Goal: Information Seeking & Learning: Learn about a topic

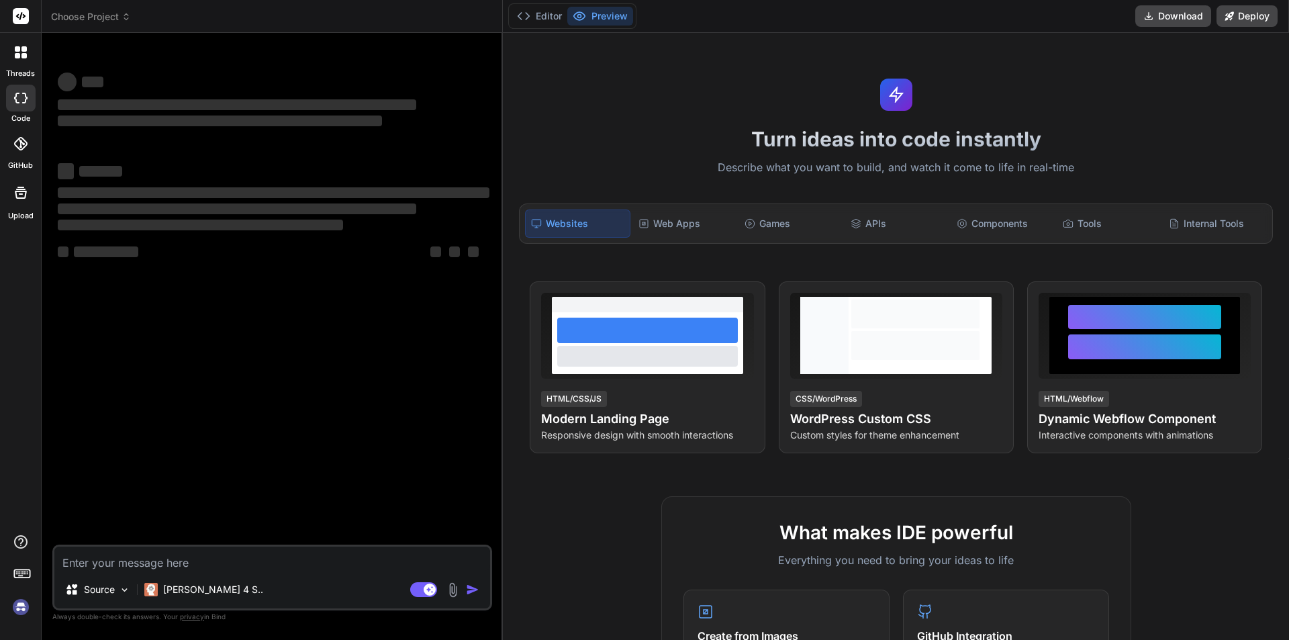
click at [17, 608] on img at bounding box center [20, 607] width 23 height 23
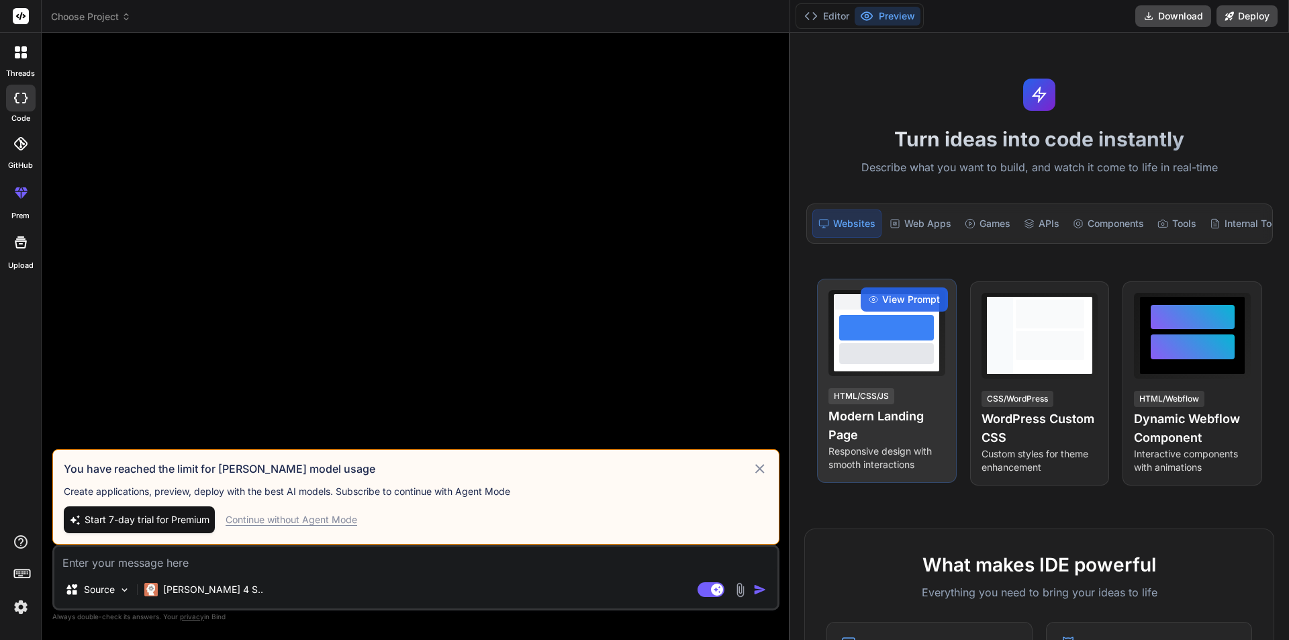
drag, startPoint x: 502, startPoint y: 285, endPoint x: 947, endPoint y: 324, distance: 446.9
click at [966, 315] on div "threads code GitHub prem Upload Choose Project Created with Pixso. Bind AI Web …" at bounding box center [644, 320] width 1289 height 640
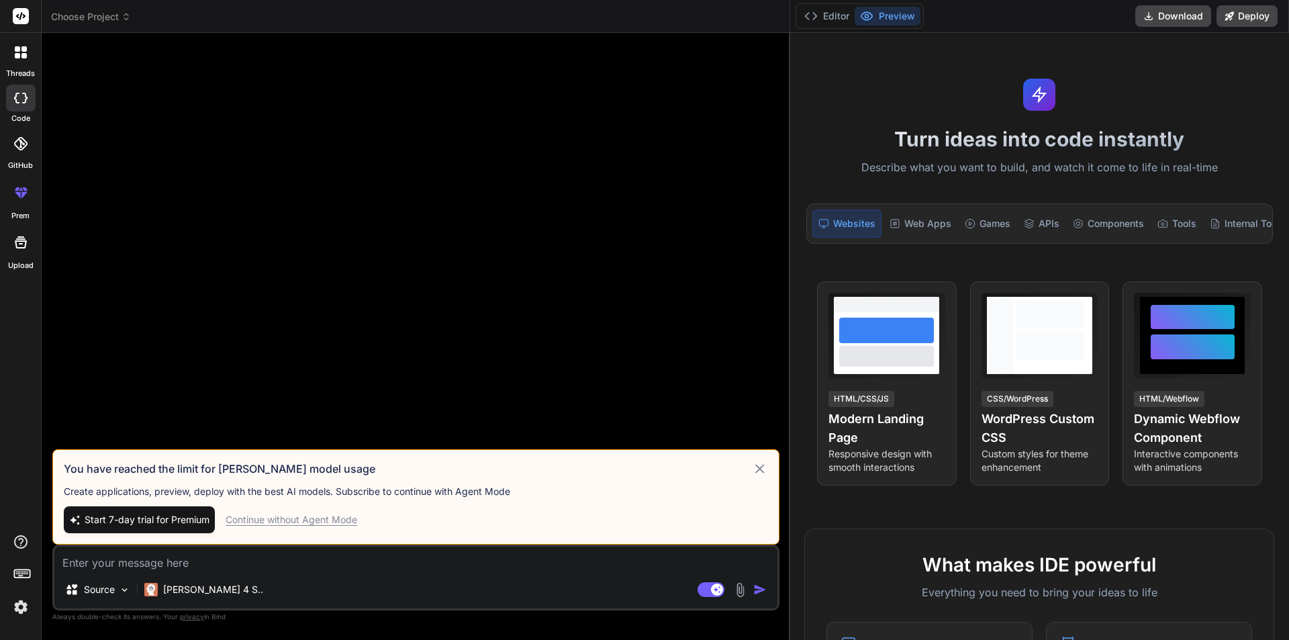
click at [282, 519] on div "Continue without Agent Mode" at bounding box center [292, 519] width 132 height 13
type textarea "x"
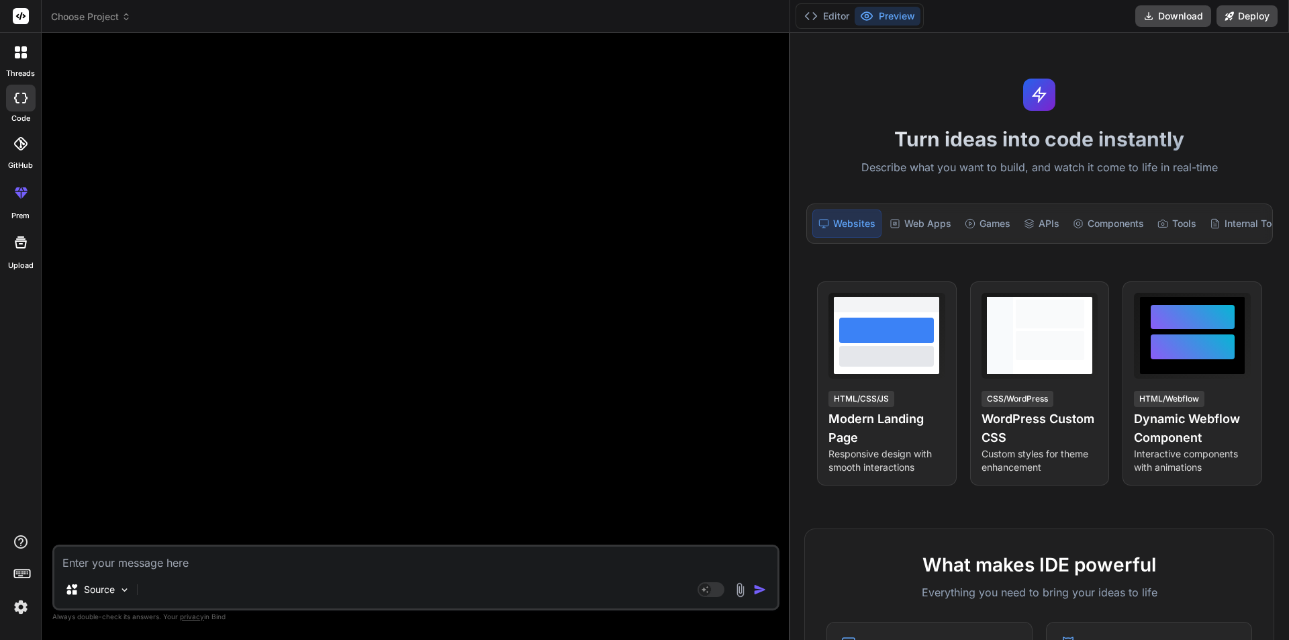
click at [188, 559] on textarea at bounding box center [415, 559] width 723 height 24
type textarea "h"
type textarea "x"
type textarea "ho"
type textarea "x"
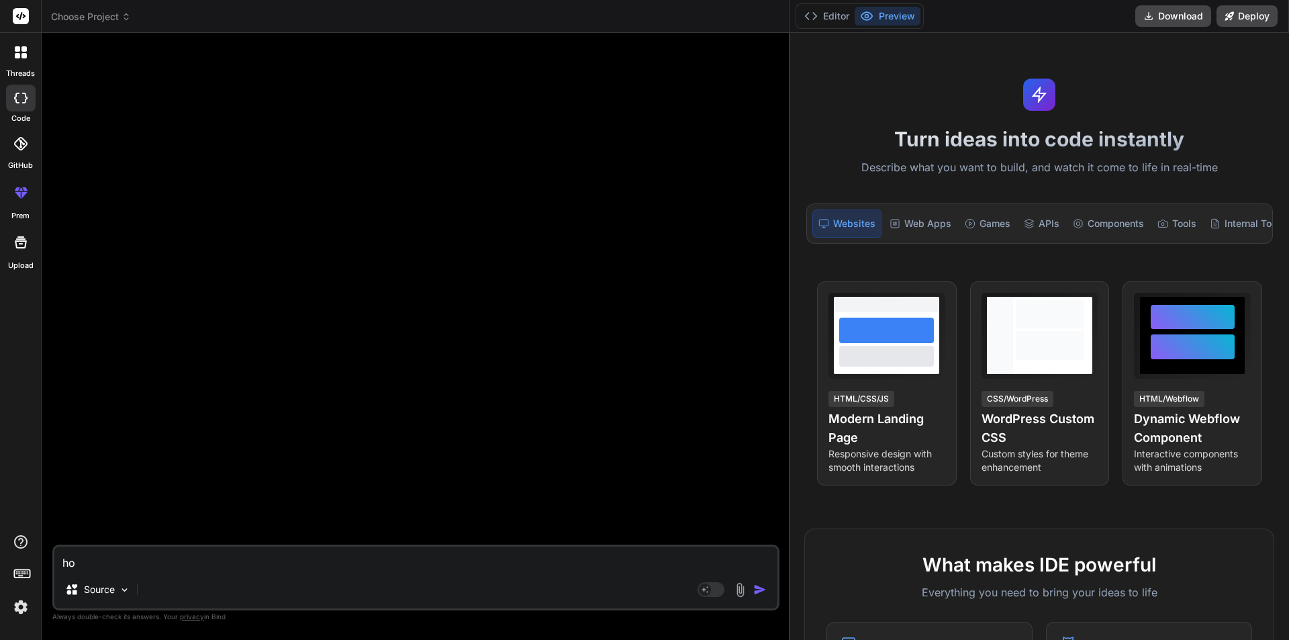
type textarea "how"
type textarea "x"
type textarea "how"
type textarea "x"
type textarea "how t"
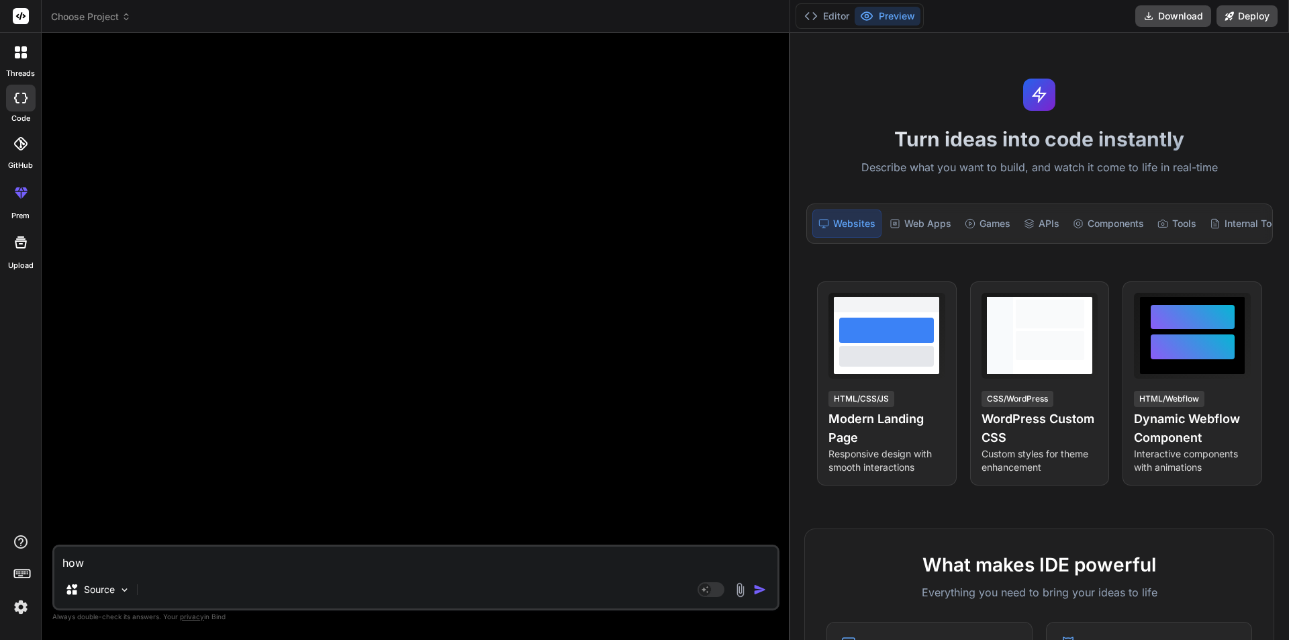
type textarea "x"
type textarea "how to"
type textarea "x"
type textarea "how to"
type textarea "x"
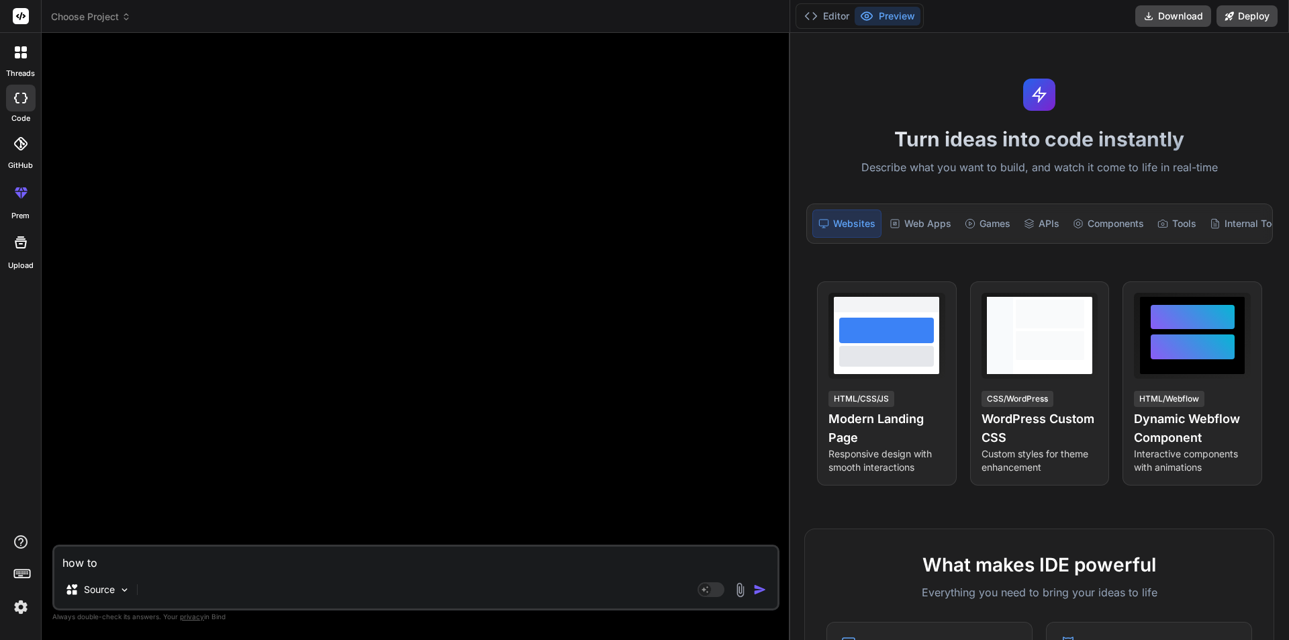
type textarea "how to m"
type textarea "x"
type textarea "how to ma"
type textarea "x"
type textarea "how to mak"
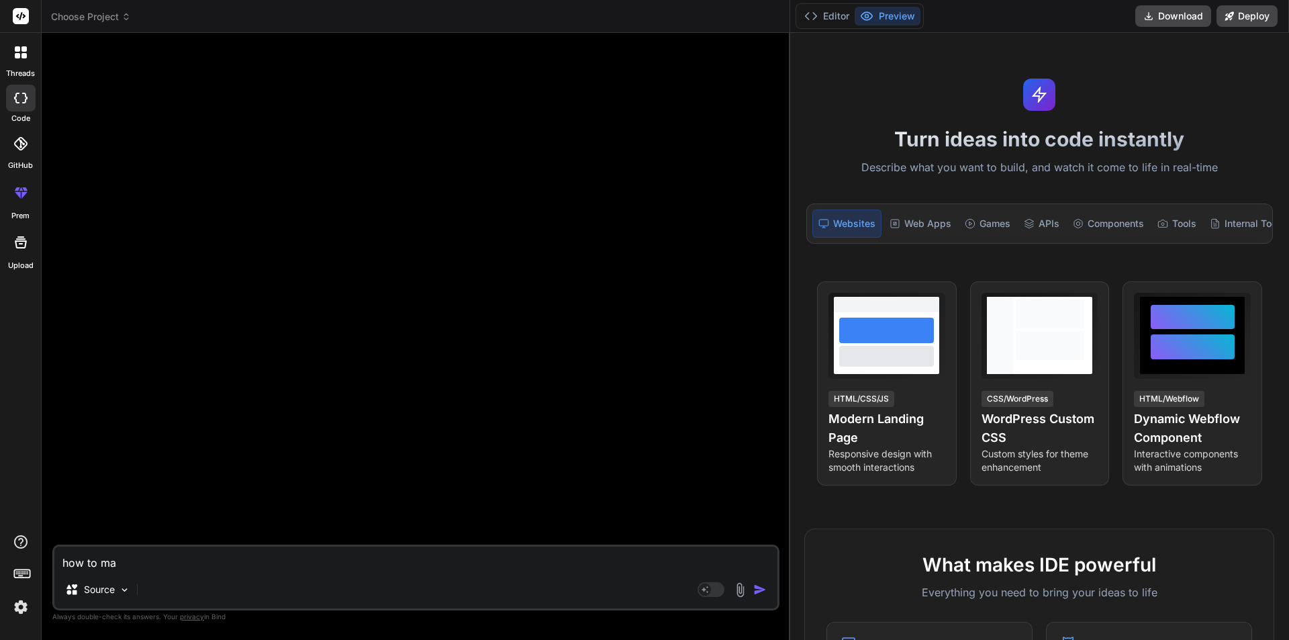
type textarea "x"
type textarea "how to make"
type textarea "x"
type textarea "how to make"
type textarea "x"
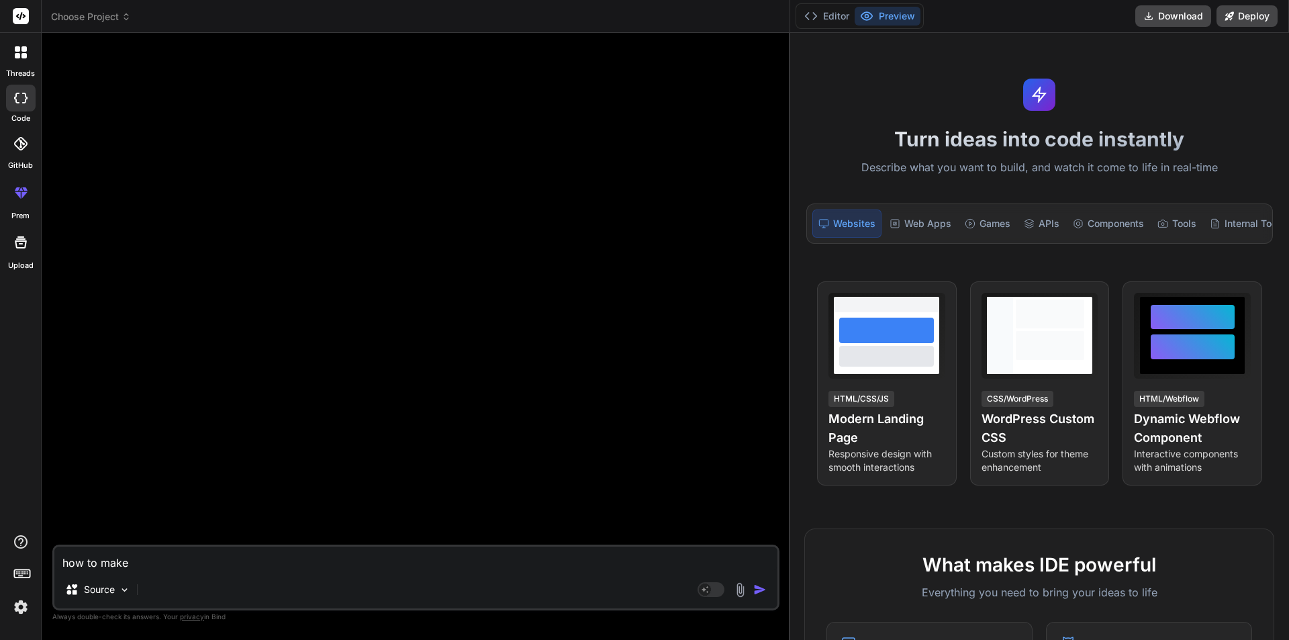
type textarea "how to make i"
type textarea "x"
type textarea "how to make it"
type textarea "x"
type textarea "how to make it"
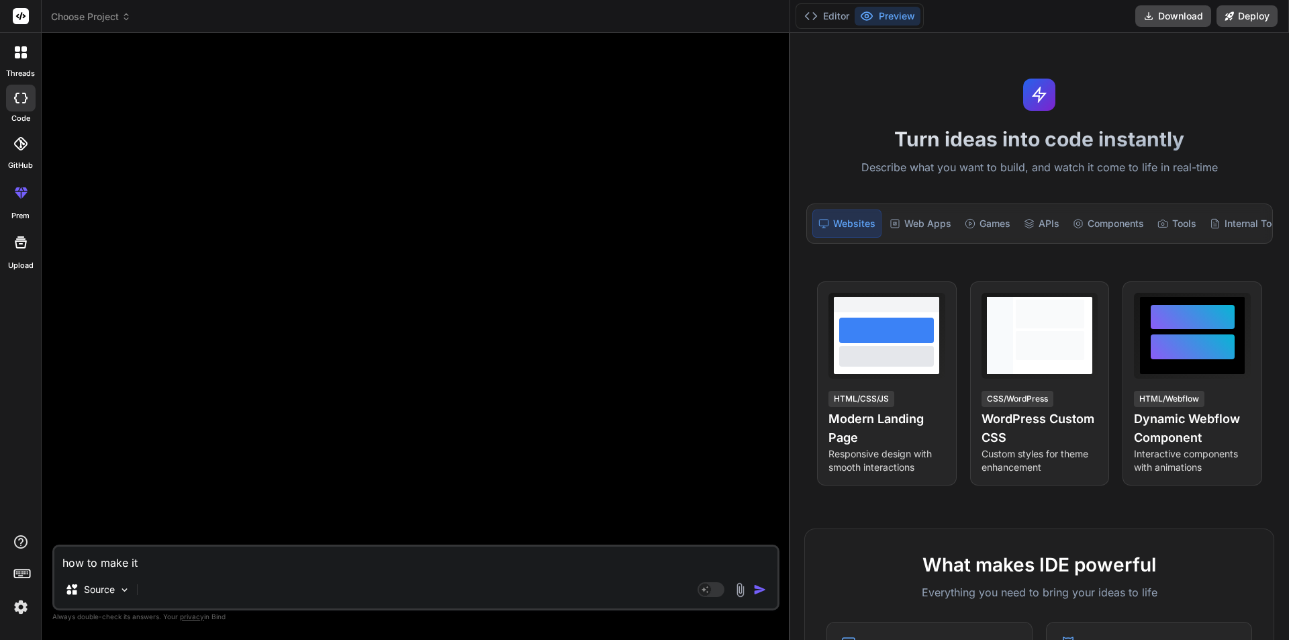
type textarea "x"
type textarea "how to make it s"
type textarea "x"
type textarea "how to make it so"
type textarea "x"
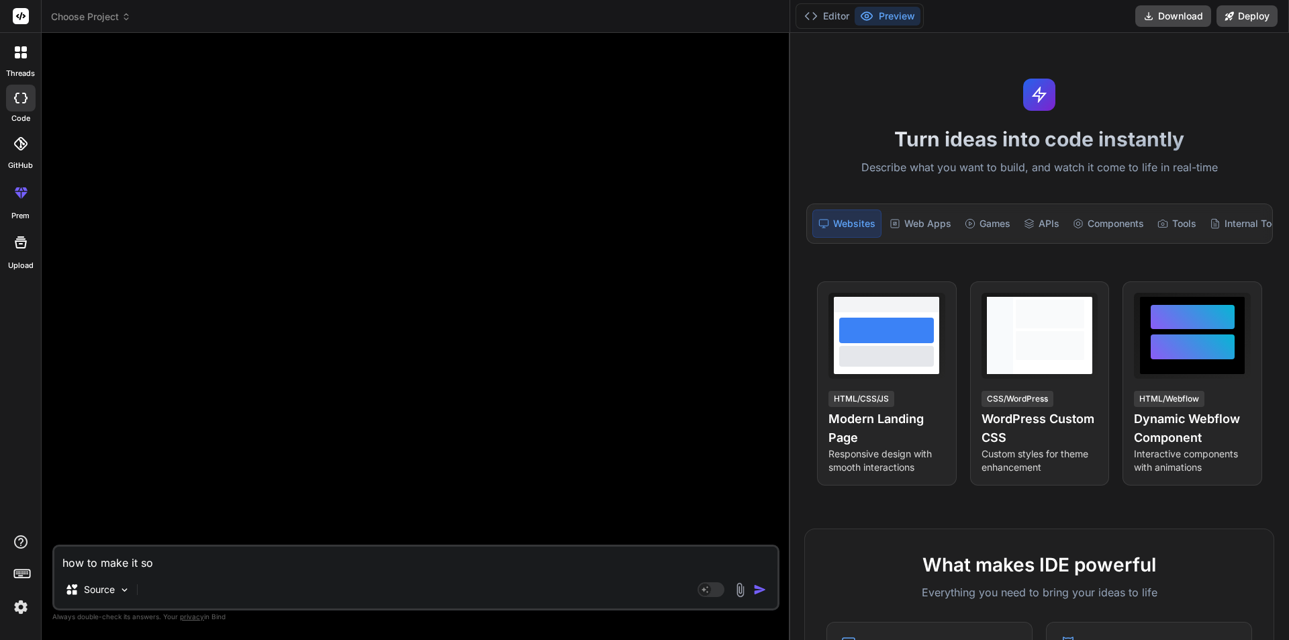
type textarea "how to make it so"
type textarea "x"
type textarea "how to make it so t"
type textarea "x"
type textarea "how to make it so th"
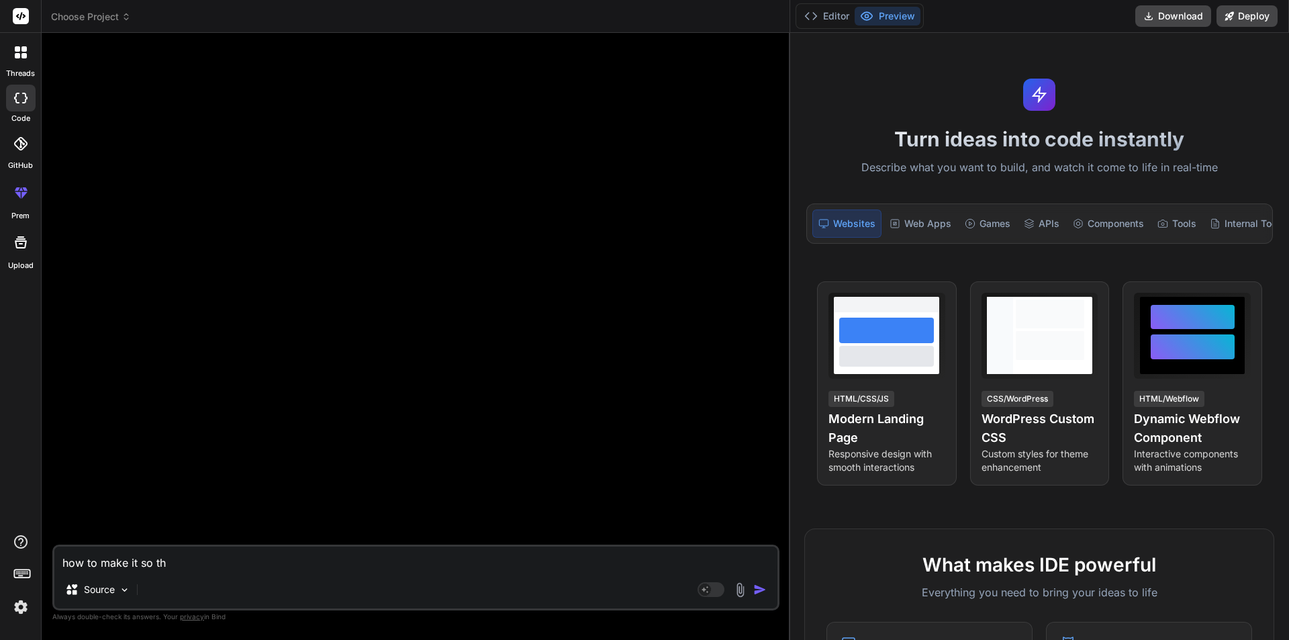
type textarea "x"
type textarea "how to make it so tha"
type textarea "x"
type textarea "how to make it so that"
type textarea "x"
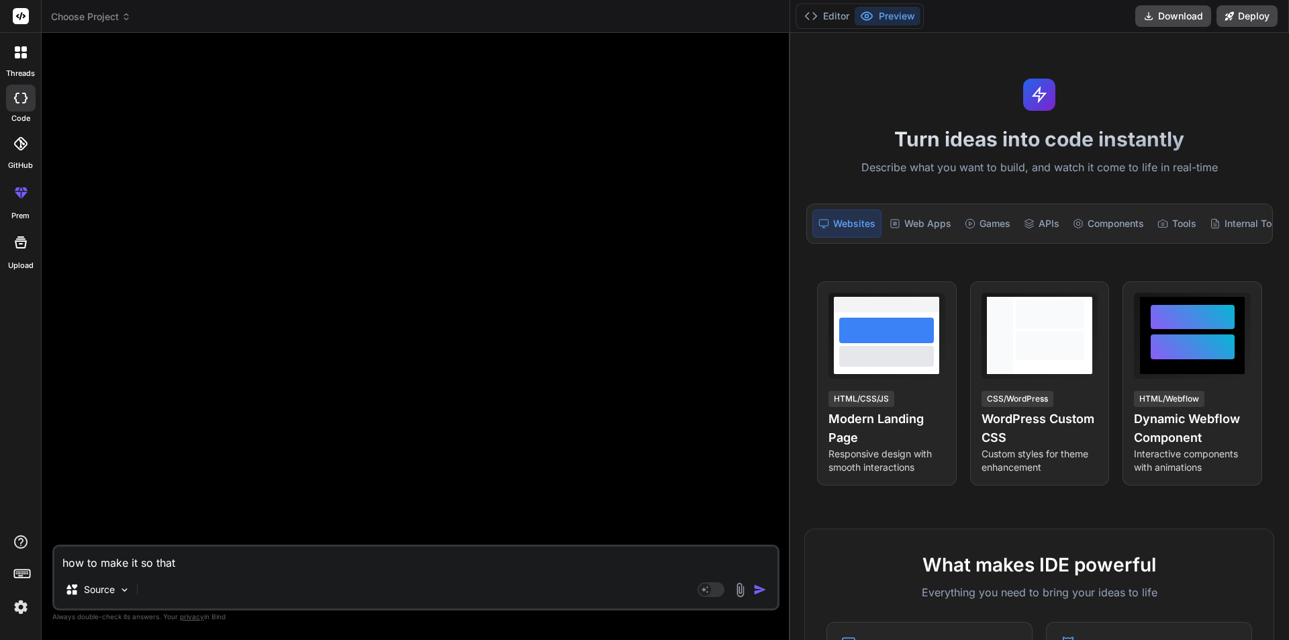
type textarea "how to make it so that"
type textarea "x"
type textarea "how to make it so that s"
type textarea "x"
type textarea "how to make it so that st"
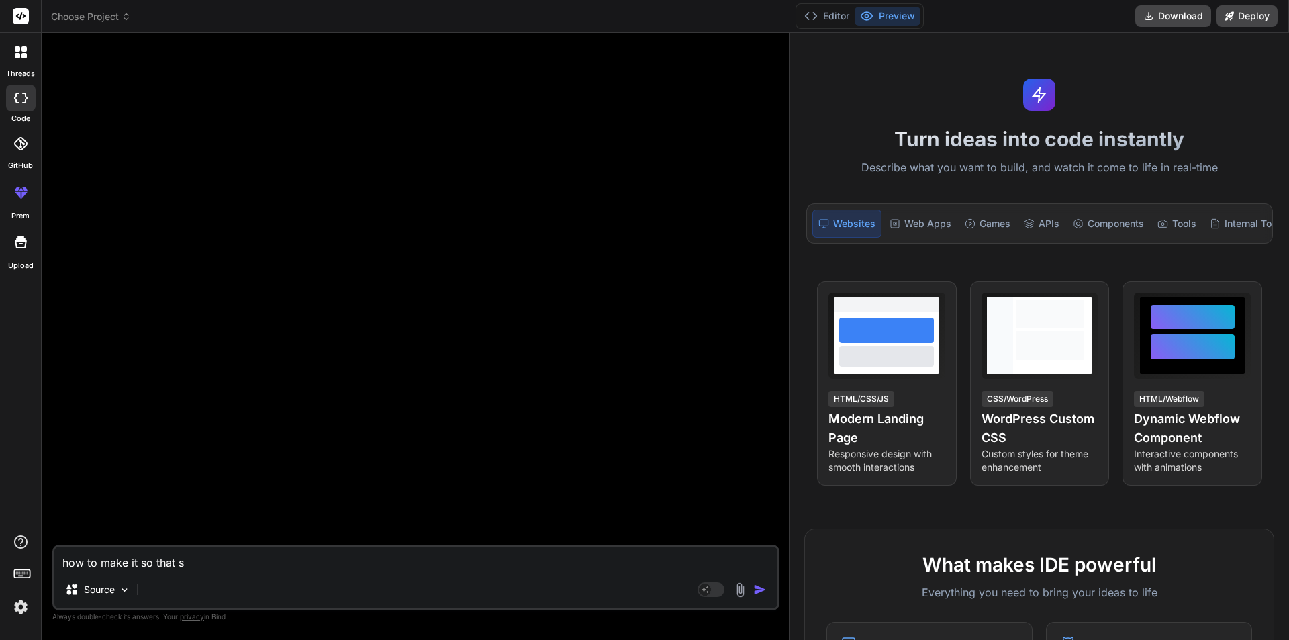
type textarea "x"
type textarea "how to make it so that str"
type textarea "x"
type textarea "how to make it so that stri"
type textarea "x"
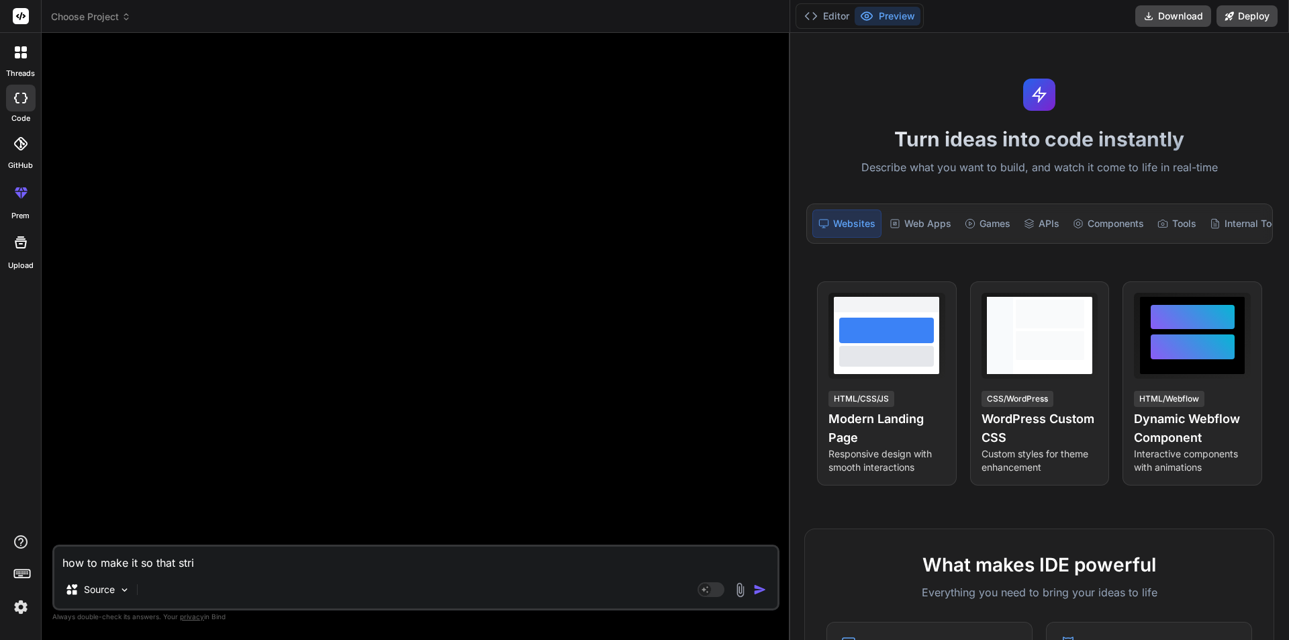
type textarea "how to make it so that strin"
type textarea "x"
type textarea "how to make it so that string"
type textarea "x"
type textarea "how to make it so that string"
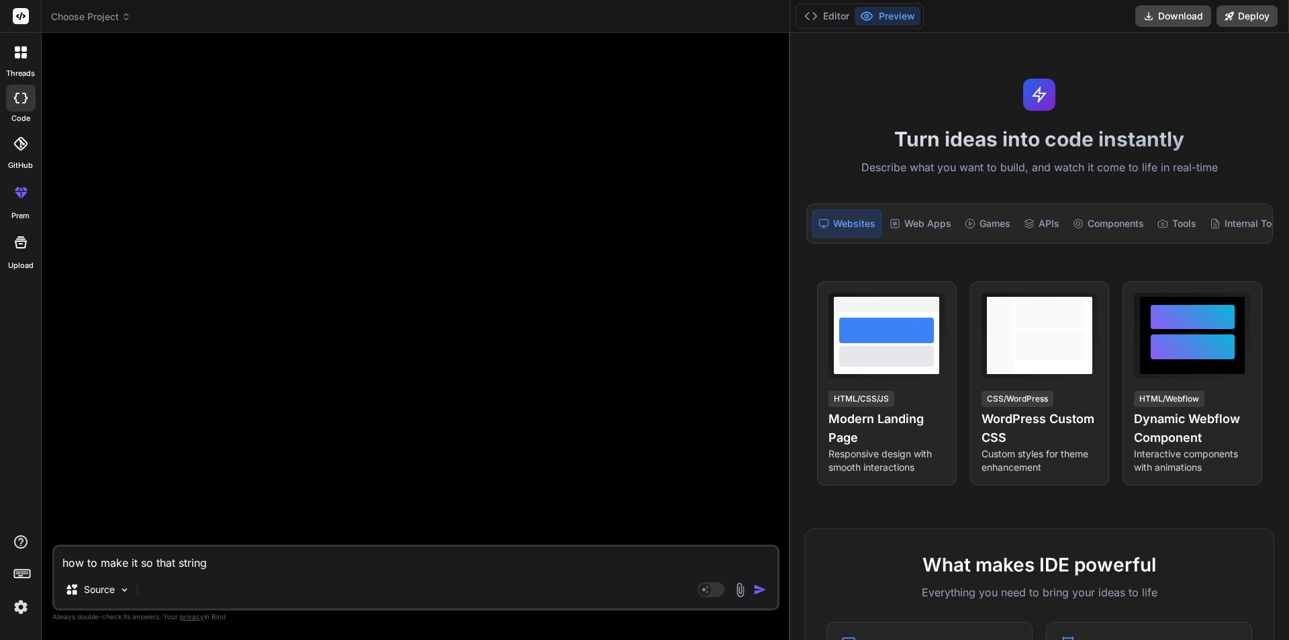
type textarea "x"
type textarea "how to make it so that string i"
type textarea "x"
type textarea "how to make it so that string is"
type textarea "x"
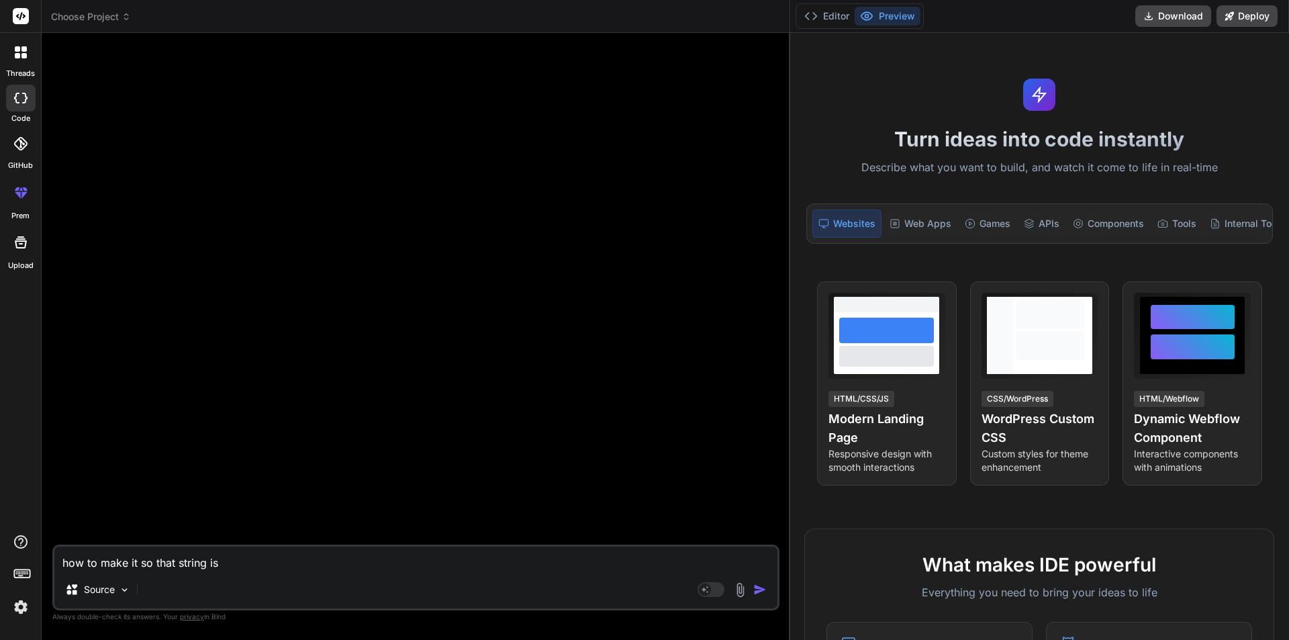
type textarea "how to make it so that string is"
type textarea "x"
type textarea "how to make it so that string is f"
type textarea "x"
type textarea "how to make it so that string is fo"
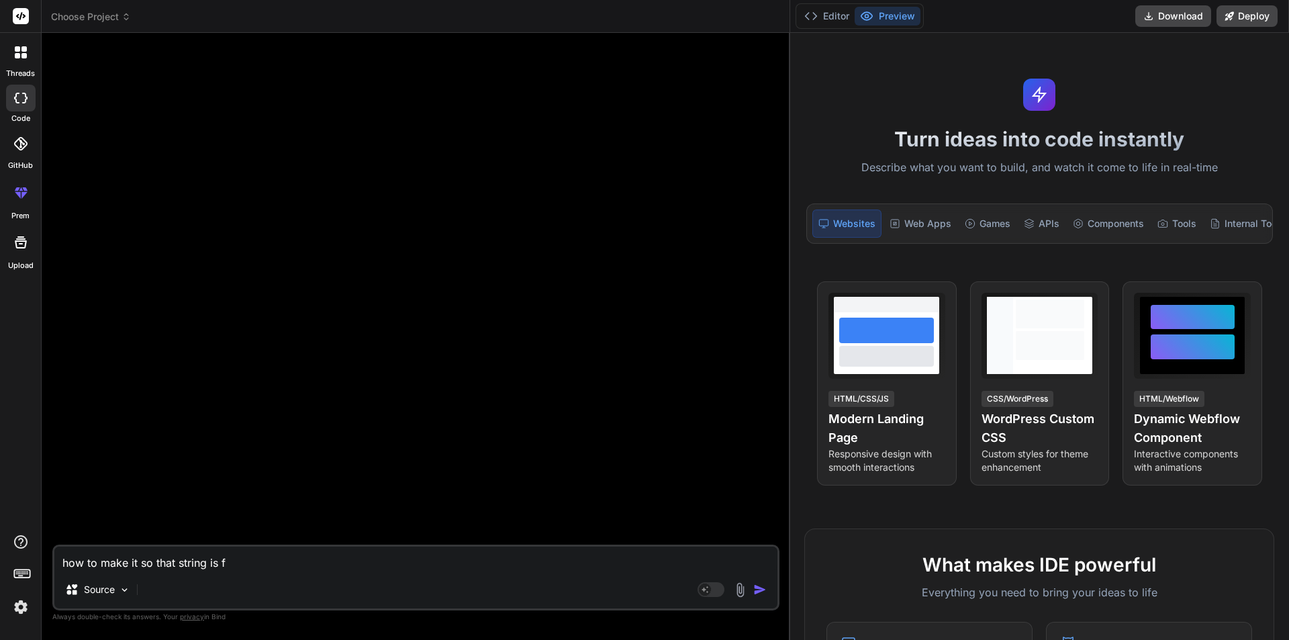
type textarea "x"
type textarea "how to make it so that string is for"
type textarea "x"
type textarea "how to make it so that string is form"
type textarea "x"
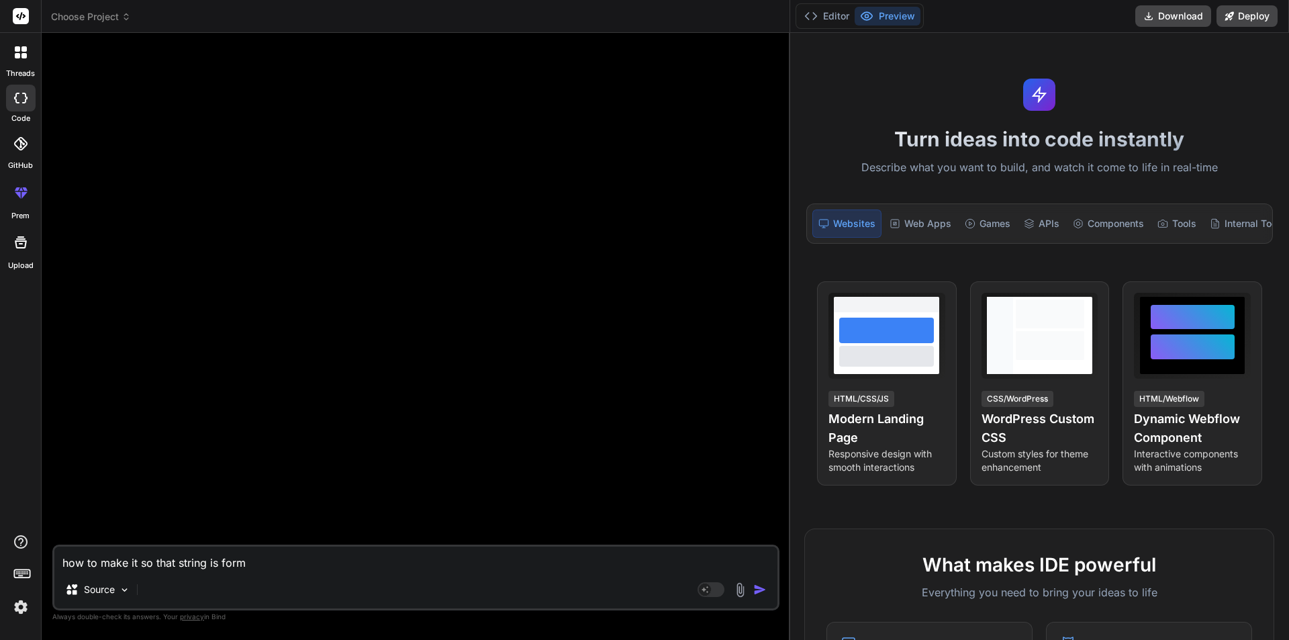
type textarea "how to make it so that string is forma"
type textarea "x"
type textarea "how to make it so that string is format"
type textarea "x"
type textarea "how to make it so that string is formatt"
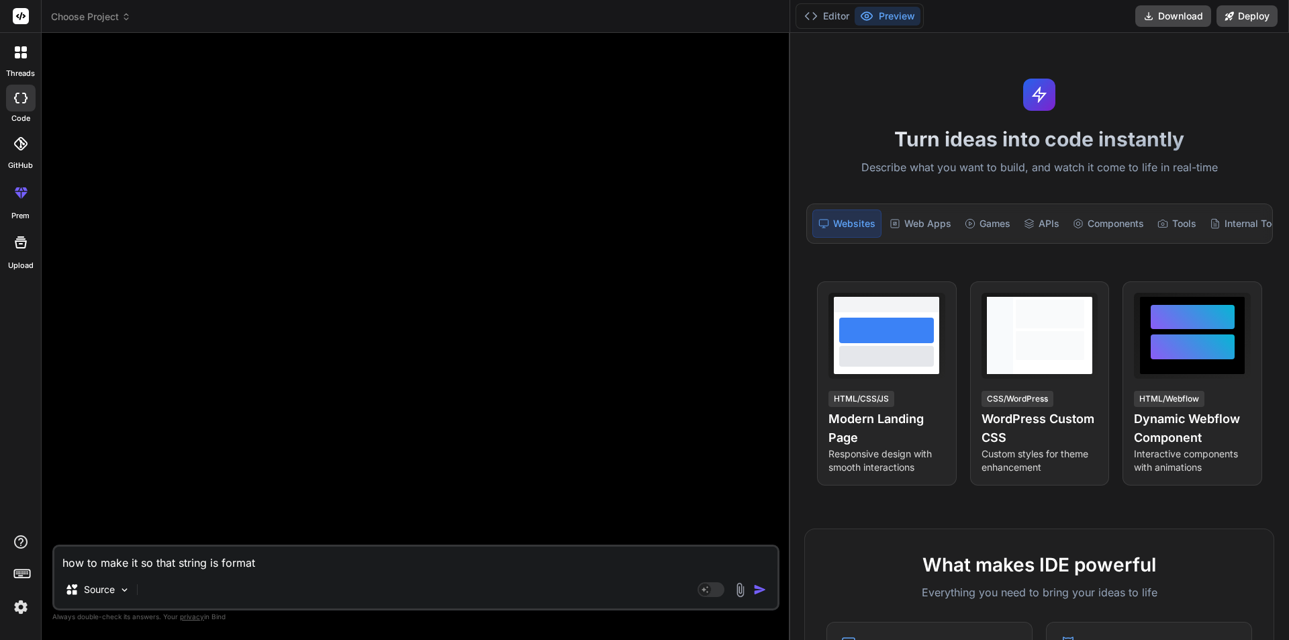
type textarea "x"
type textarea "how to make it so that string is formatte"
type textarea "x"
type textarea "how to make it so that string is formatted"
type textarea "x"
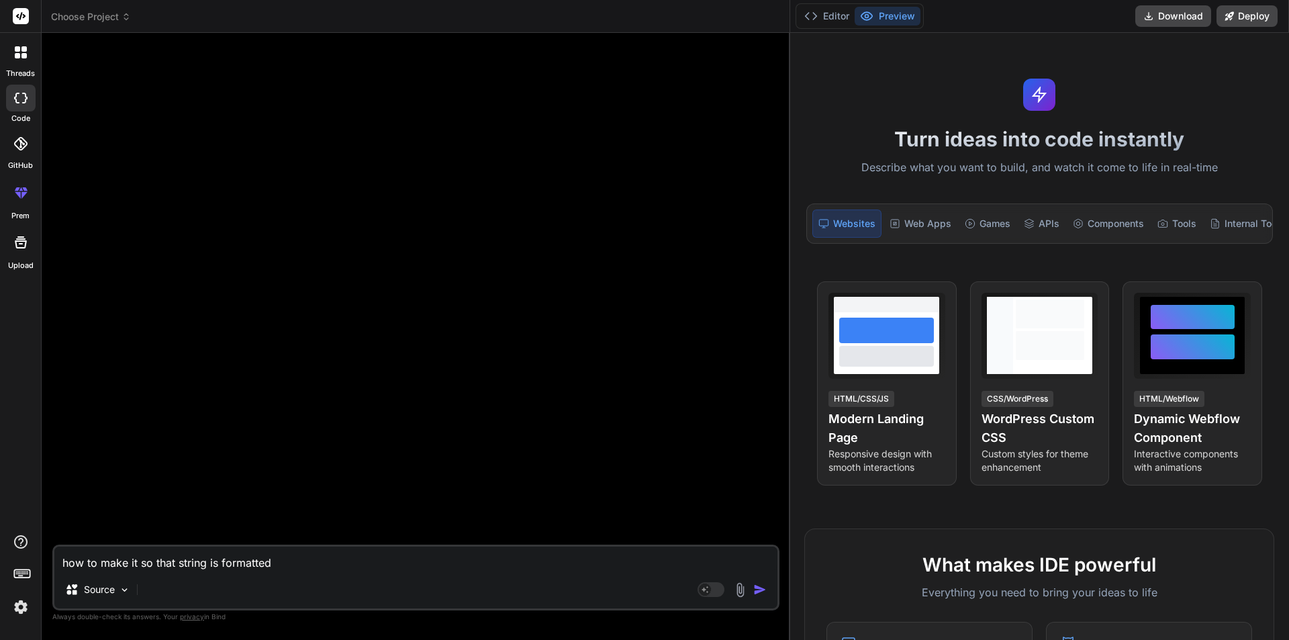
type textarea "how to make it so that string is formatted"
type textarea "x"
type textarea "how to make it so that string is formatted a"
type textarea "x"
type textarea "how to make it so that string is formatted as"
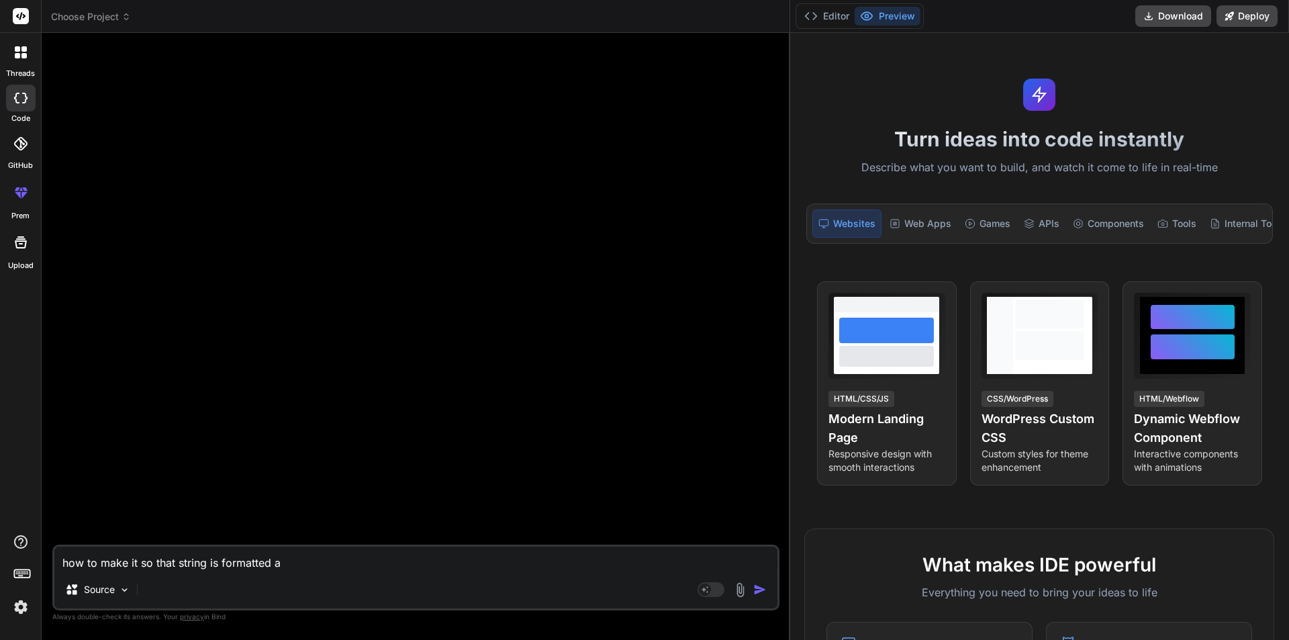
type textarea "x"
type textarea "how to make it so that string is formatted as"
type textarea "x"
type textarea "how to make it so that string is formatted as a"
type textarea "x"
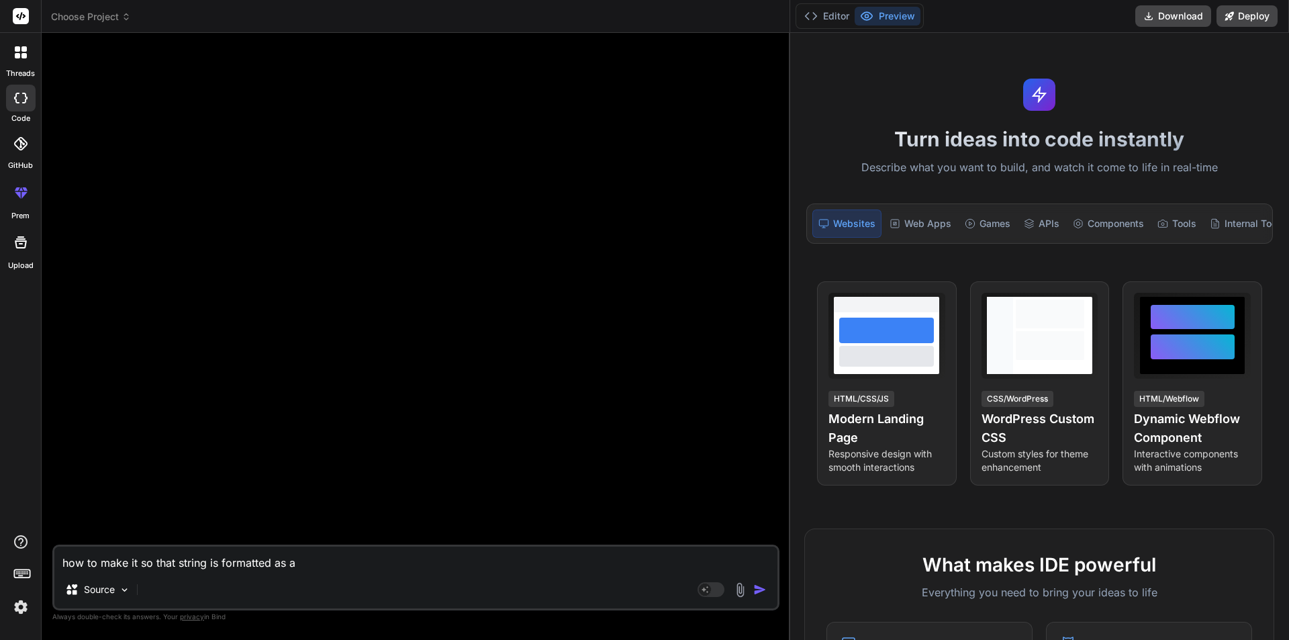
type textarea "how to make it so that string is formatted as a"
type textarea "x"
type textarea "how to make it so that string is formatted as a d"
type textarea "x"
type textarea "how to make it so that string is formatted as a da"
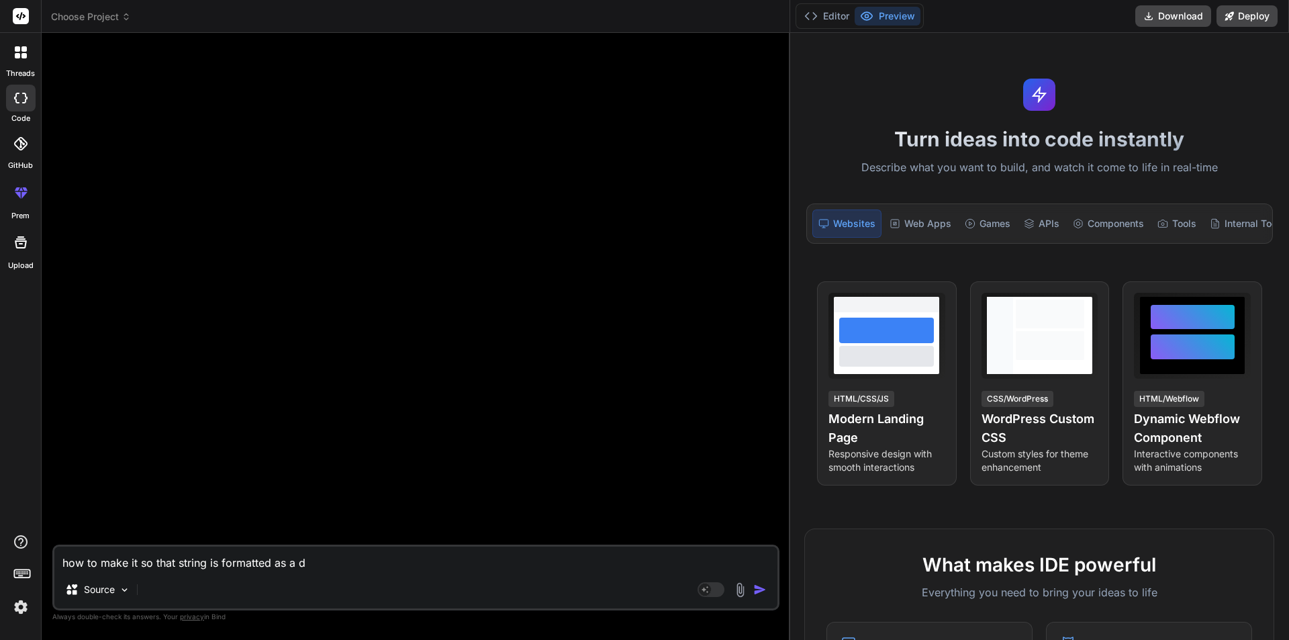
type textarea "x"
type textarea "how to make it so that string is formatted as a dat"
type textarea "x"
type textarea "how to make it so that string is formatted as a date"
type textarea "x"
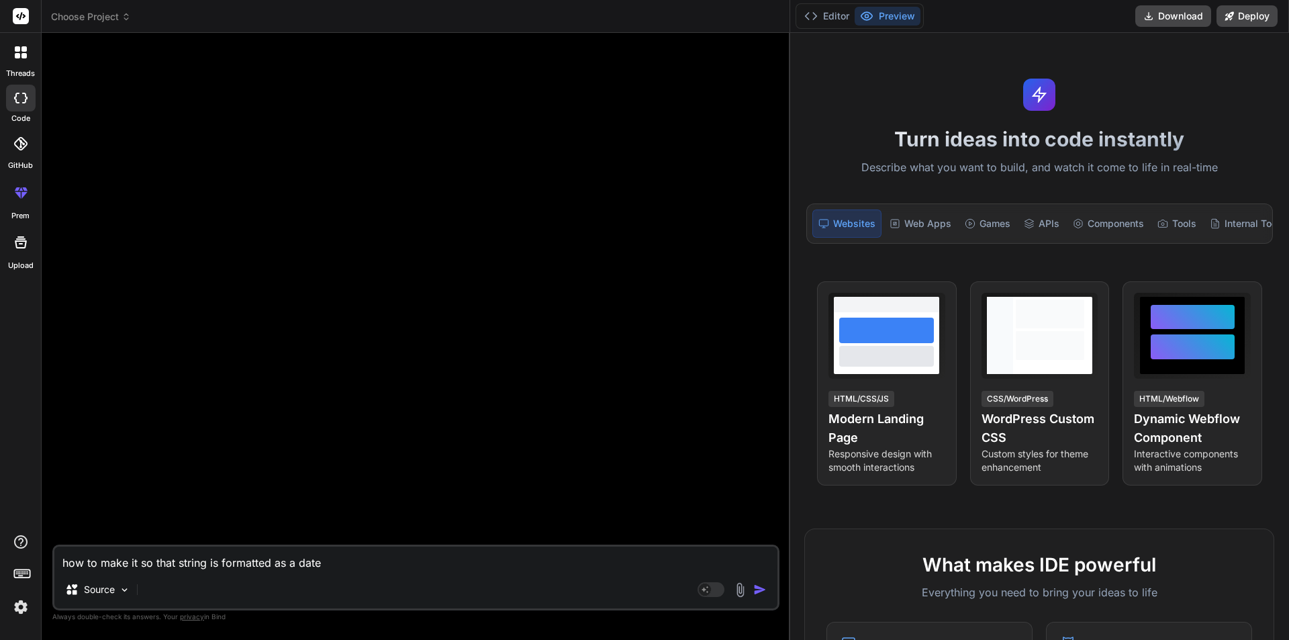
type textarea "how to make it so that string is formatted as a date"
type textarea "x"
type textarea "how to make it so that string is formatted as a date w"
type textarea "x"
type textarea "how to make it so that string is formatted as a date wh"
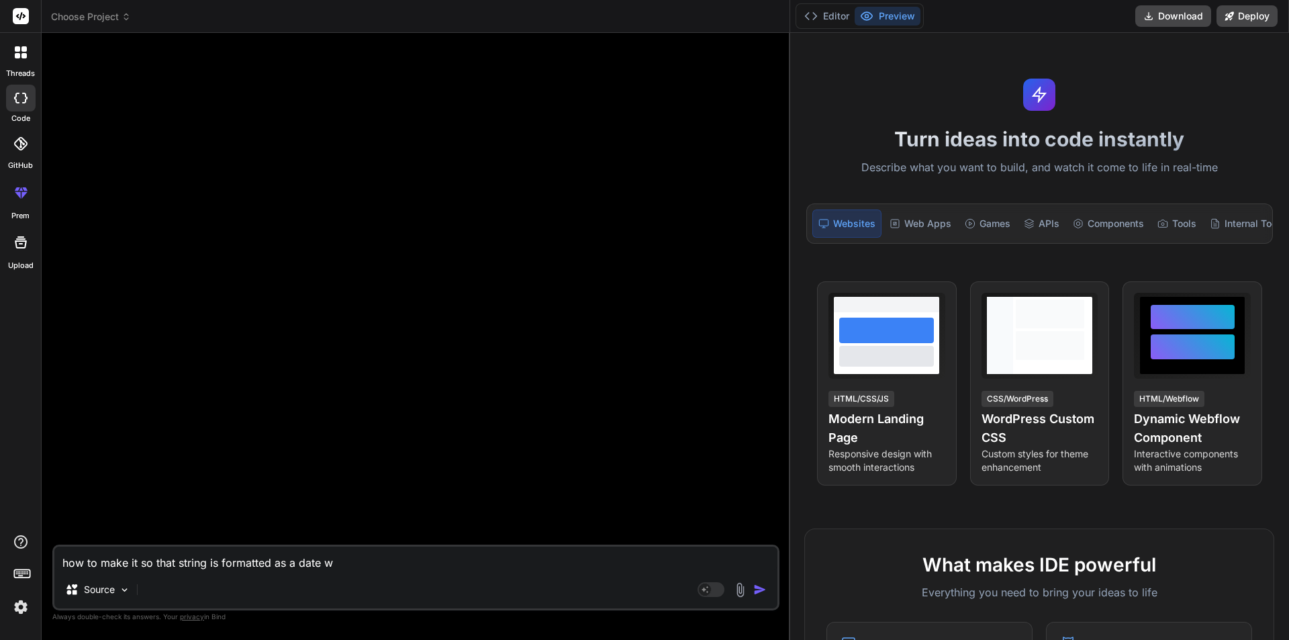
type textarea "x"
type textarea "how to make it so that string is formatted as a date whe"
type textarea "x"
type textarea "how to make it so that string is formatted as a date when"
type textarea "x"
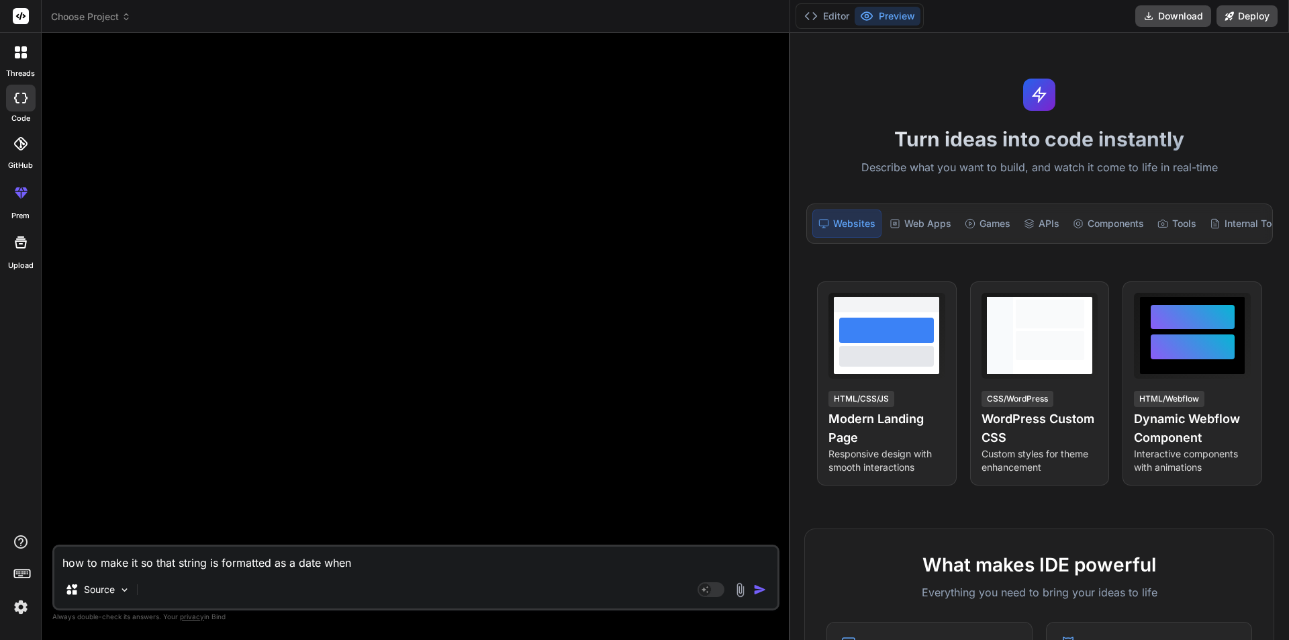
type textarea "how to make it so that string is formatted as a date when"
type textarea "x"
type textarea "how to make it so that string is formatted as a date when e"
type textarea "x"
type textarea "how to make it so that string is formatted as a date when ex"
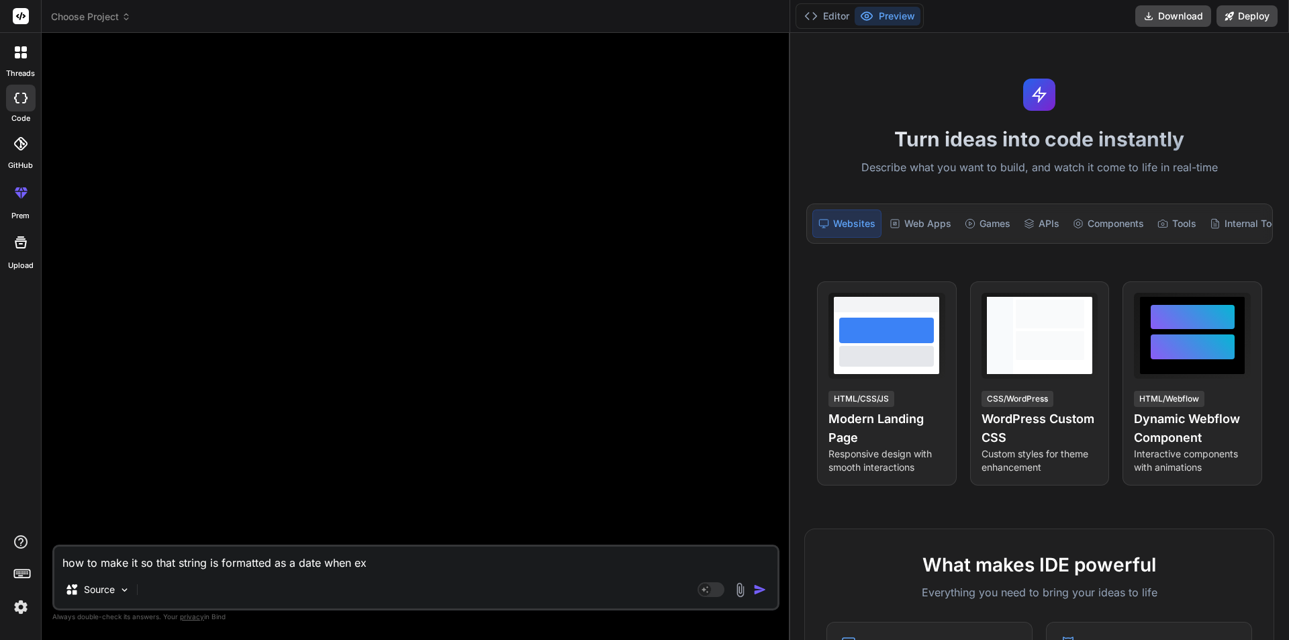
type textarea "x"
type textarea "how to make it so that string is formatted as a date when exp"
type textarea "x"
type textarea "how to make it so that string is formatted as a date when expo"
type textarea "x"
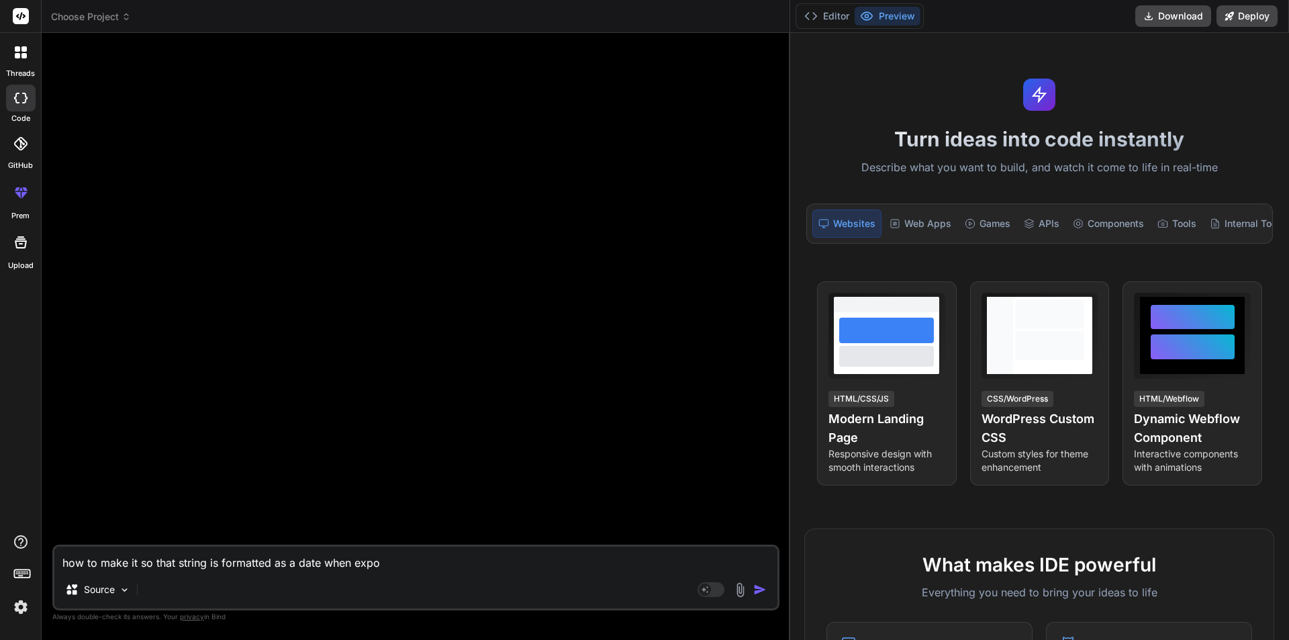
type textarea "how to make it so that string is formatted as a date when expor"
type textarea "x"
type textarea "how to make it so that string is formatted as a date when export"
type textarea "x"
type textarea "how to make it so that string is formatted as a date when exporti"
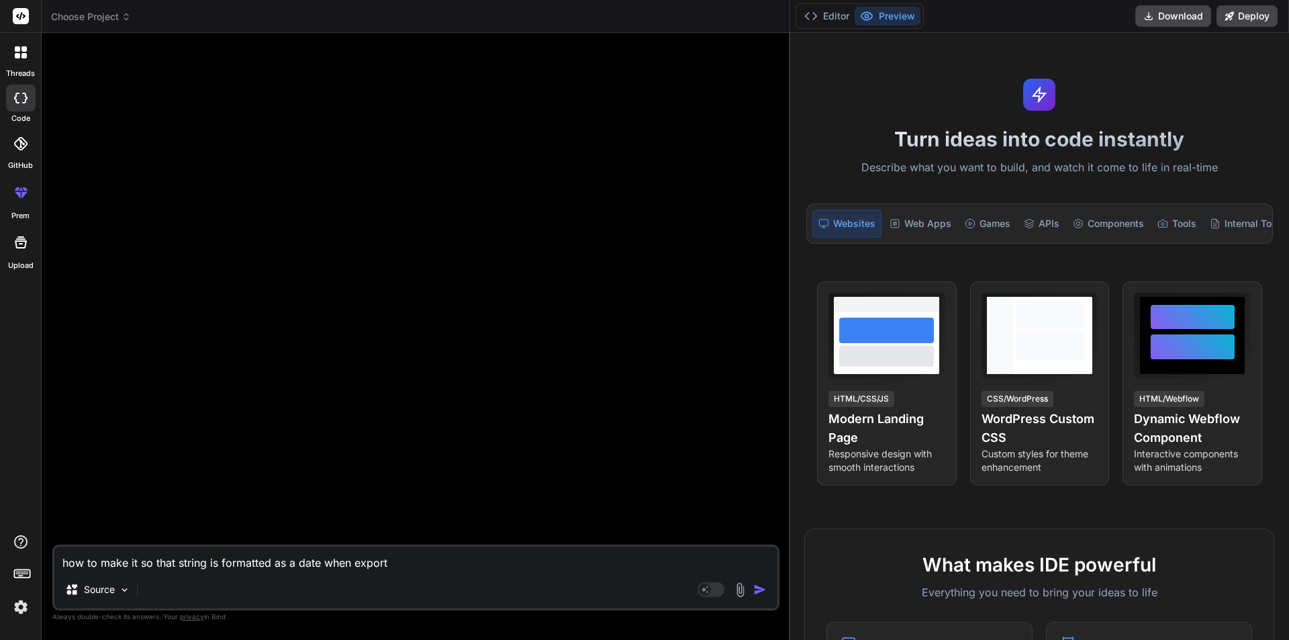
type textarea "x"
type textarea "how to make it so that string is formatted as a date when exportin"
type textarea "x"
type textarea "how to make it so that string is formatted as a date when exporting"
type textarea "x"
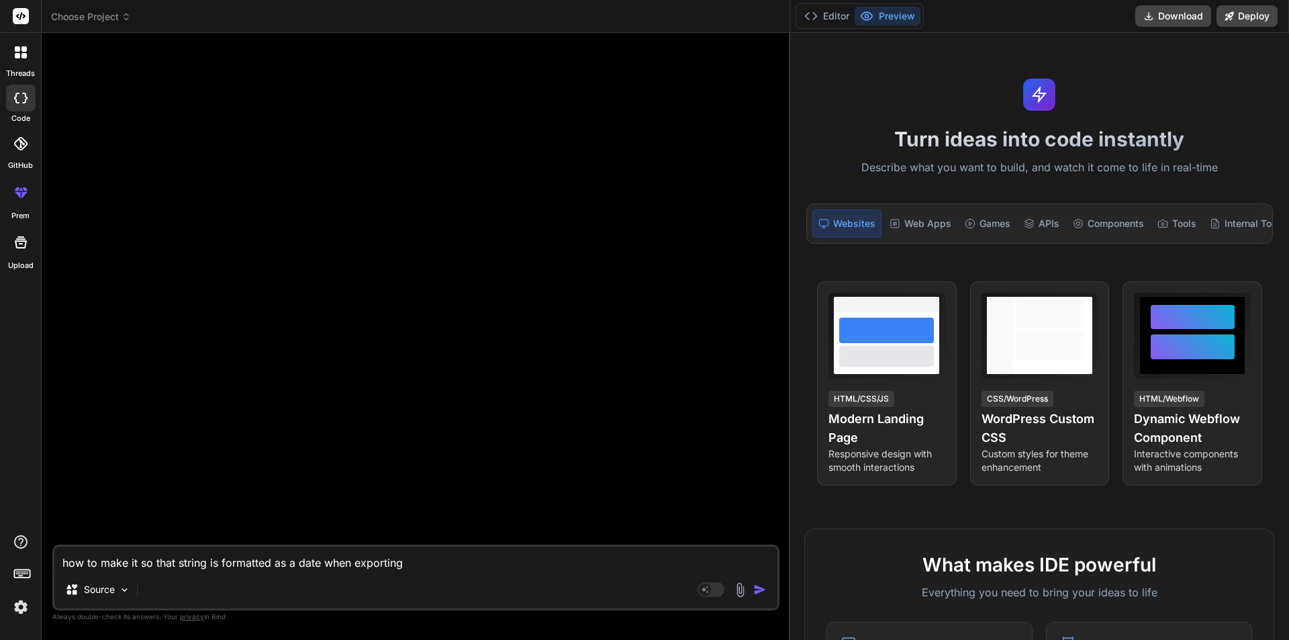
type textarea "how to make it so that string is formatted as a date when exporting"
type textarea "x"
type textarea "how to make it so that string is formatted as a date when exporting t"
type textarea "x"
type textarea "how to make it so that string is formatted as a date when exporting to"
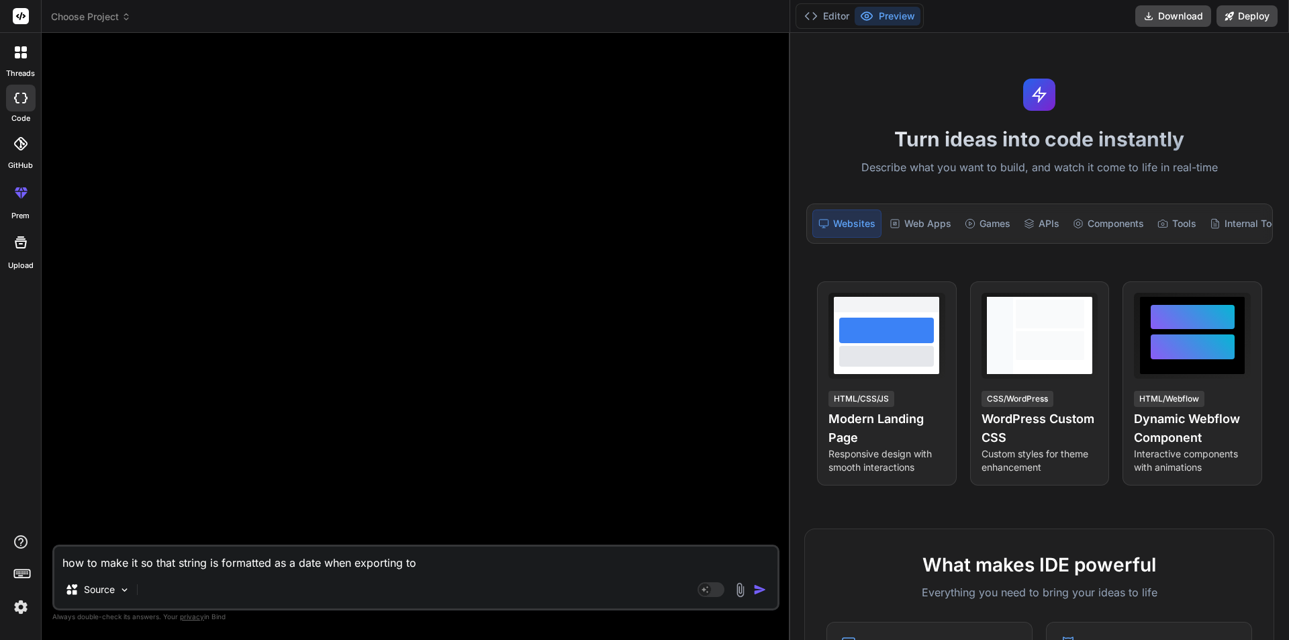
type textarea "x"
type textarea "how to make it so that string is formatted as a date when exporting to"
type textarea "x"
type textarea "how to make it so that string is formatted as a date when exporting to e"
type textarea "x"
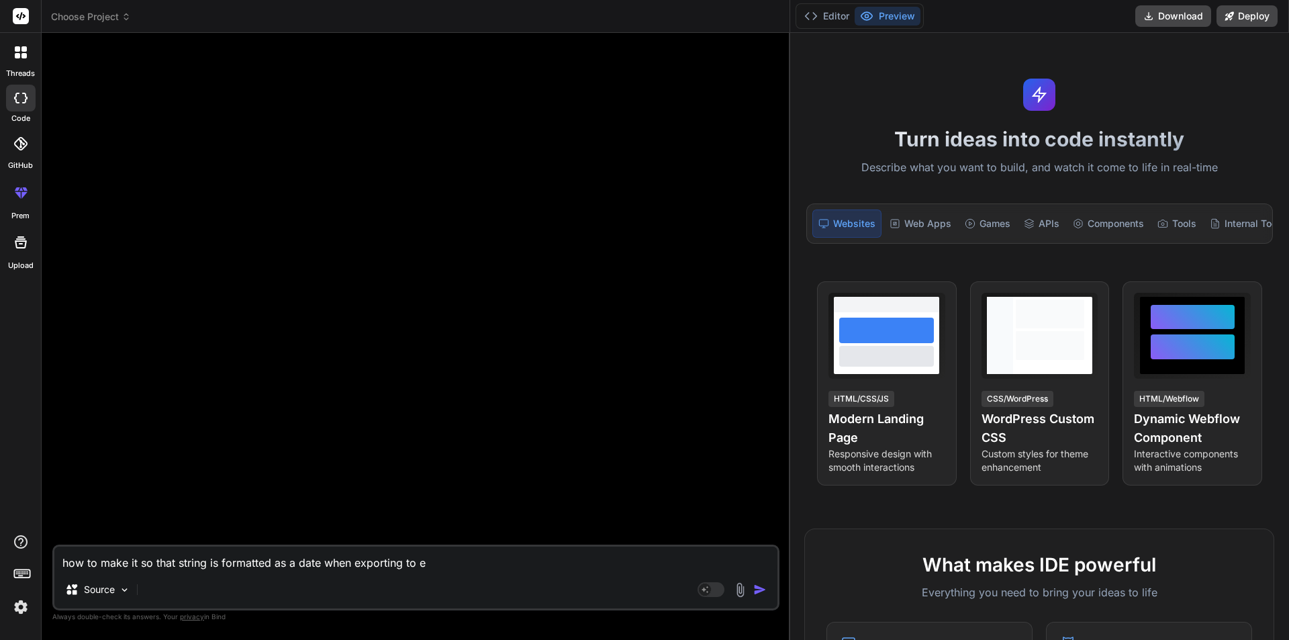
type textarea "how to make it so that string is formatted as a date when exporting to ex"
type textarea "x"
type textarea "how to make it so that string is formatted as a date when exporting to exc"
type textarea "x"
type textarea "how to make it so that string is formatted as a date when exporting to exce"
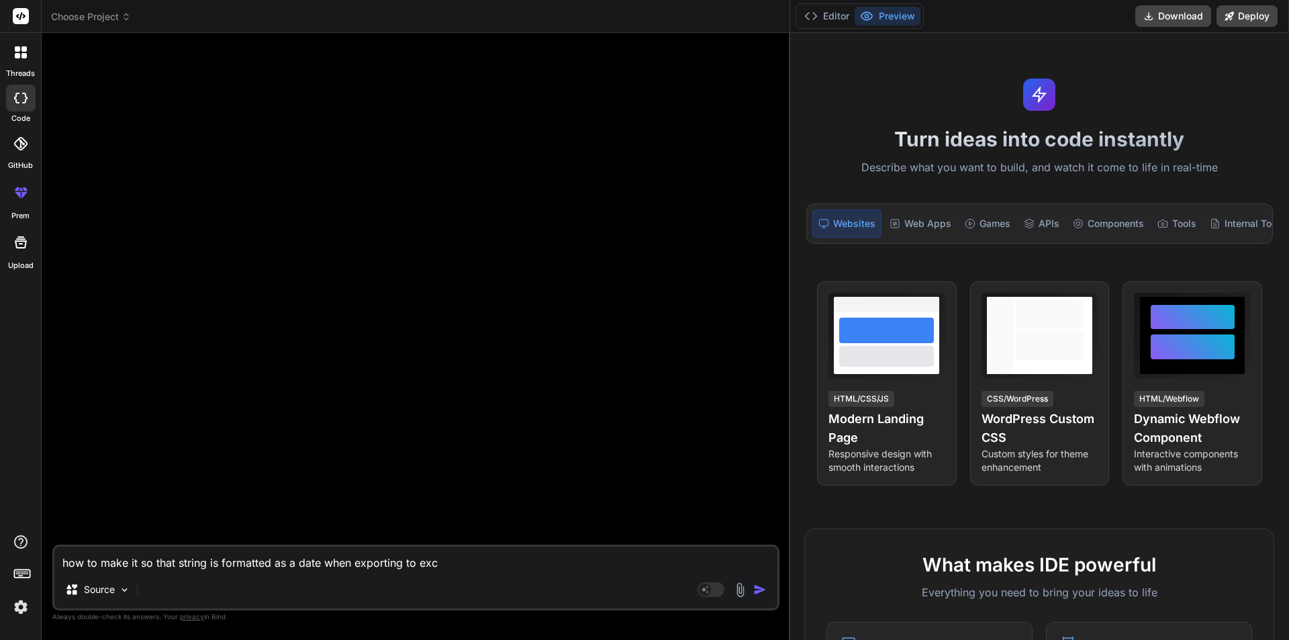
type textarea "x"
type textarea "how to make it so that string is formatted as a date when exporting to excel"
type textarea "x"
type textarea "how to make it so that string is formatted as a date when exporting to excel"
type textarea "x"
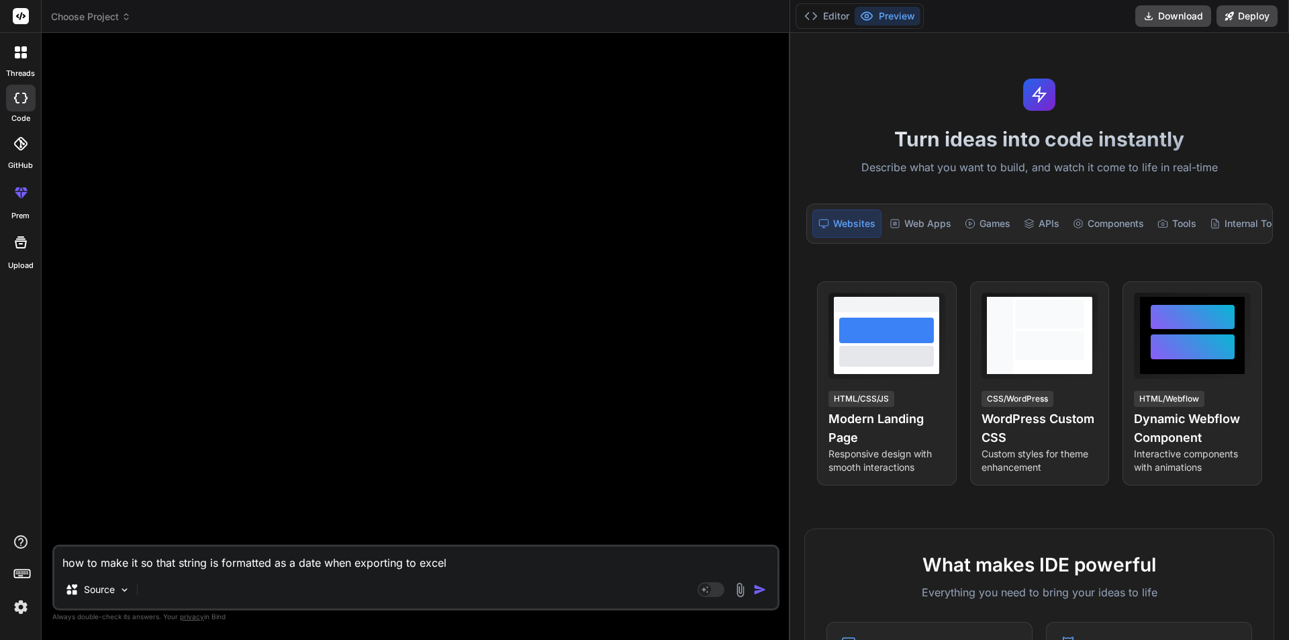
type textarea "how to make it so that string is formatted as a date when exporting to excel a"
type textarea "x"
type textarea "how to make it so that string is formatted as a date when exporting to excel as"
type textarea "x"
type textarea "how to make it so that string is formatted as a date when exporting to excel as"
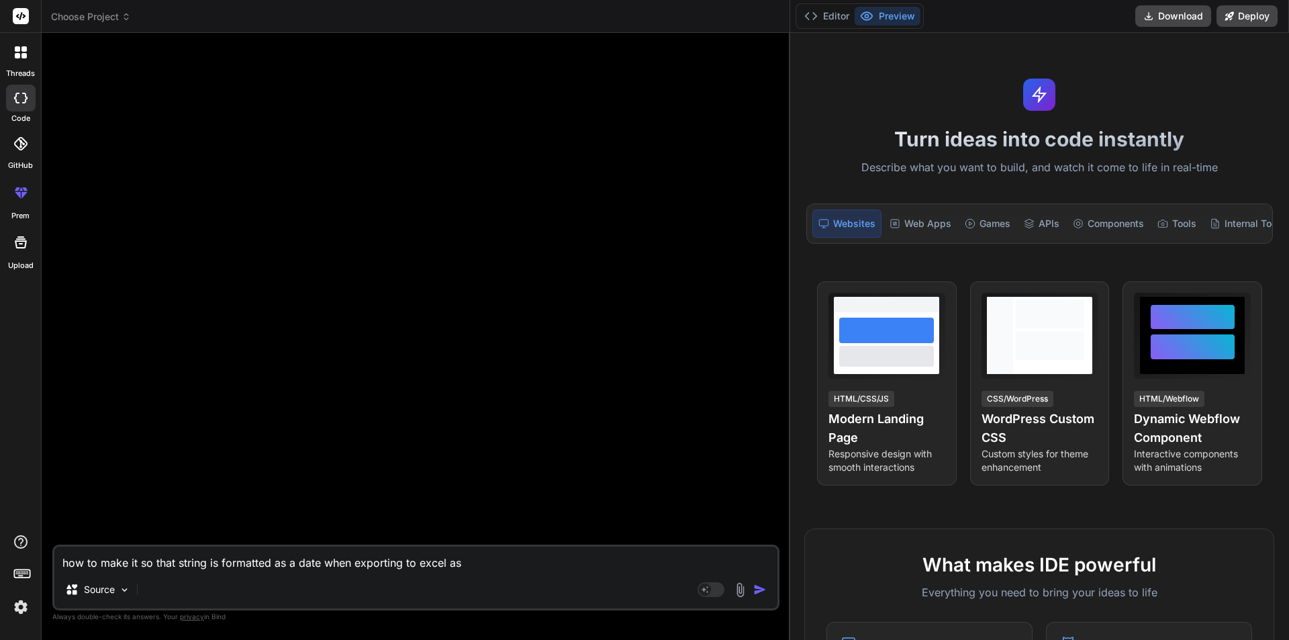
type textarea "x"
type textarea "how to make it so that string is formatted as a date when exporting to excel as…"
type textarea "x"
type textarea "how to make it so that string is formatted as a date when exporting to excel as…"
type textarea "x"
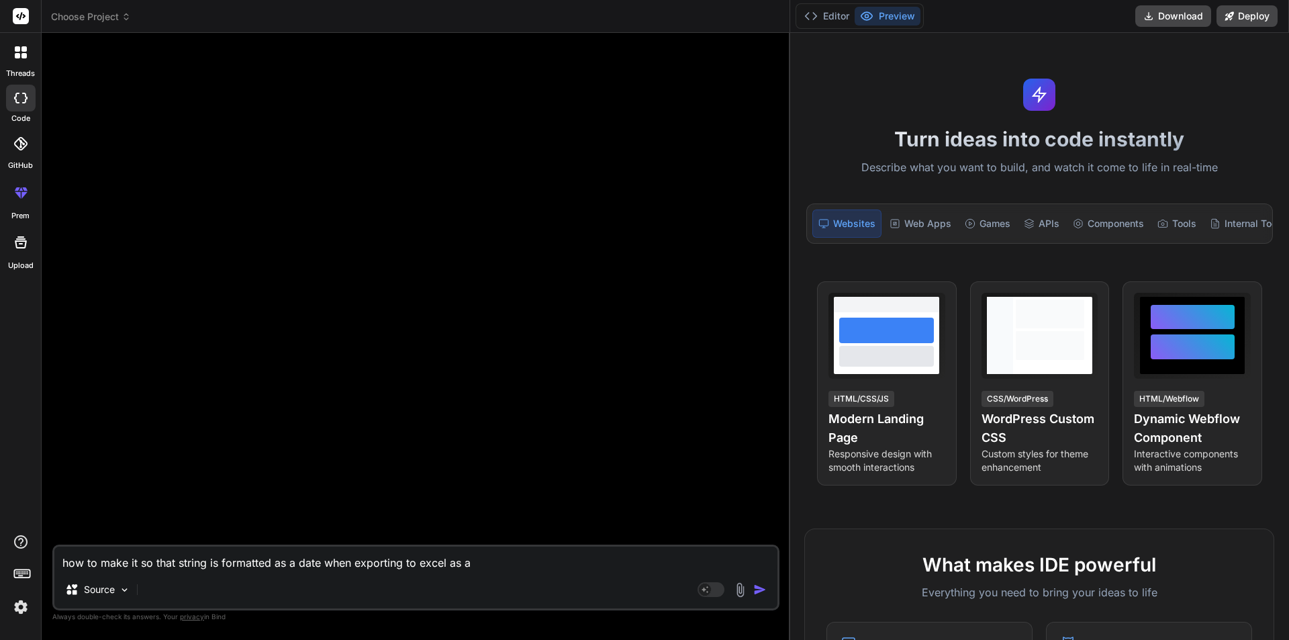
type textarea "how to make it so that string is formatted as a date when exporting to excel as…"
type textarea "x"
type textarea "how to make it so that string is formatted as a date when exporting to excel as…"
type textarea "x"
type textarea "how to make it so that string is formatted as a date when exporting to excel as…"
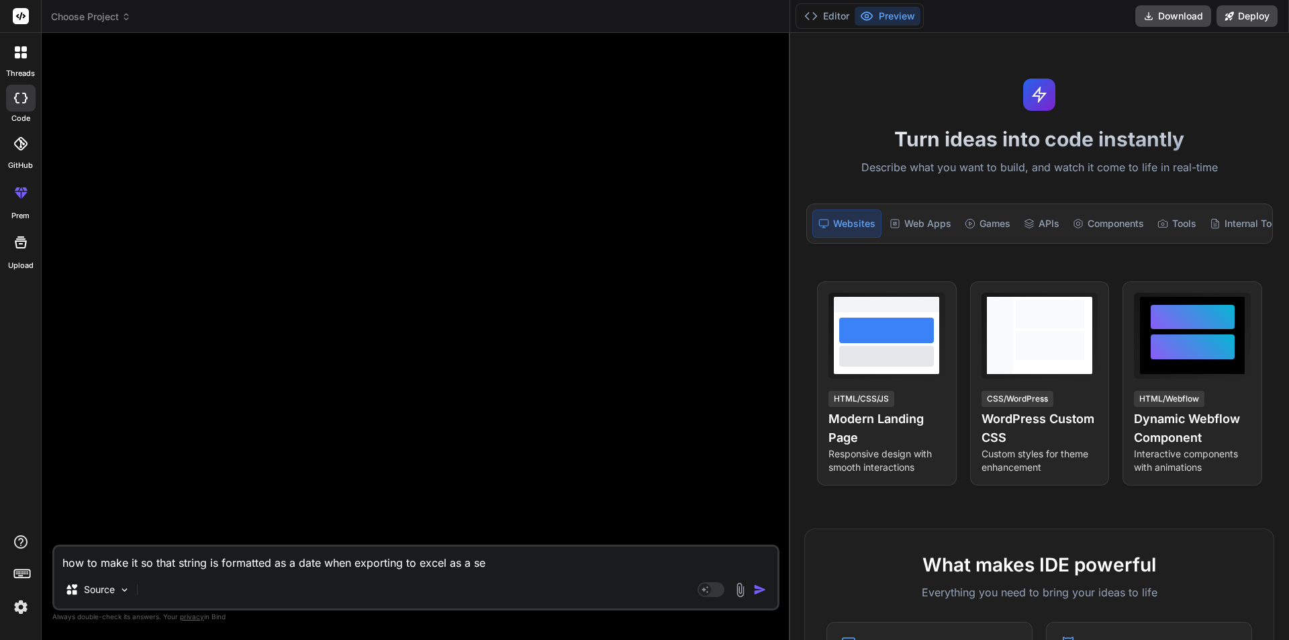
type textarea "x"
type textarea "how to make it so that string is formatted as a date when exporting to excel as…"
type textarea "x"
type textarea "how to make it so that string is formatted as a date when exporting to excel as…"
type textarea "x"
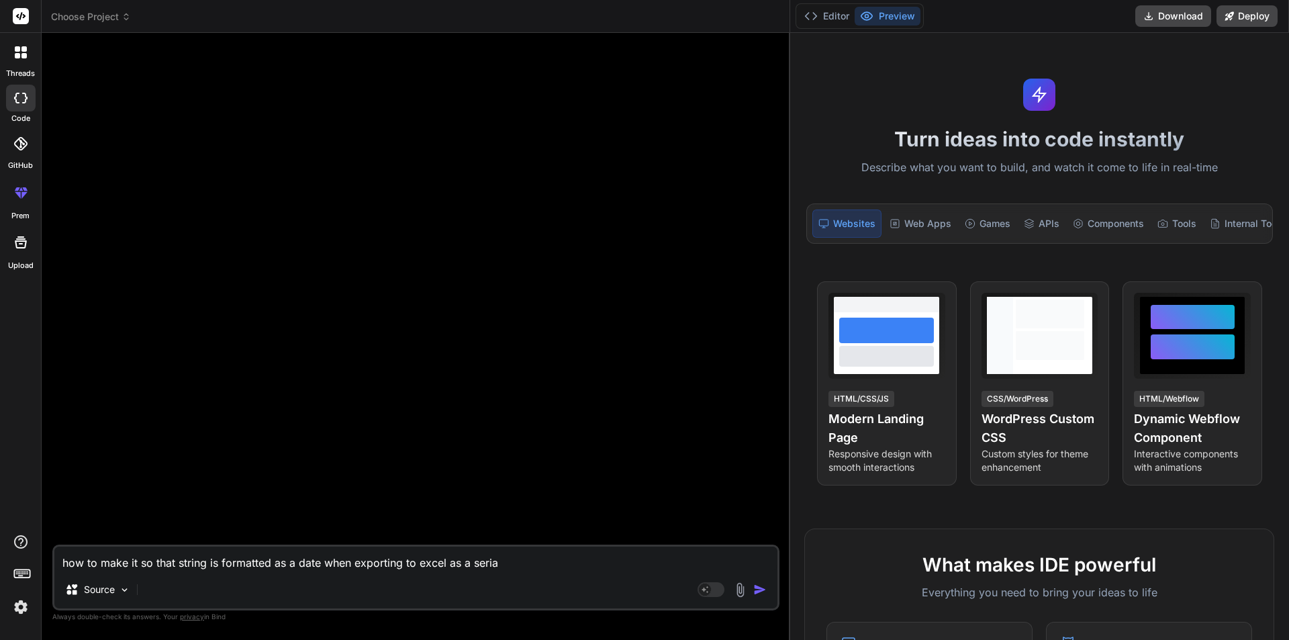
type textarea "how to make it so that string is formatted as a date when exporting to excel as…"
type textarea "x"
type textarea "how to make it so that string is formatted as a date when exporting to excel as…"
type textarea "x"
type textarea "how to make it so that string is formatted as a date when exporting to excel as…"
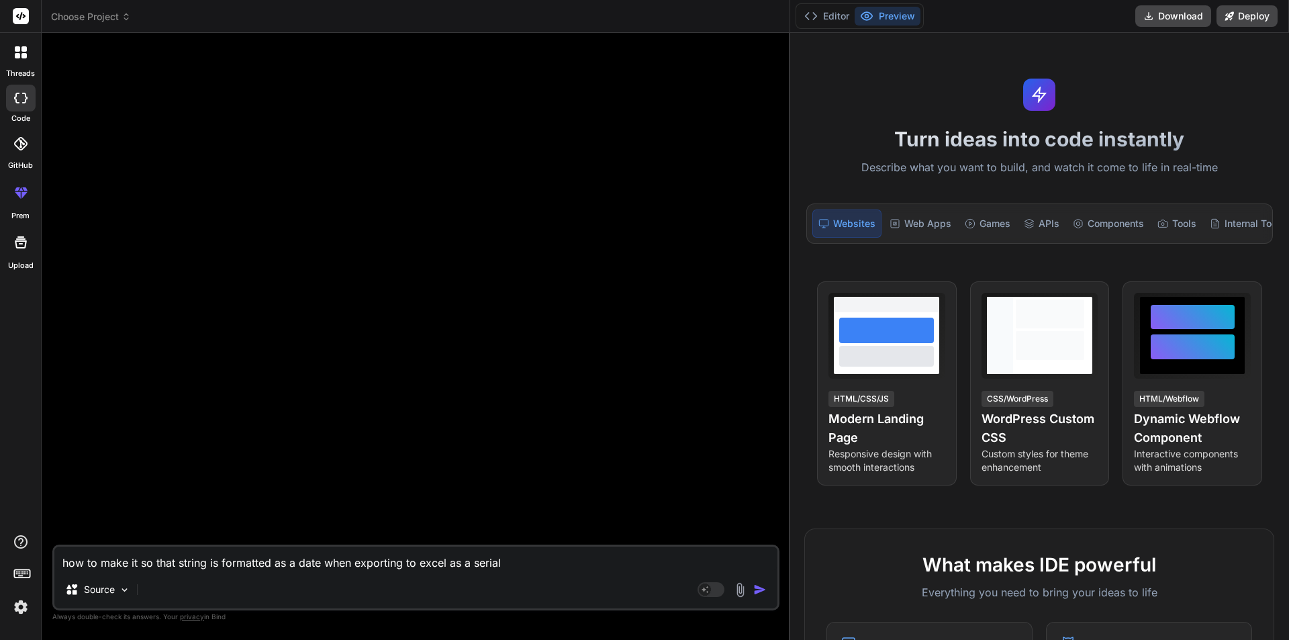
type textarea "x"
type textarea "how to make it so that string is formatted as a date when exporting to excel as…"
type textarea "x"
type textarea "how to make it so that string is formatted as a date when exporting to excel as…"
type textarea "x"
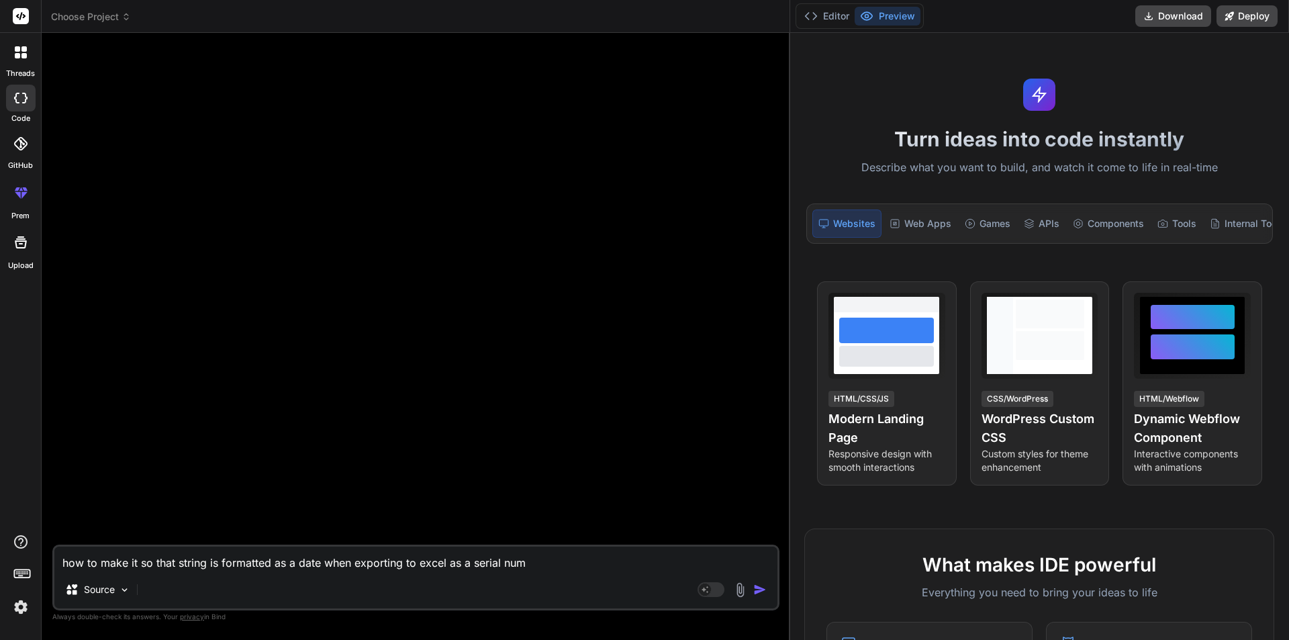
type textarea "how to make it so that string is formatted as a date when exporting to excel as…"
type textarea "x"
type textarea "how to make it so that string is formatted as a date when exporting to excel as…"
type textarea "x"
type textarea "how to make it so that string is formatted as a date when exporting to excel as…"
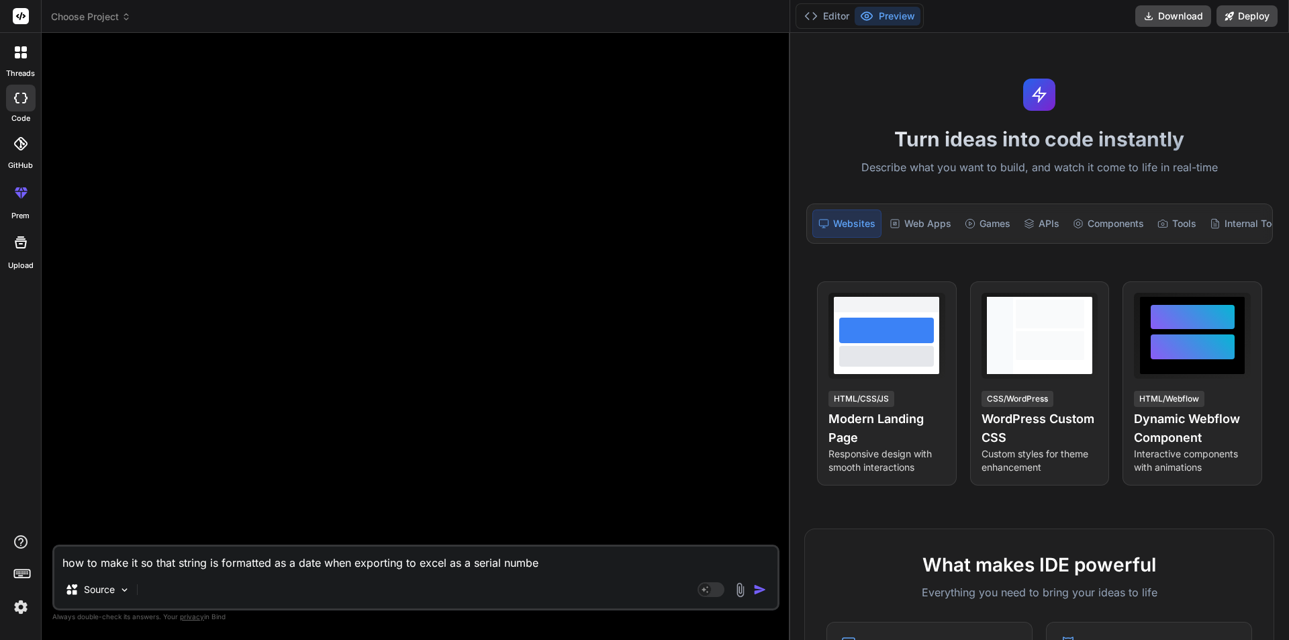
type textarea "x"
type textarea "how to make it so that string is formatted as a date when exporting to excel as…"
type textarea "x"
type textarea "how to make it so that string is formatted as a date when exporting to excel as…"
type textarea "x"
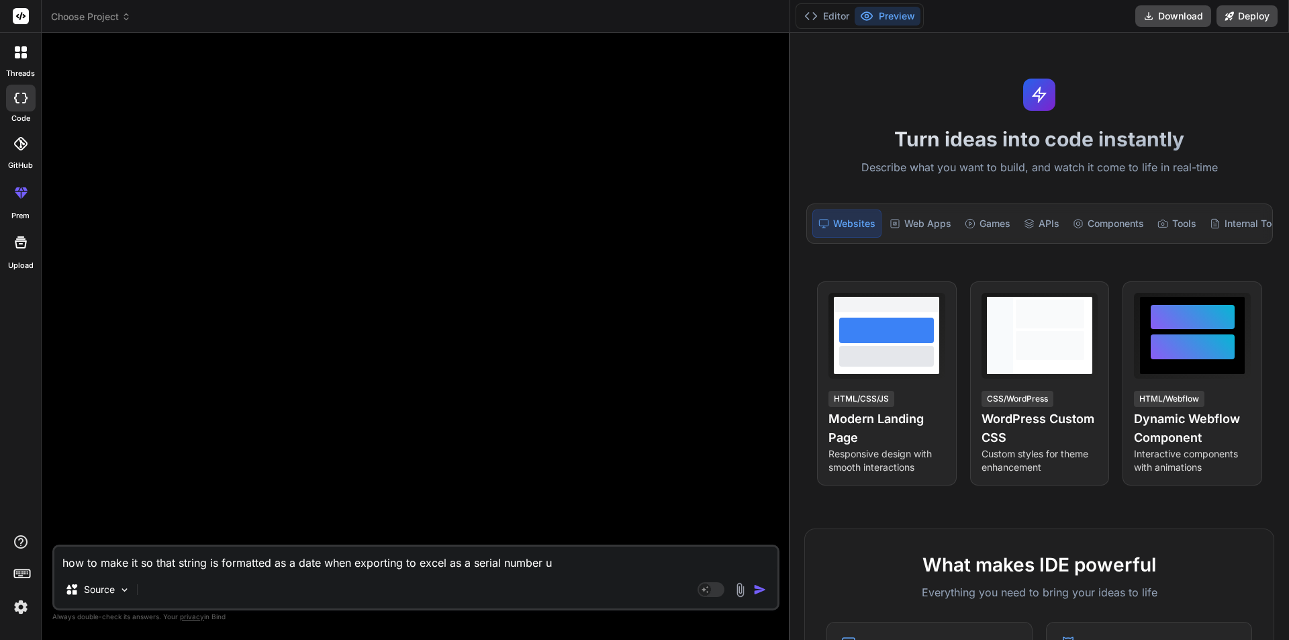
type textarea "how to make it so that string is formatted as a date when exporting to excel as…"
type textarea "x"
type textarea "how to make it so that string is formatted as a date when exporting to excel as…"
type textarea "x"
type textarea "how to make it so that string is formatted as a date when exporting to excel as…"
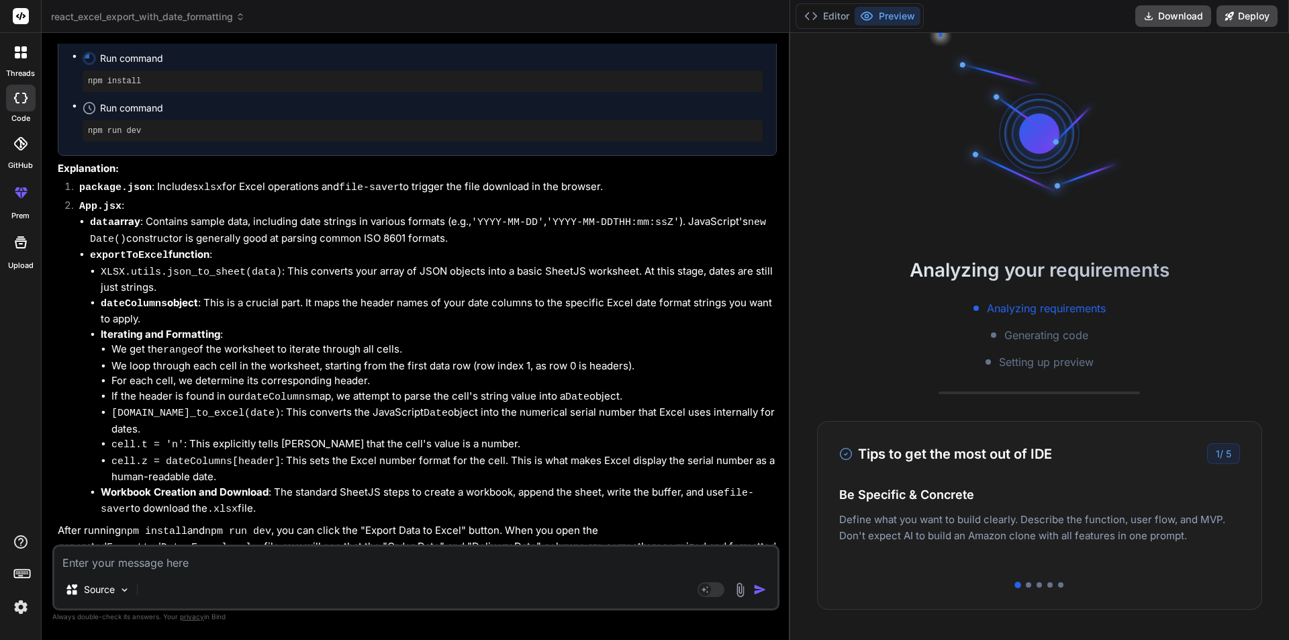
scroll to position [416, 0]
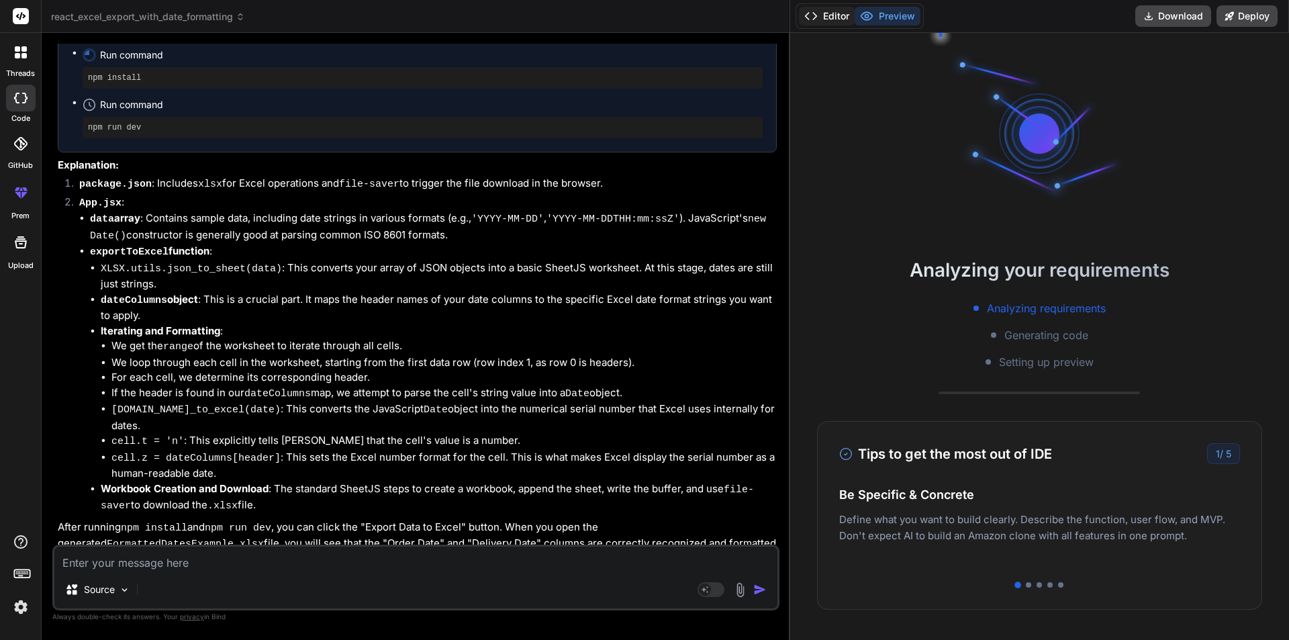
click at [833, 20] on button "Editor" at bounding box center [827, 16] width 56 height 19
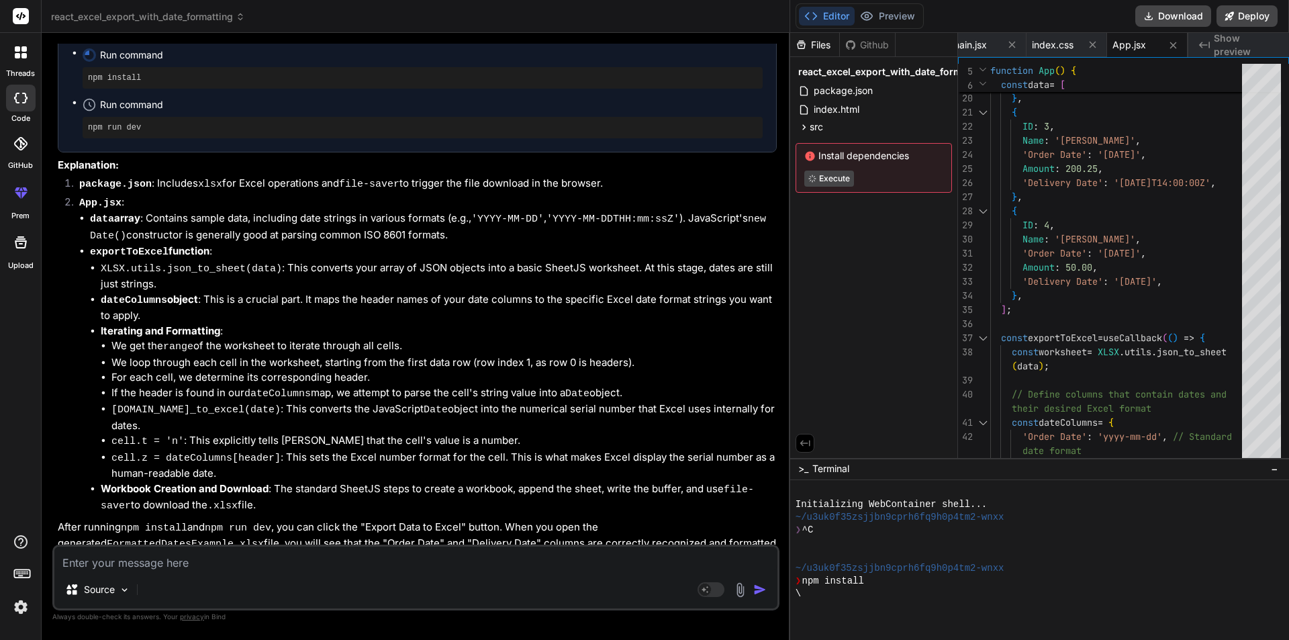
click at [804, 443] on icon at bounding box center [805, 443] width 12 height 12
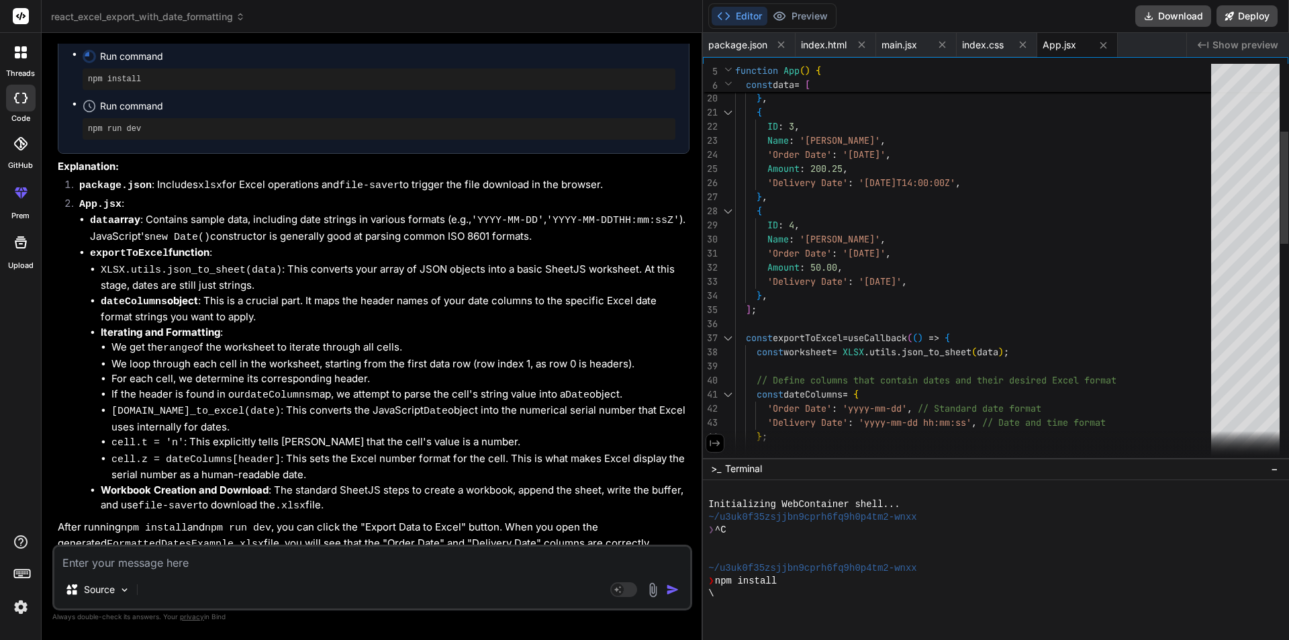
scroll to position [432, 0]
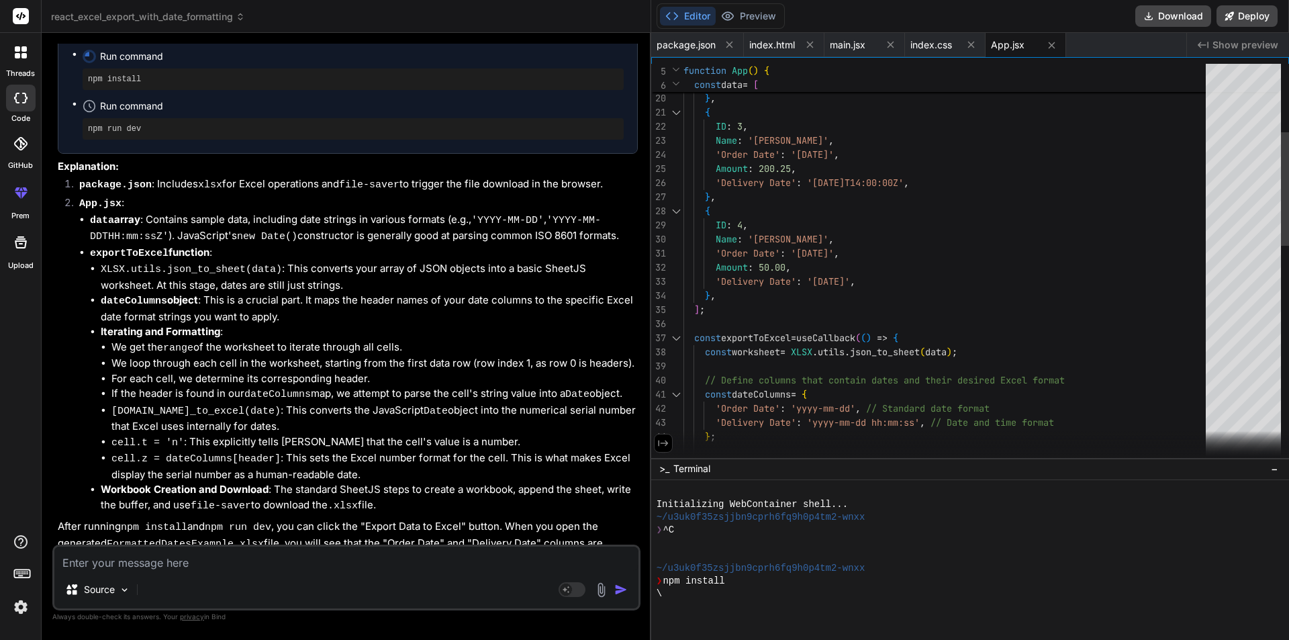
drag, startPoint x: 790, startPoint y: 344, endPoint x: 630, endPoint y: 340, distance: 159.9
click at [630, 340] on div "Bind AI Web Search Created with Pixso. Code Generator You how to make it so tha…" at bounding box center [347, 336] width 610 height 607
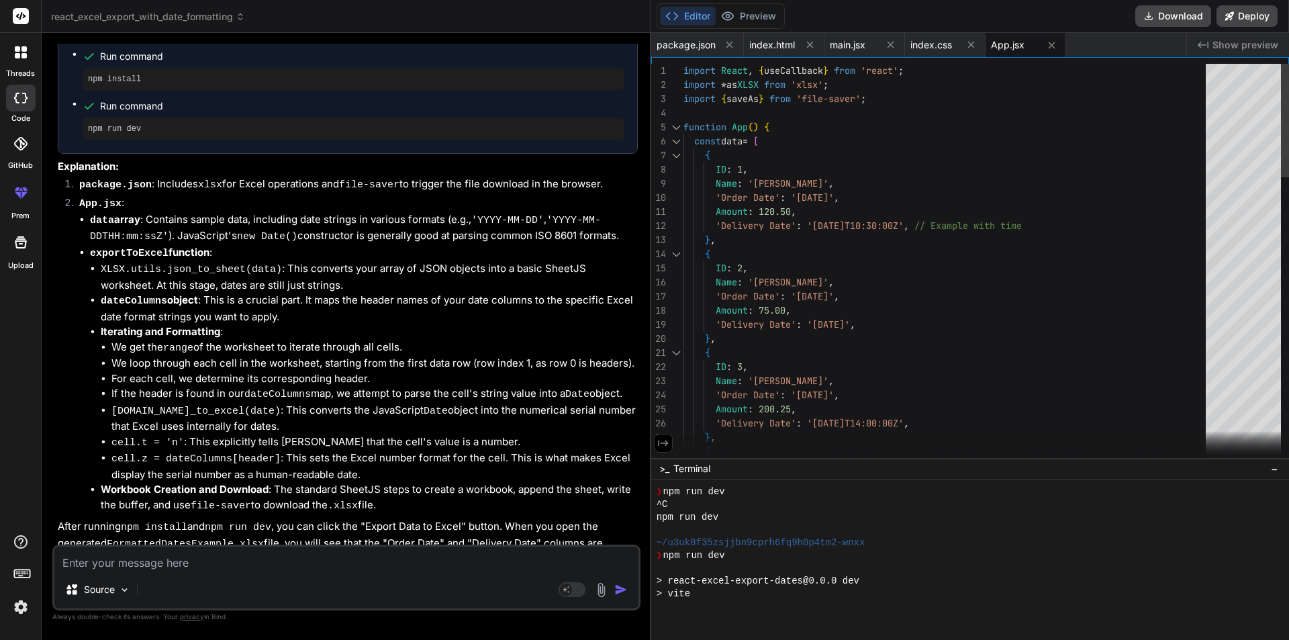
scroll to position [383, 0]
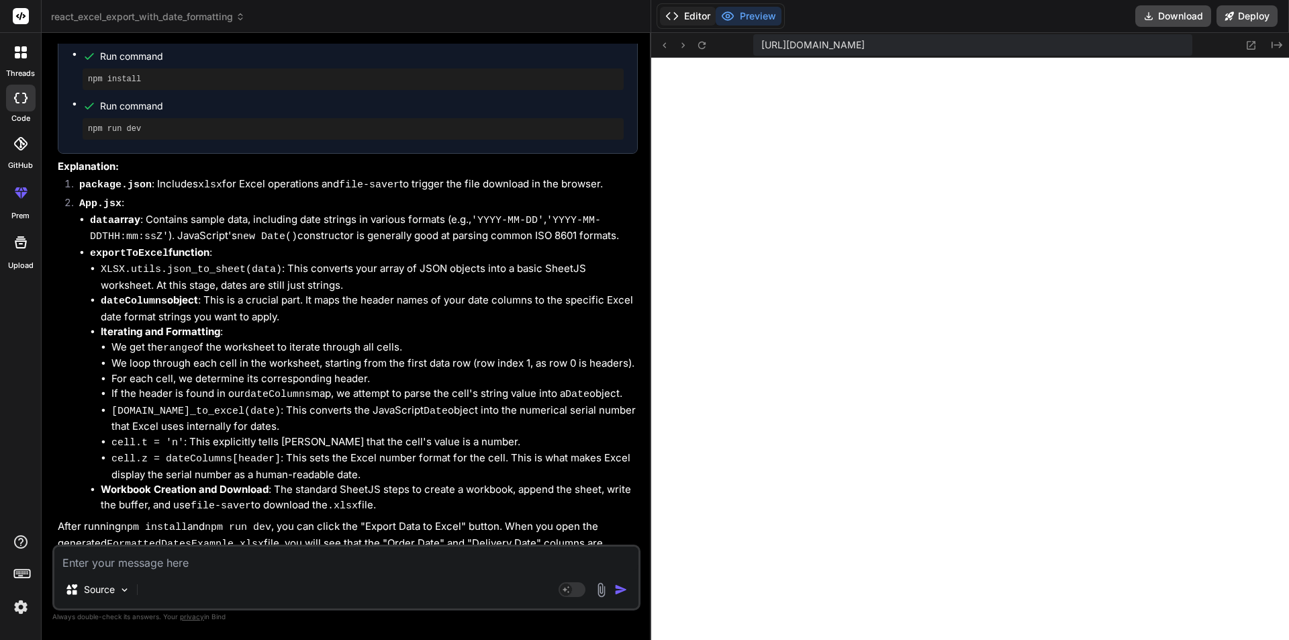
click at [679, 13] on button "Editor" at bounding box center [688, 16] width 56 height 19
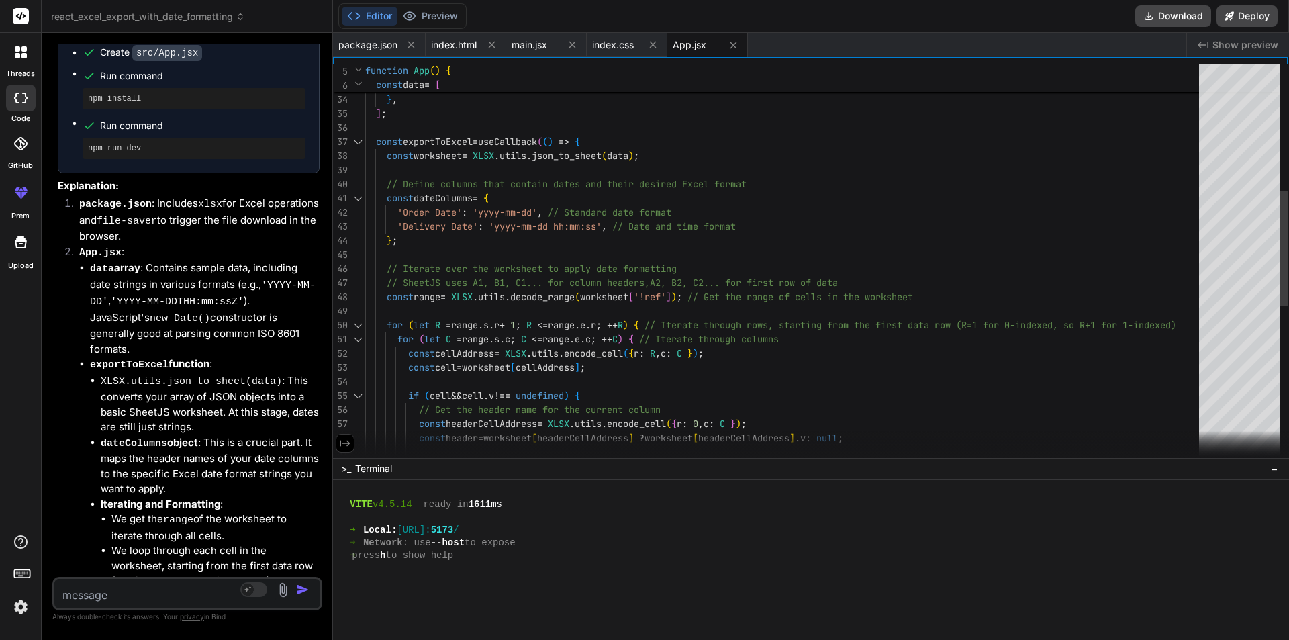
scroll to position [625, 0]
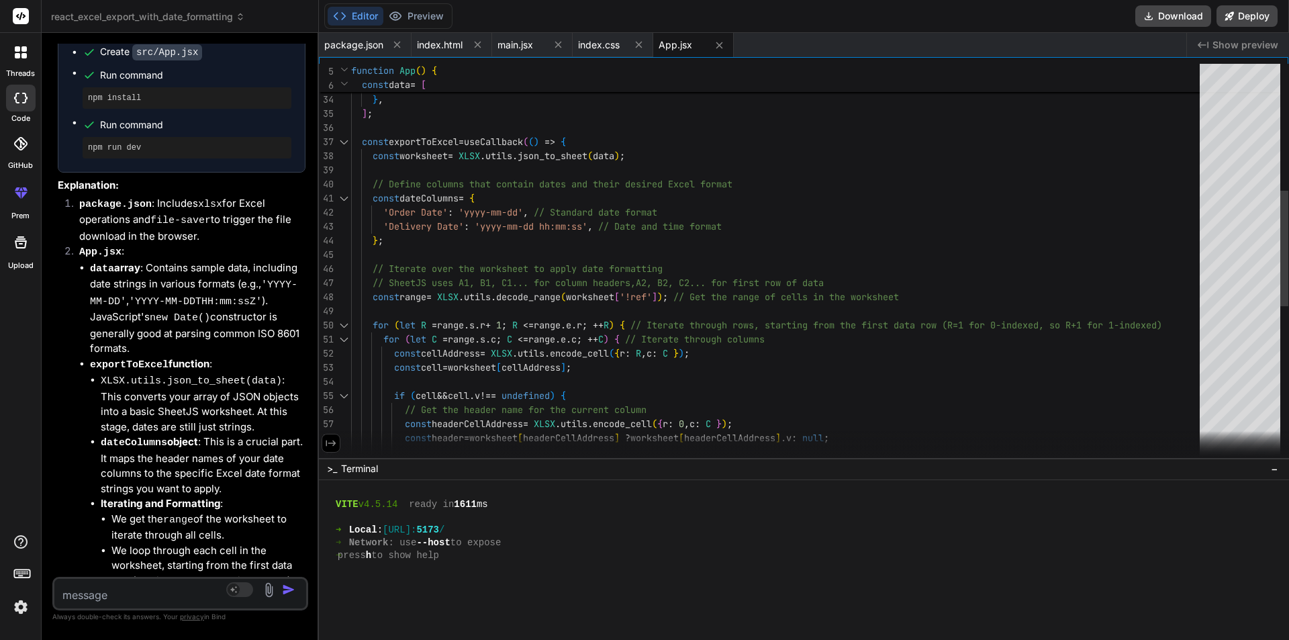
drag, startPoint x: 650, startPoint y: 319, endPoint x: 287, endPoint y: 455, distance: 387.8
click at [287, 455] on div "Bind AI Web Search Created with Pixso. Code Generator You how to make it so tha…" at bounding box center [180, 336] width 277 height 607
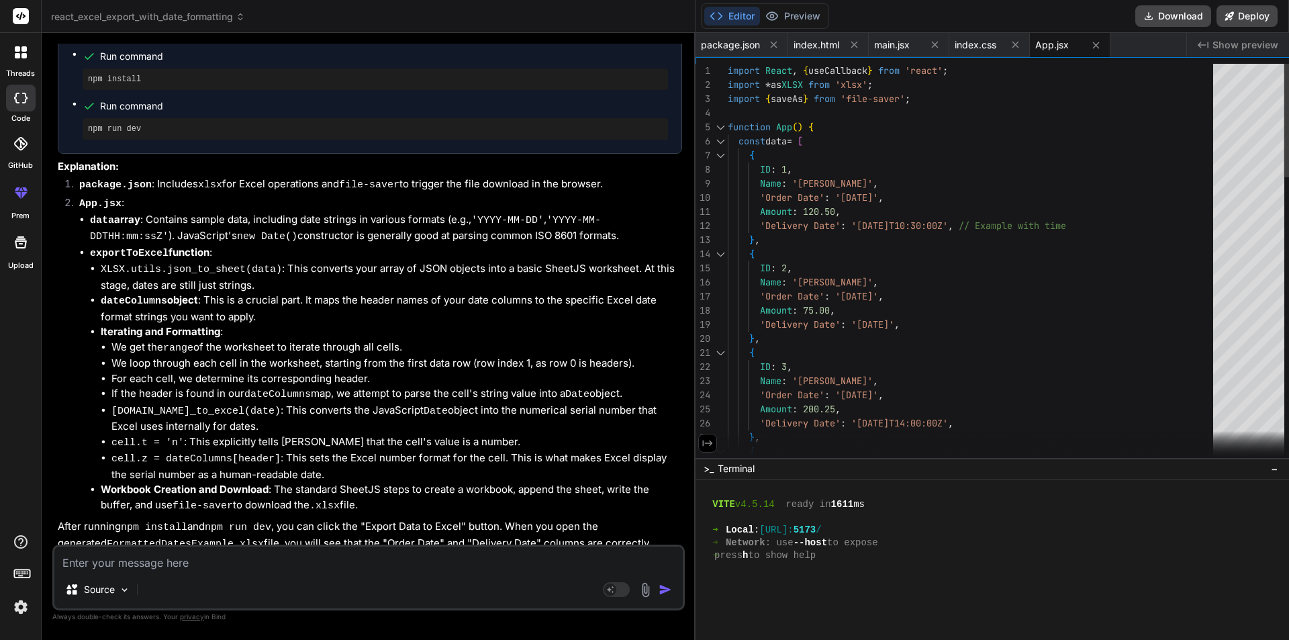
scroll to position [416, 0]
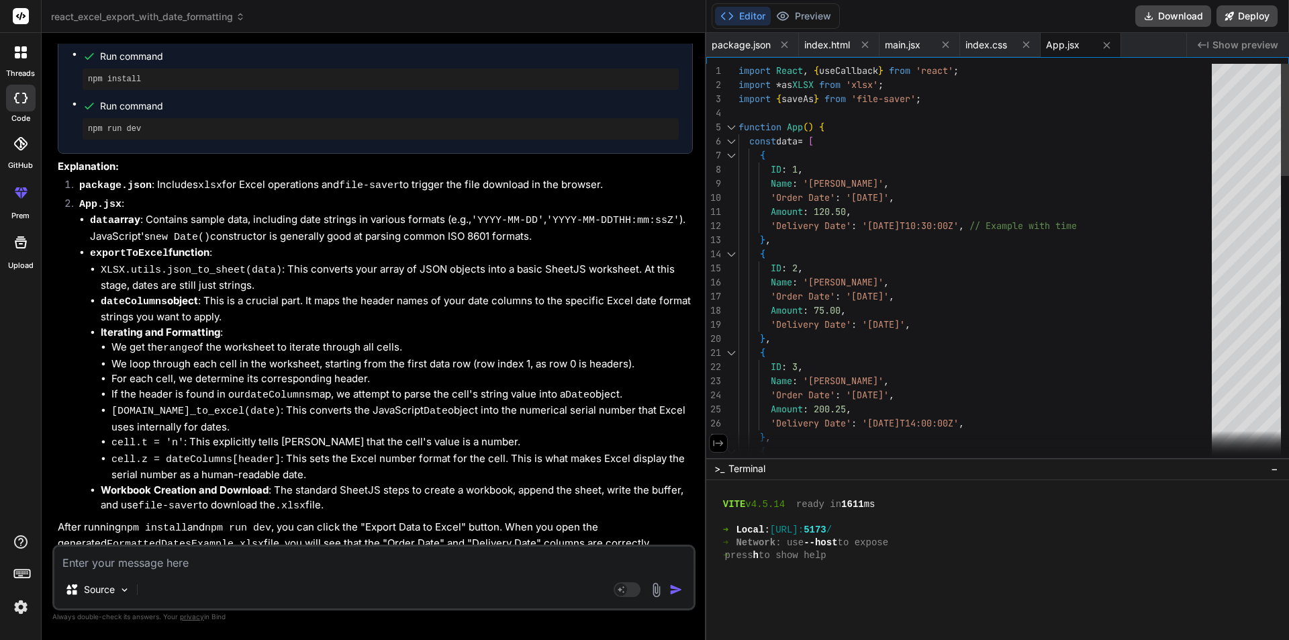
drag, startPoint x: 318, startPoint y: 339, endPoint x: 687, endPoint y: 375, distance: 371.1
click at [687, 375] on div "Bind AI Web Search Created with Pixso. Code Generator You how to make it so tha…" at bounding box center [374, 336] width 665 height 607
click at [804, 19] on button "Preview" at bounding box center [804, 16] width 66 height 19
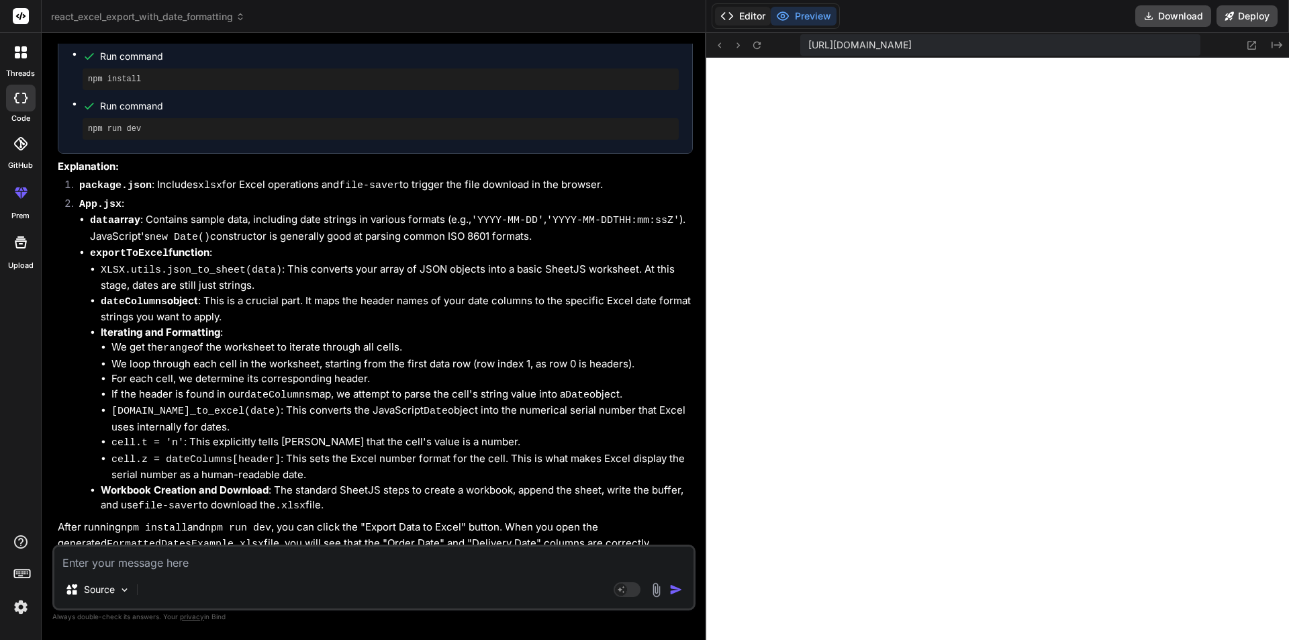
click at [743, 12] on button "Editor" at bounding box center [743, 16] width 56 height 19
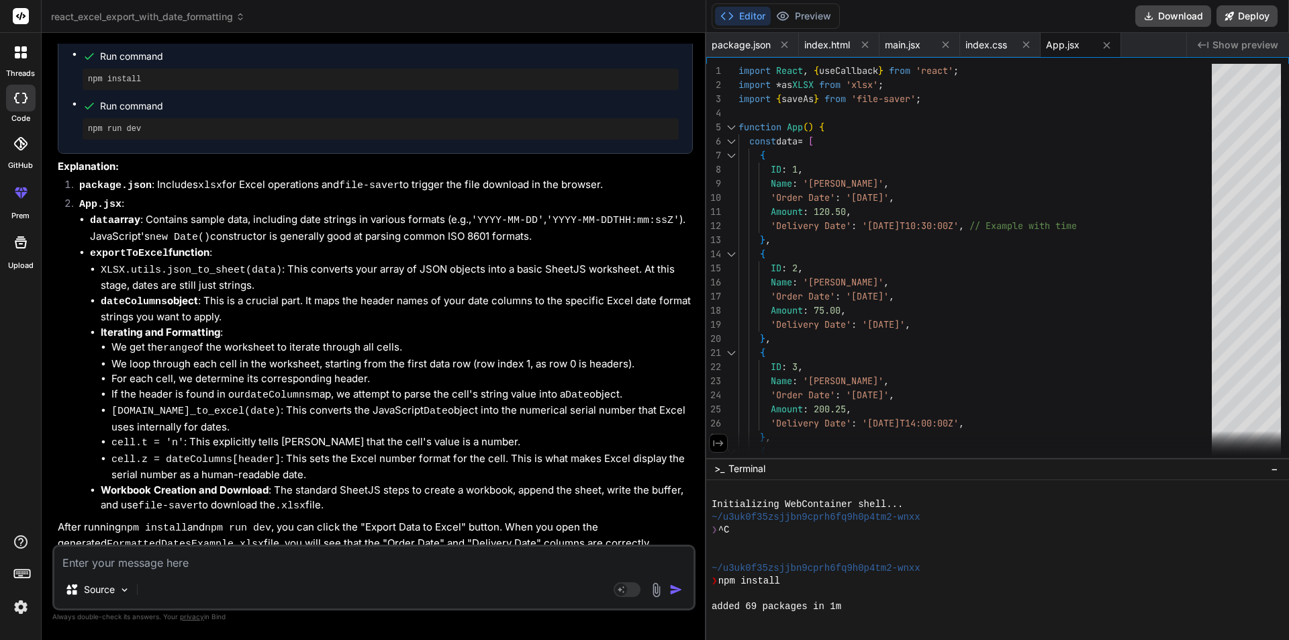
scroll to position [0, 0]
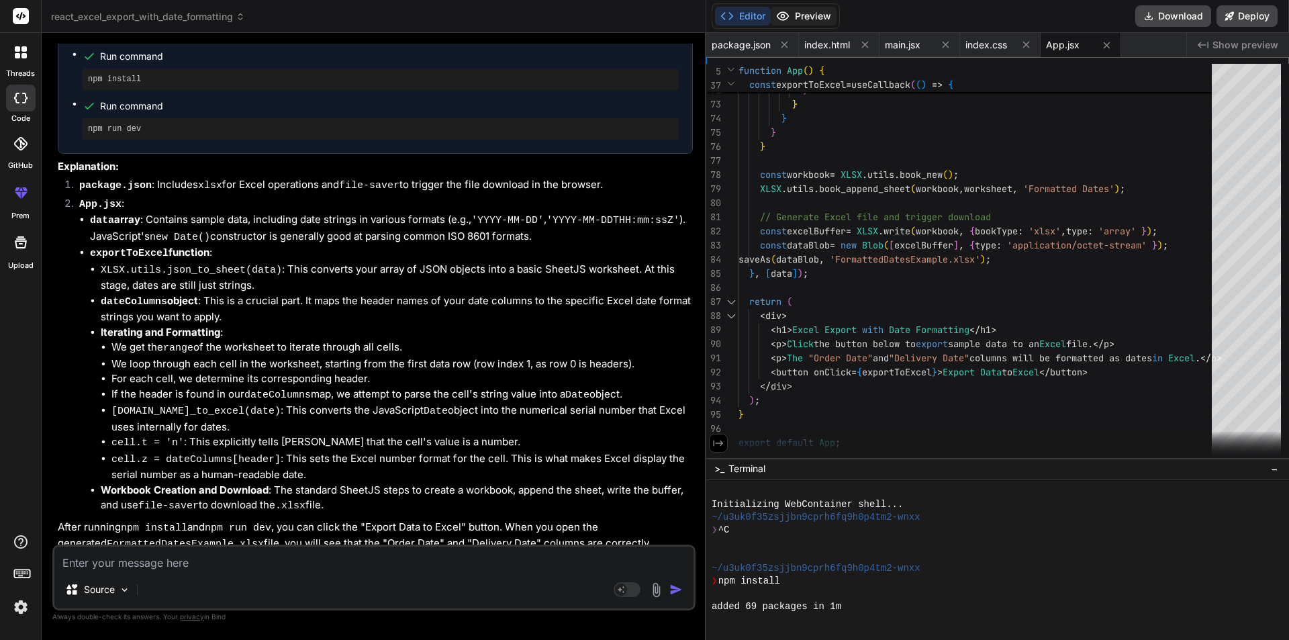
click at [800, 17] on button "Preview" at bounding box center [804, 16] width 66 height 19
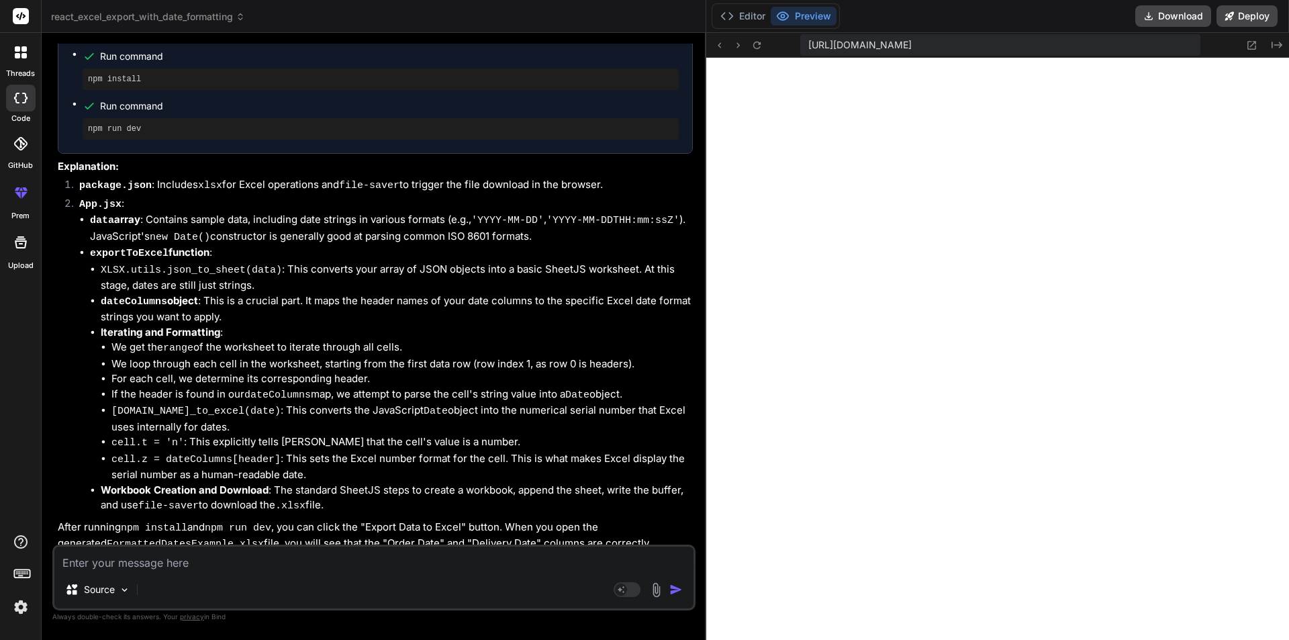
click at [179, 562] on textarea at bounding box center [373, 559] width 639 height 24
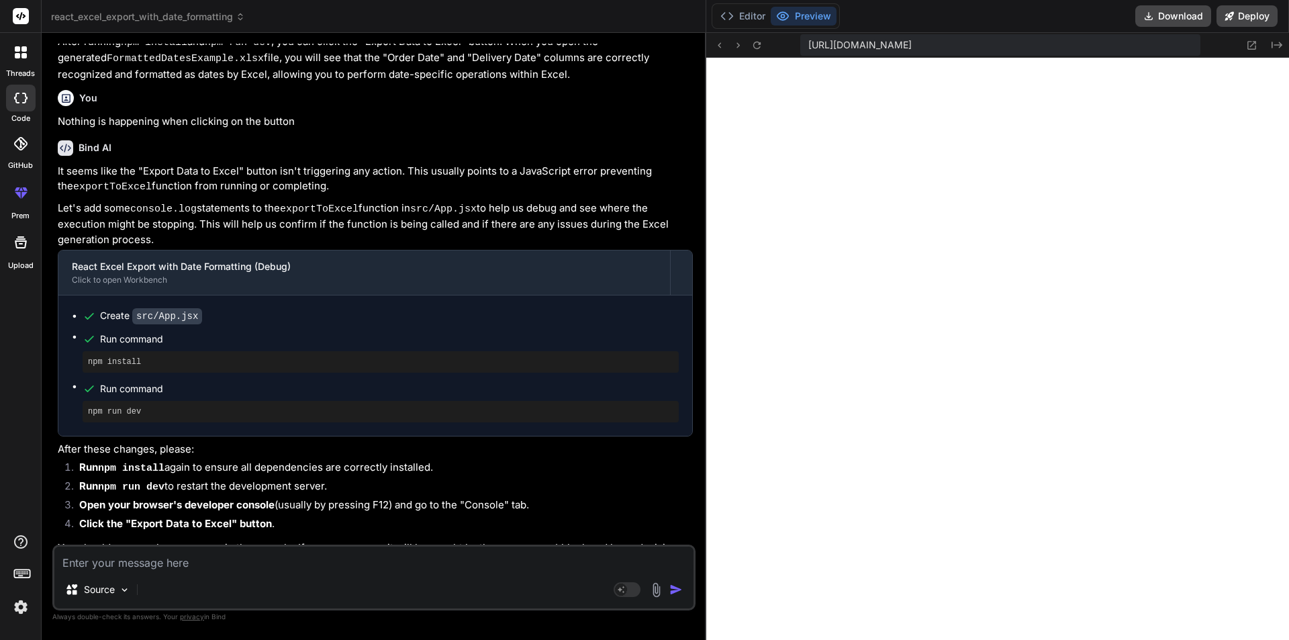
scroll to position [903, 0]
click at [742, 15] on button "Editor" at bounding box center [743, 16] width 56 height 19
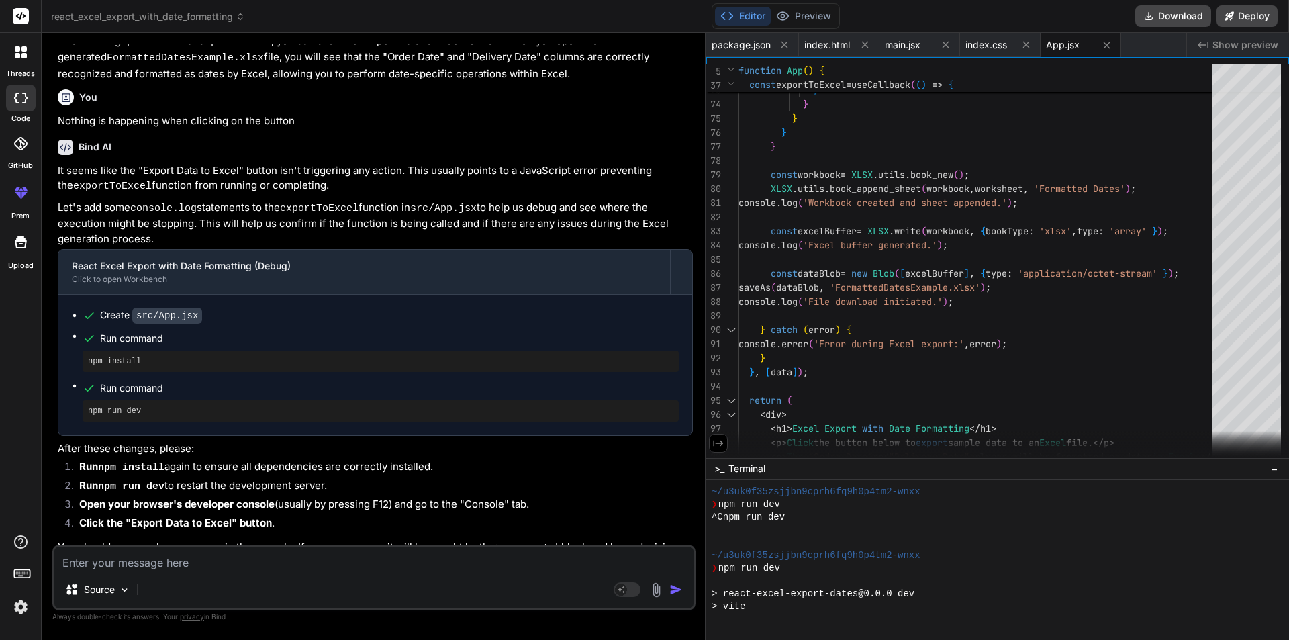
scroll to position [817, 0]
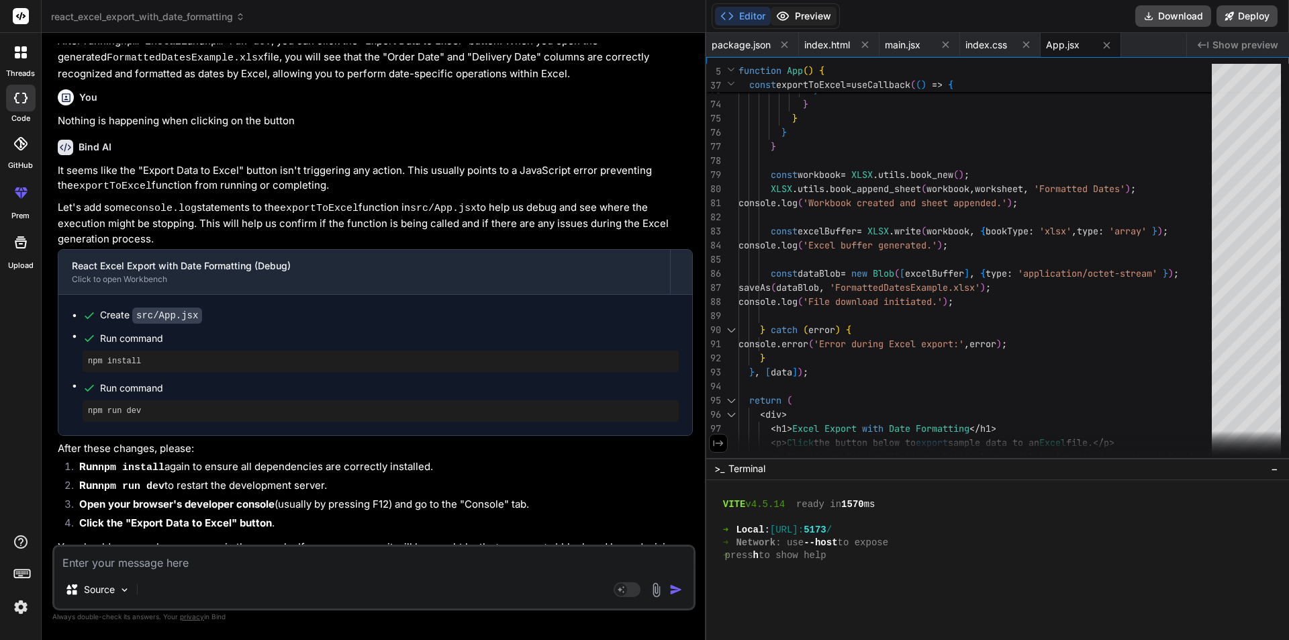
click at [806, 9] on button "Preview" at bounding box center [804, 16] width 66 height 19
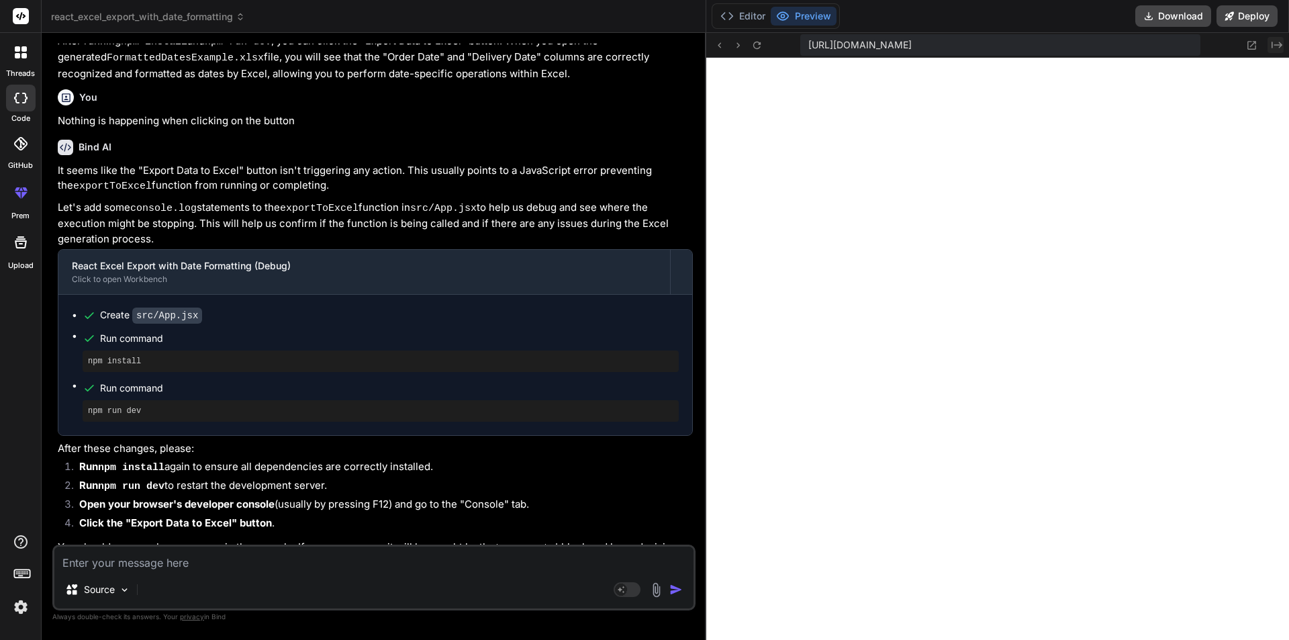
click at [1275, 42] on icon "Created with Pixso." at bounding box center [1277, 45] width 11 height 11
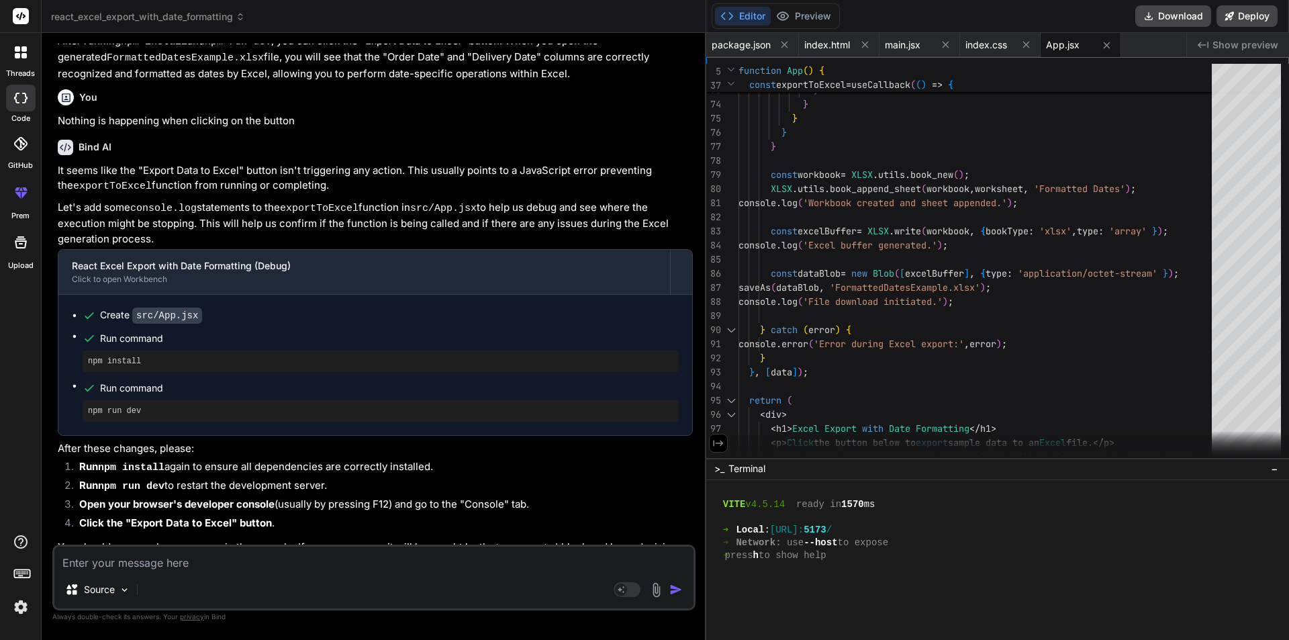
click at [1232, 48] on span "Show preview" at bounding box center [1246, 44] width 66 height 13
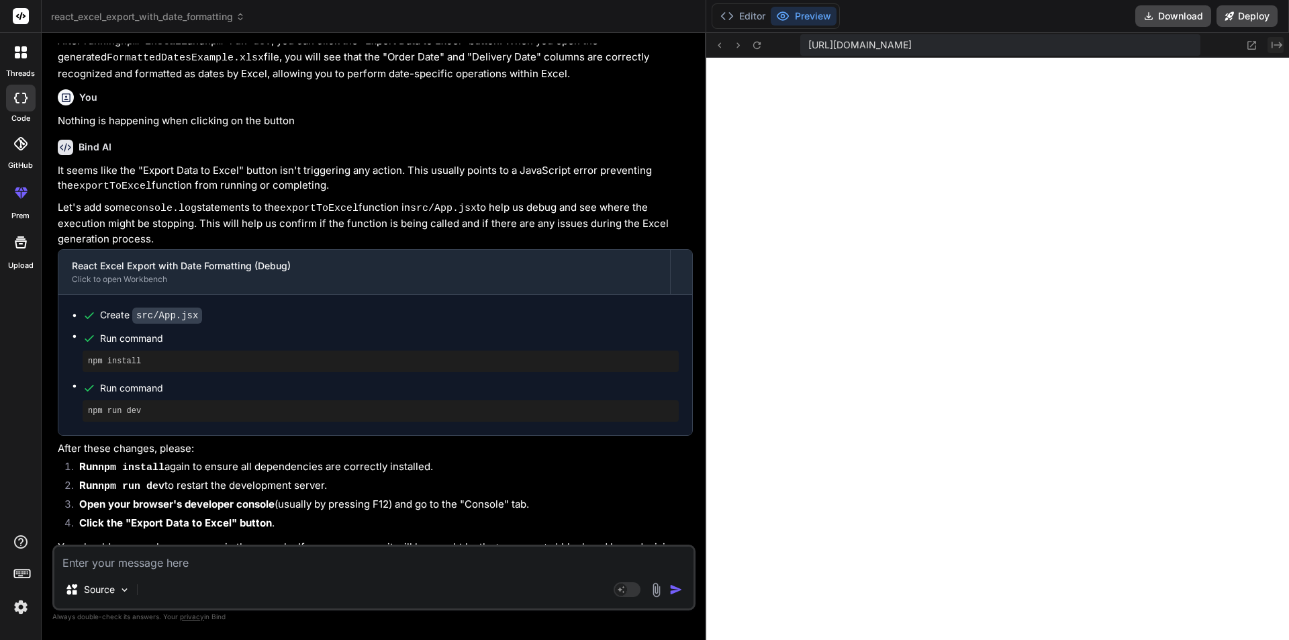
click at [1276, 44] on icon "Created with Pixso." at bounding box center [1277, 45] width 11 height 11
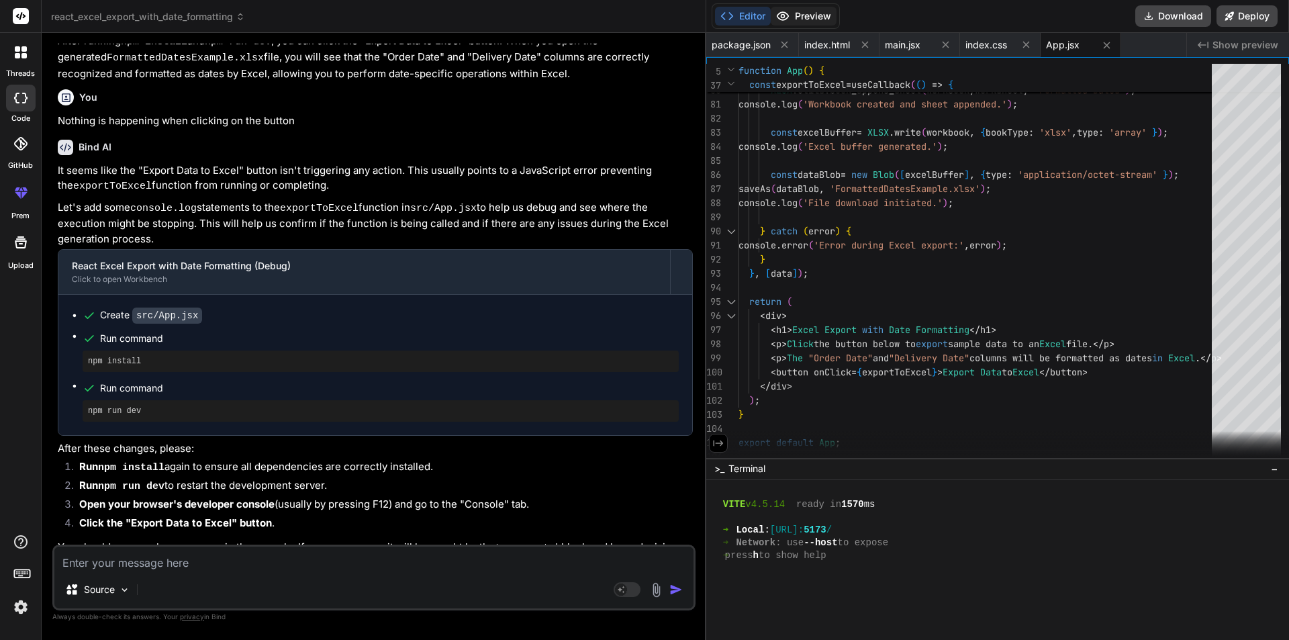
click at [798, 8] on button "Preview" at bounding box center [804, 16] width 66 height 19
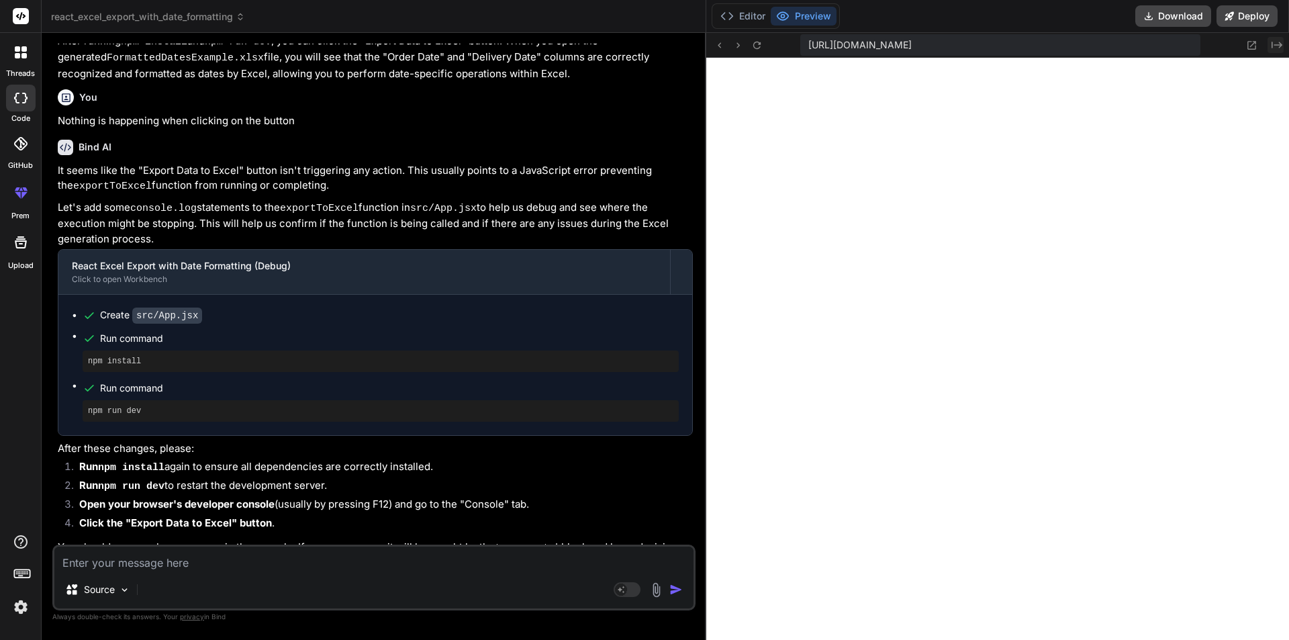
click at [1281, 46] on div "https://u3uk0f35zsjjbn9cprh6fq9h0p4tm2-wnxx--5173--96435430.local-corp.webconta…" at bounding box center [997, 45] width 583 height 25
click at [1281, 46] on icon at bounding box center [1277, 45] width 11 height 7
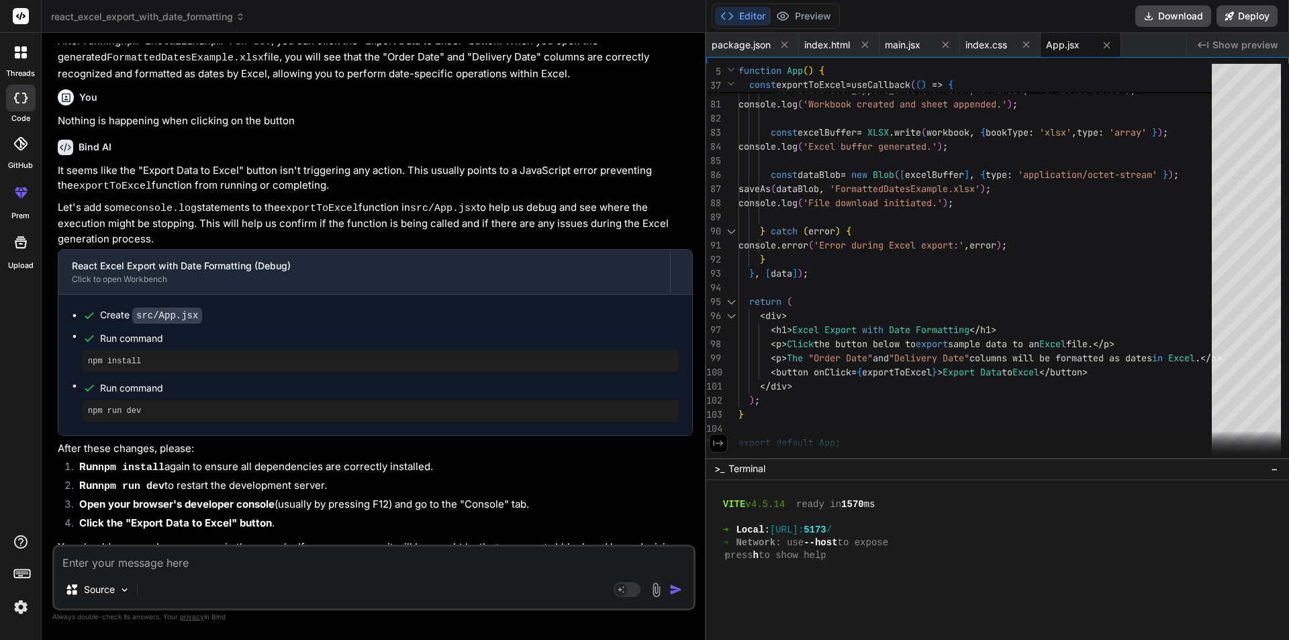
click at [177, 566] on textarea at bounding box center [373, 559] width 639 height 24
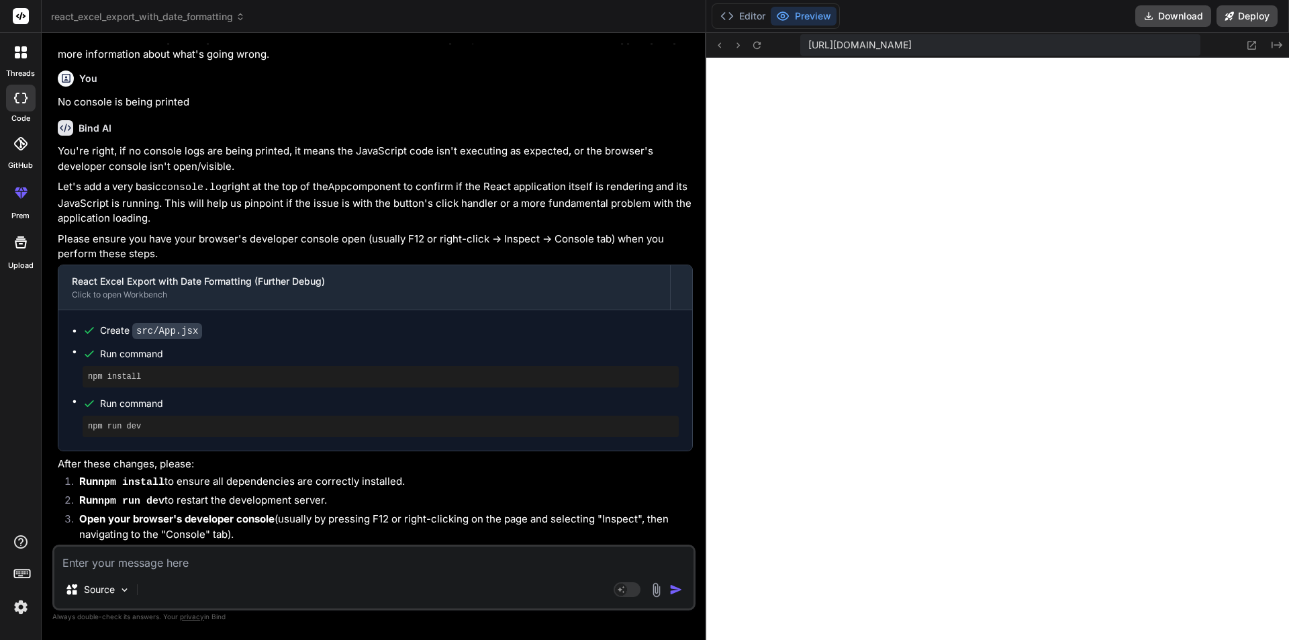
scroll to position [1439, 0]
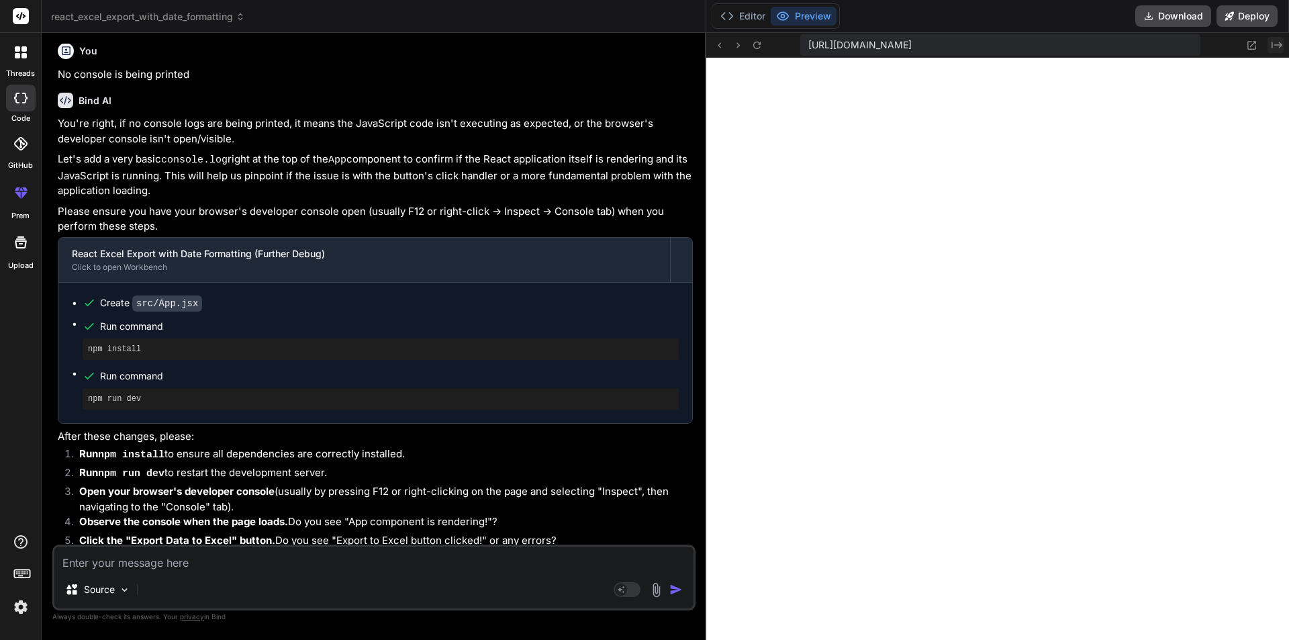
click at [1274, 52] on button "Created with Pixso." at bounding box center [1276, 45] width 16 height 16
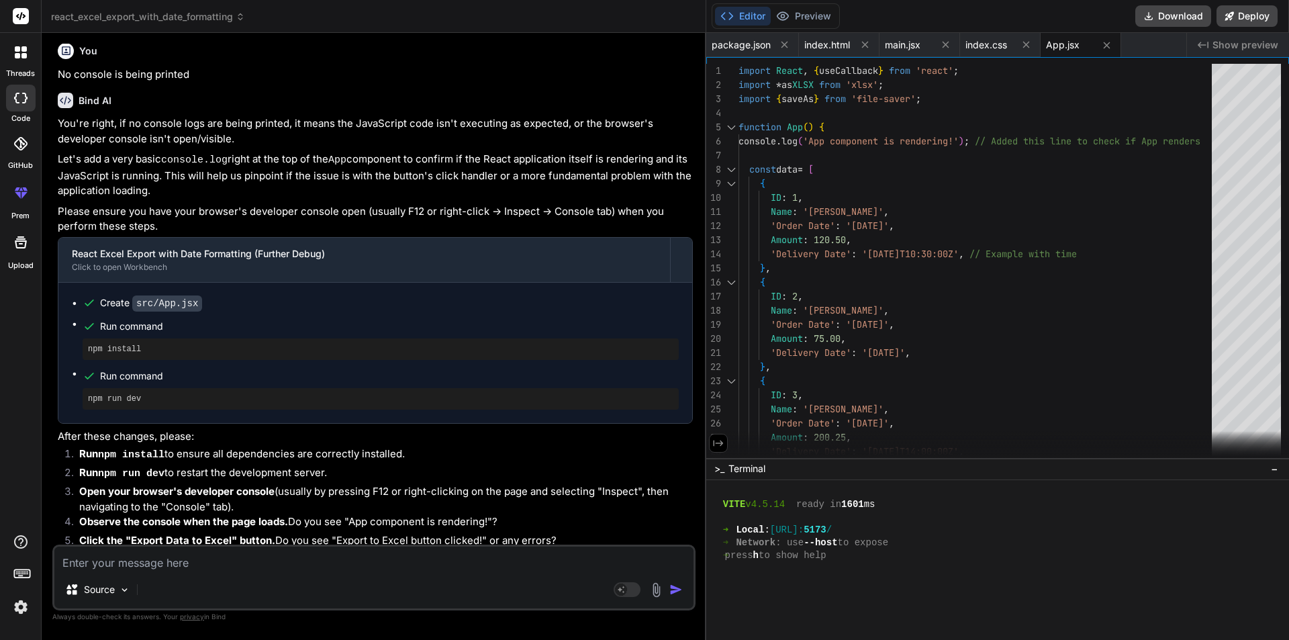
click at [1229, 42] on span "Show preview" at bounding box center [1246, 44] width 66 height 13
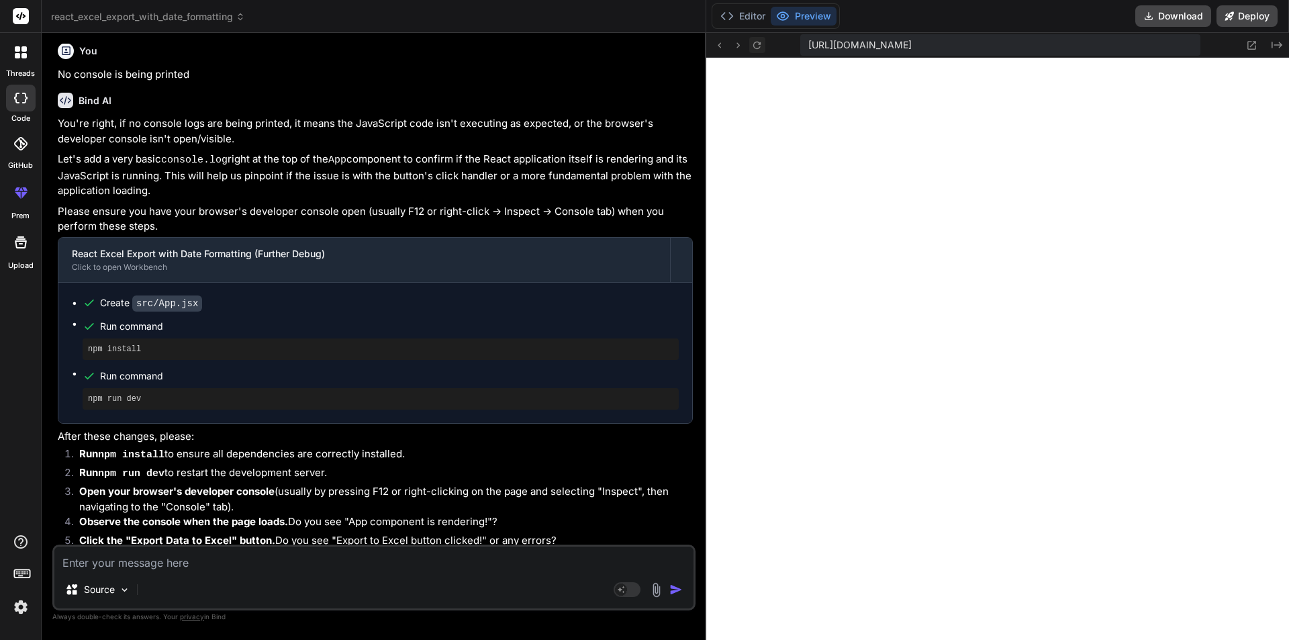
click at [754, 45] on icon at bounding box center [756, 44] width 7 height 7
click at [758, 45] on icon at bounding box center [756, 45] width 11 height 11
click at [1281, 44] on icon at bounding box center [1277, 45] width 11 height 7
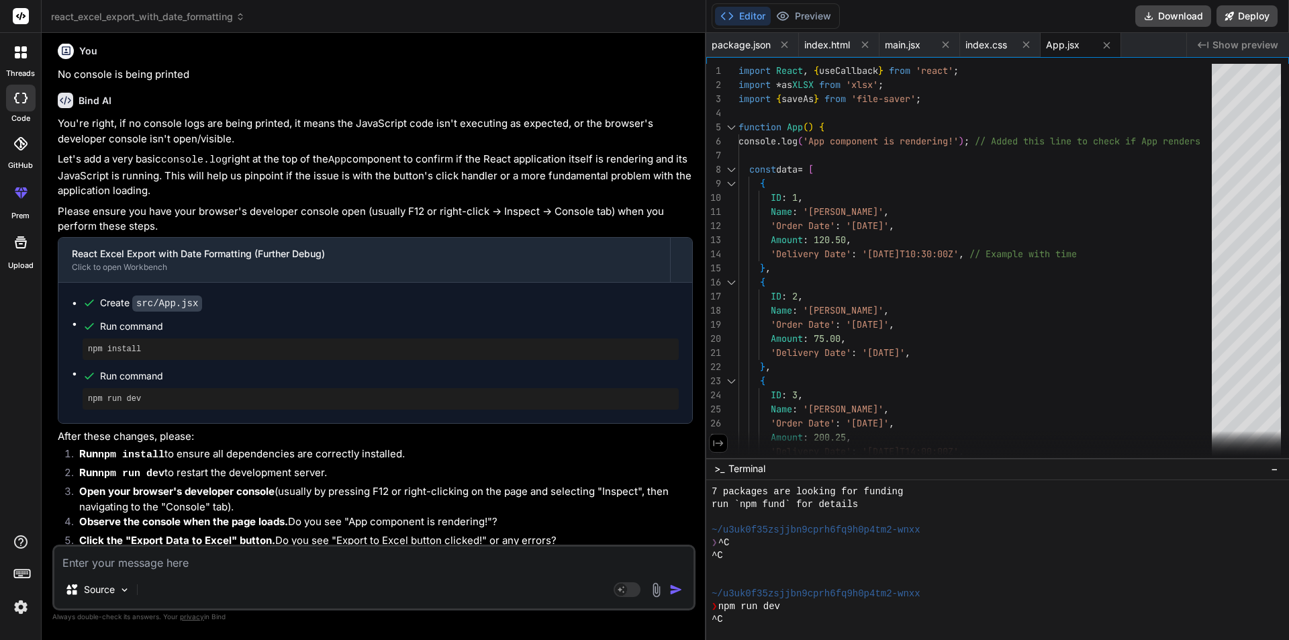
scroll to position [1250, 0]
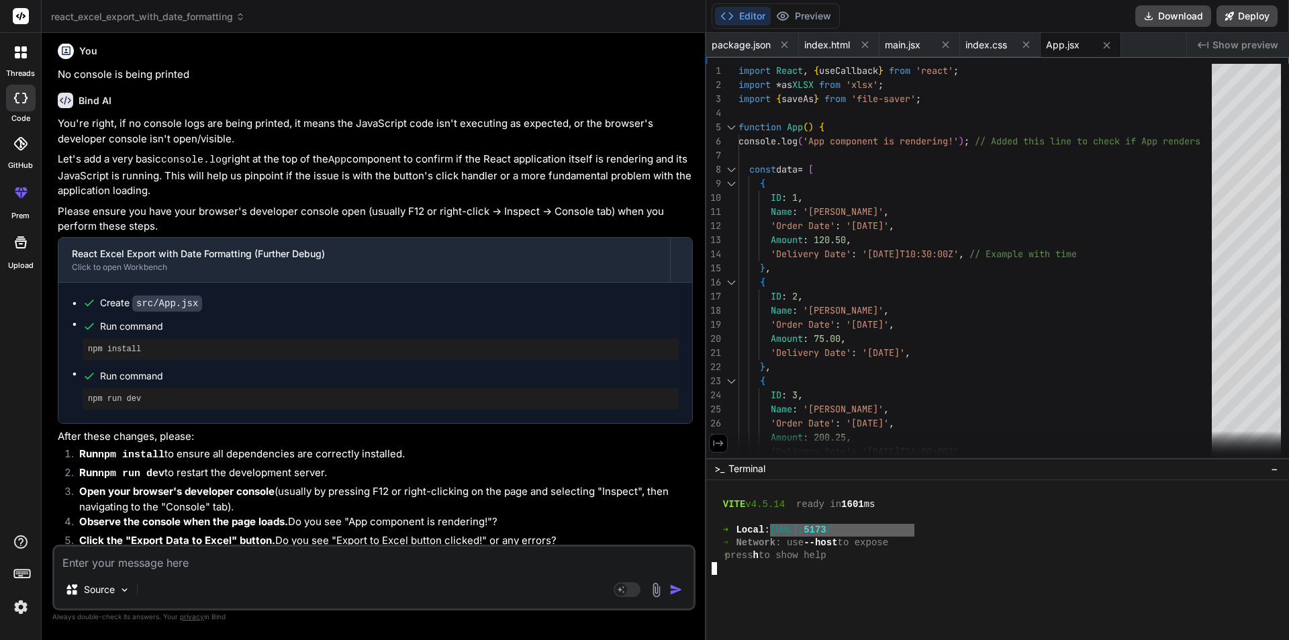
drag, startPoint x: 790, startPoint y: 530, endPoint x: 914, endPoint y: 530, distance: 123.6
drag, startPoint x: 791, startPoint y: 531, endPoint x: 913, endPoint y: 525, distance: 121.7
click at [795, 7] on button "Preview" at bounding box center [804, 16] width 66 height 19
click at [979, 459] on div ">_ Terminal −" at bounding box center [997, 469] width 583 height 22
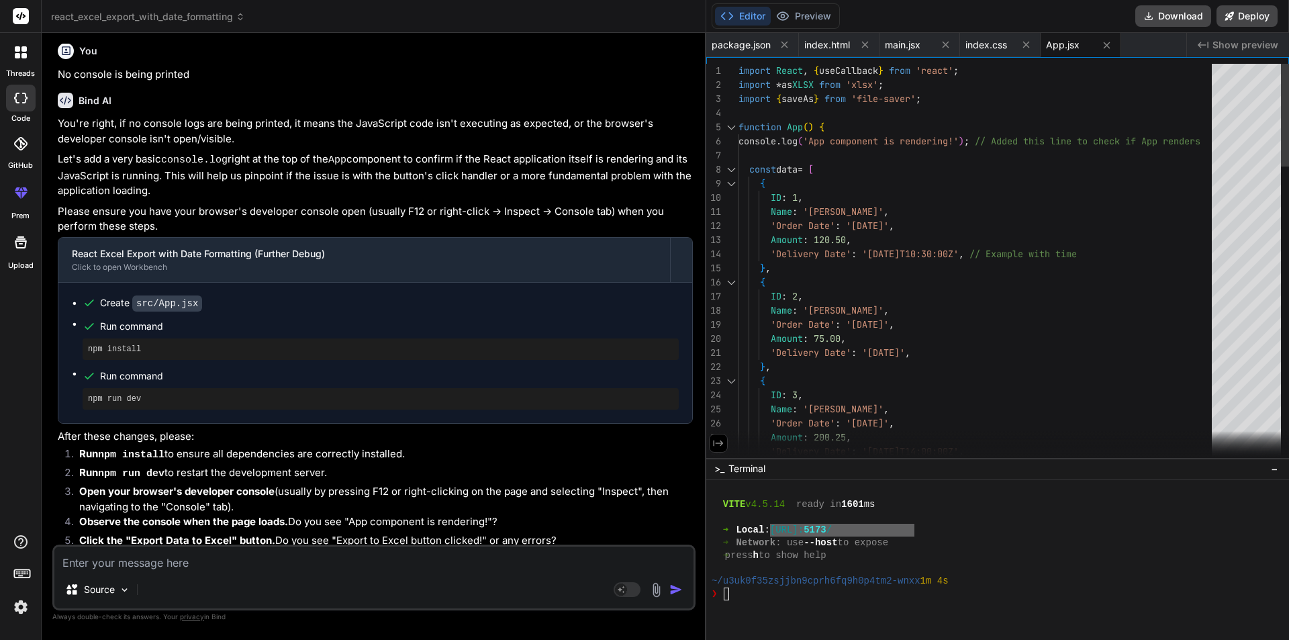
click at [755, 599] on div "❯" at bounding box center [1093, 594] width 762 height 13
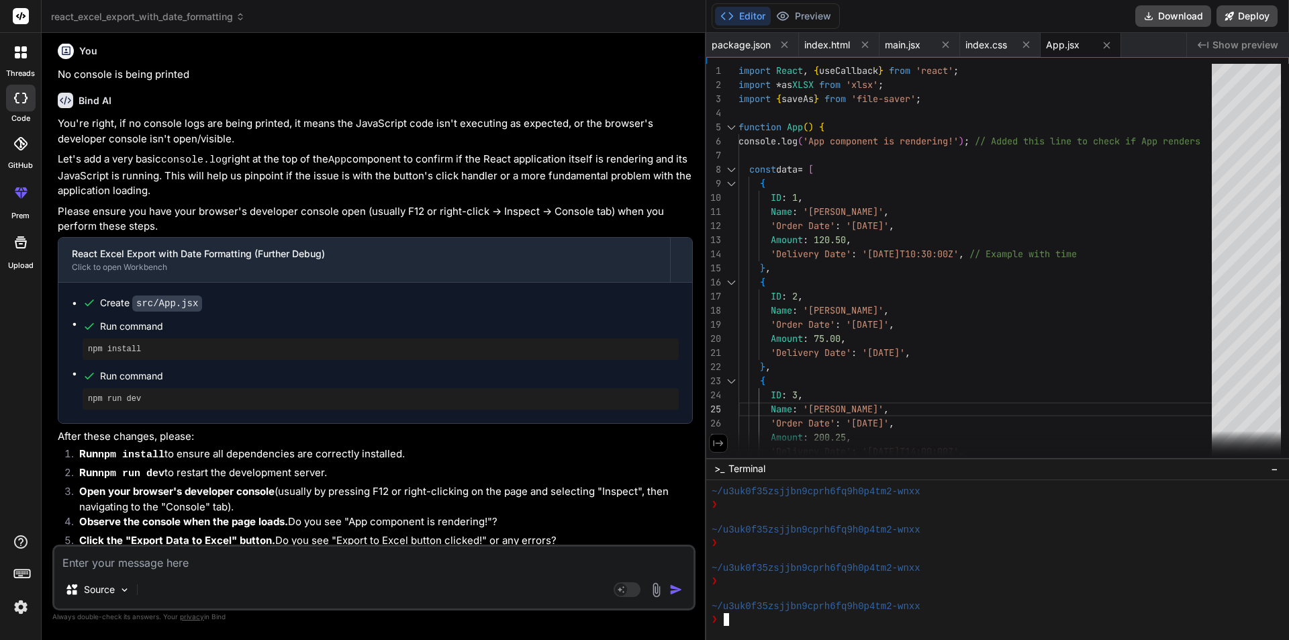
scroll to position [1416, 0]
click at [718, 449] on button at bounding box center [718, 443] width 19 height 19
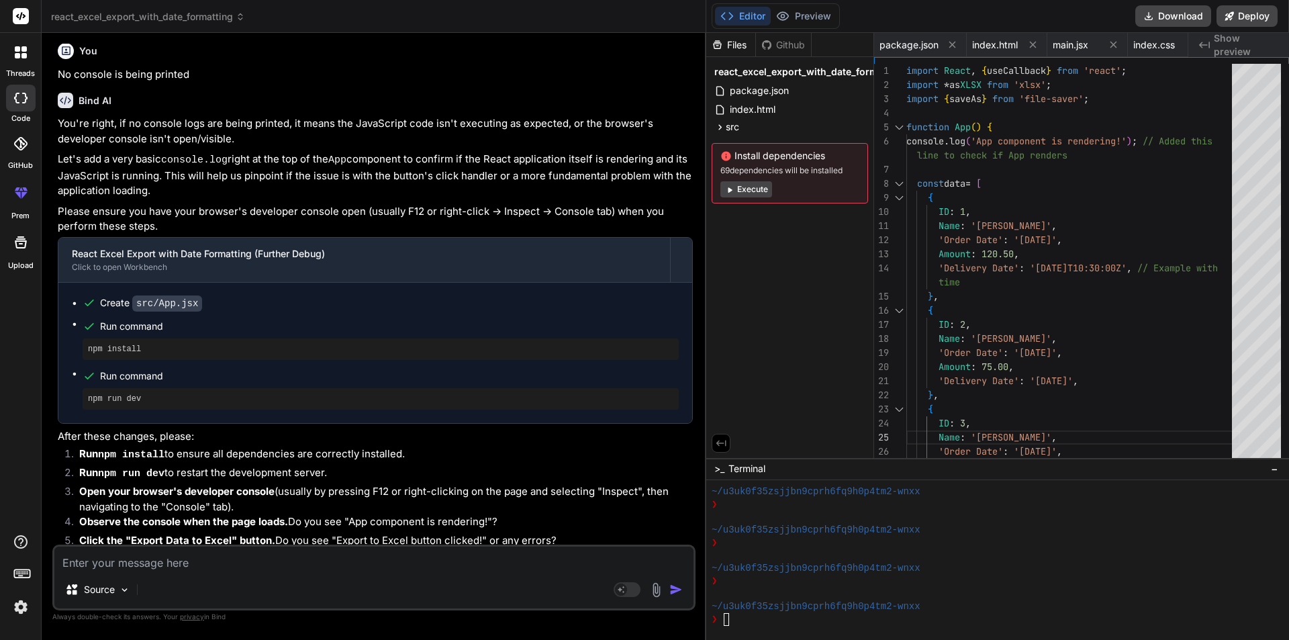
click at [719, 437] on icon at bounding box center [721, 443] width 12 height 12
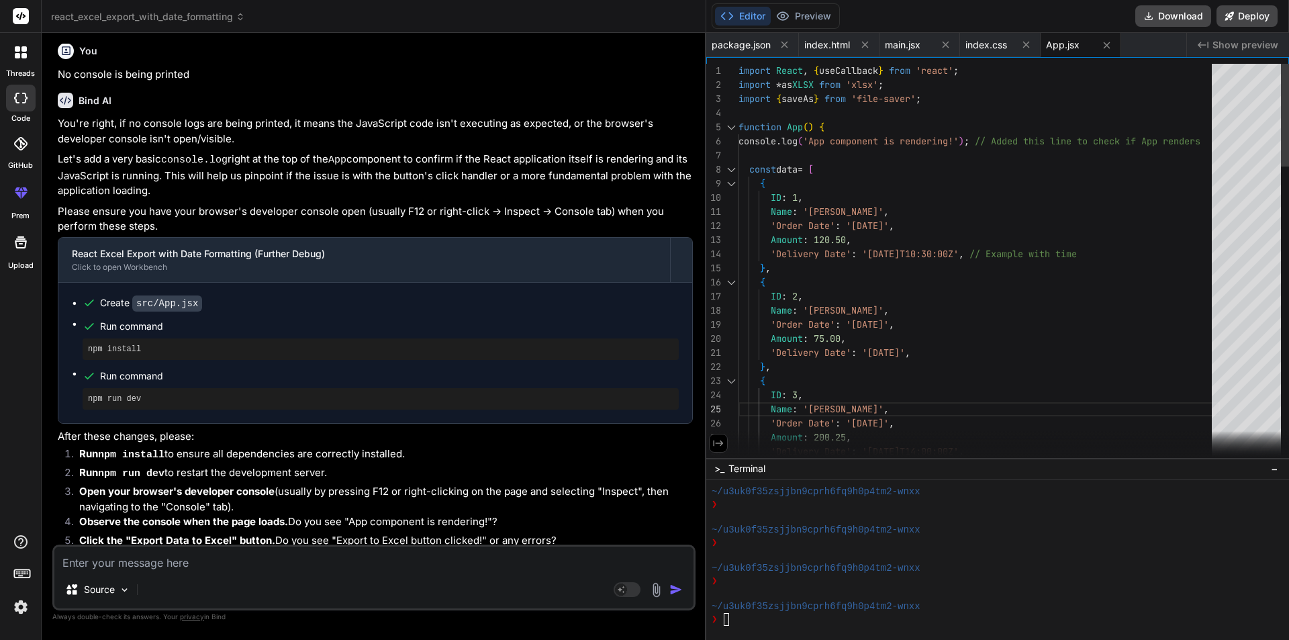
click at [721, 474] on span ">_" at bounding box center [720, 468] width 10 height 13
click at [721, 467] on span ">_" at bounding box center [720, 468] width 10 height 13
click at [718, 468] on span ">_" at bounding box center [720, 468] width 10 height 13
click at [1275, 469] on span "−" at bounding box center [1274, 468] width 7 height 13
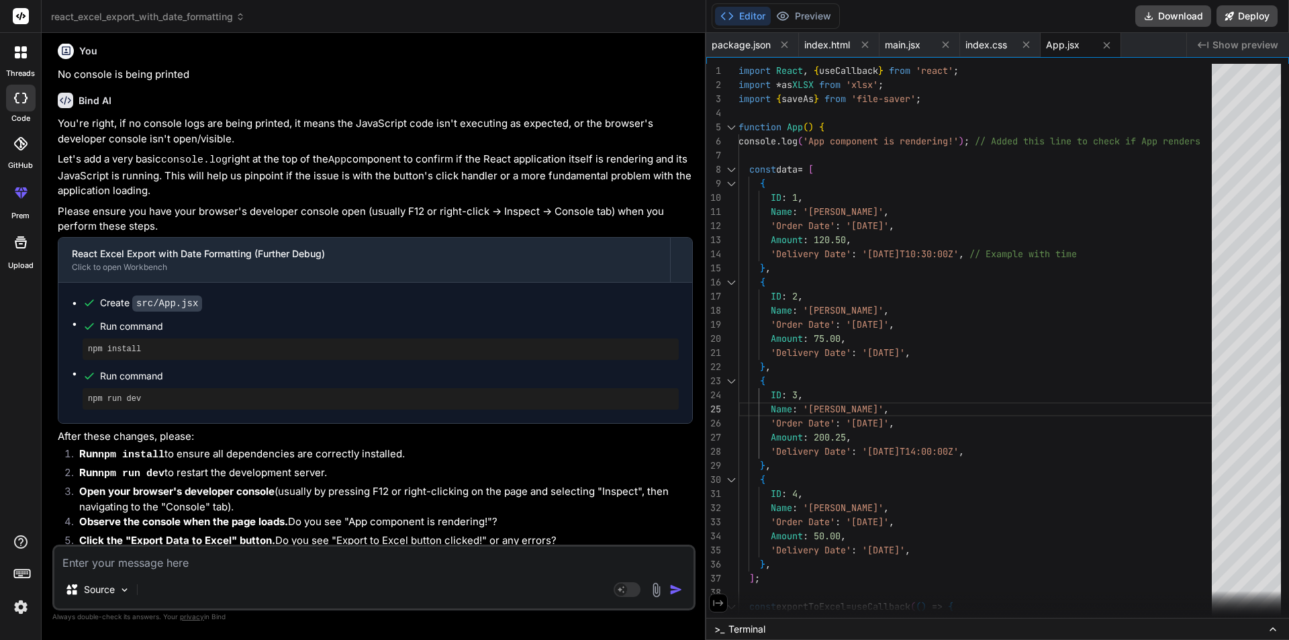
click at [733, 19] on icon at bounding box center [727, 15] width 13 height 13
click at [1241, 43] on span "Show preview" at bounding box center [1246, 44] width 66 height 13
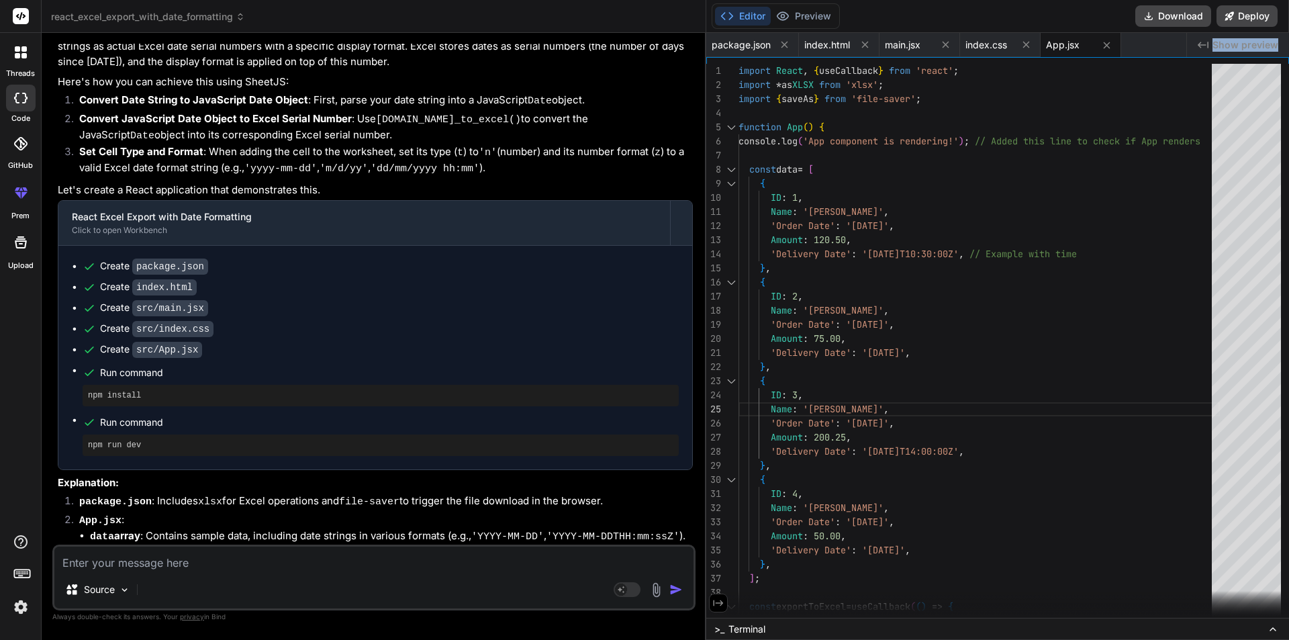
scroll to position [0, 0]
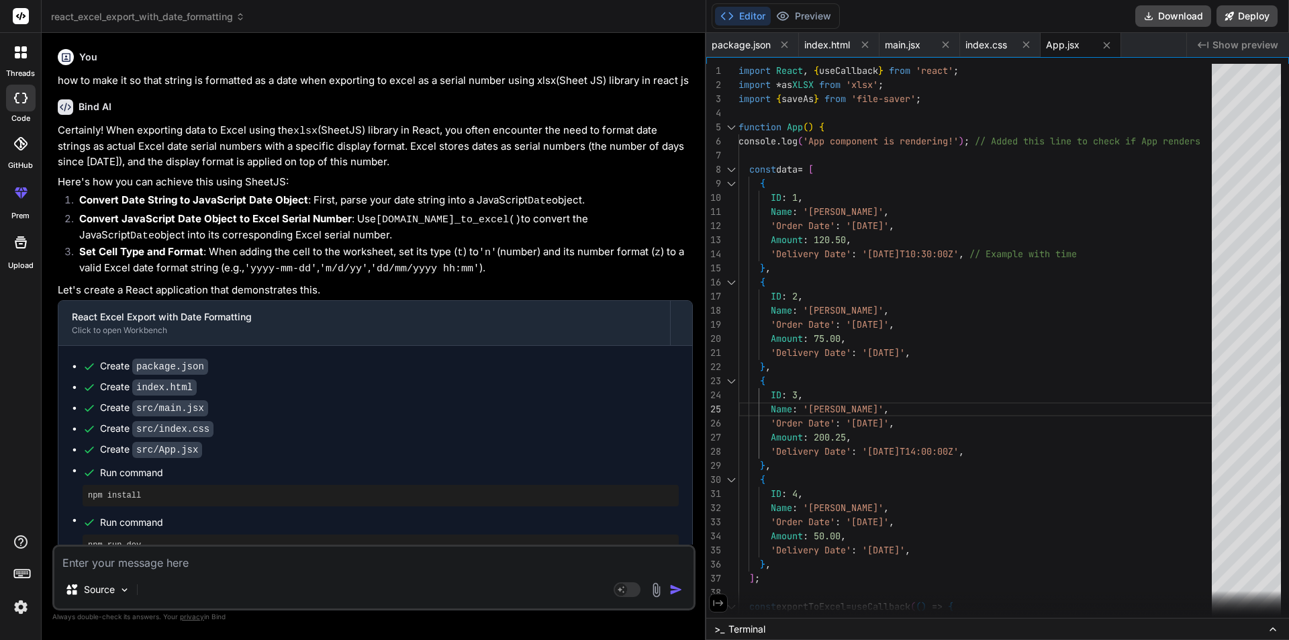
click at [19, 60] on div at bounding box center [21, 52] width 28 height 28
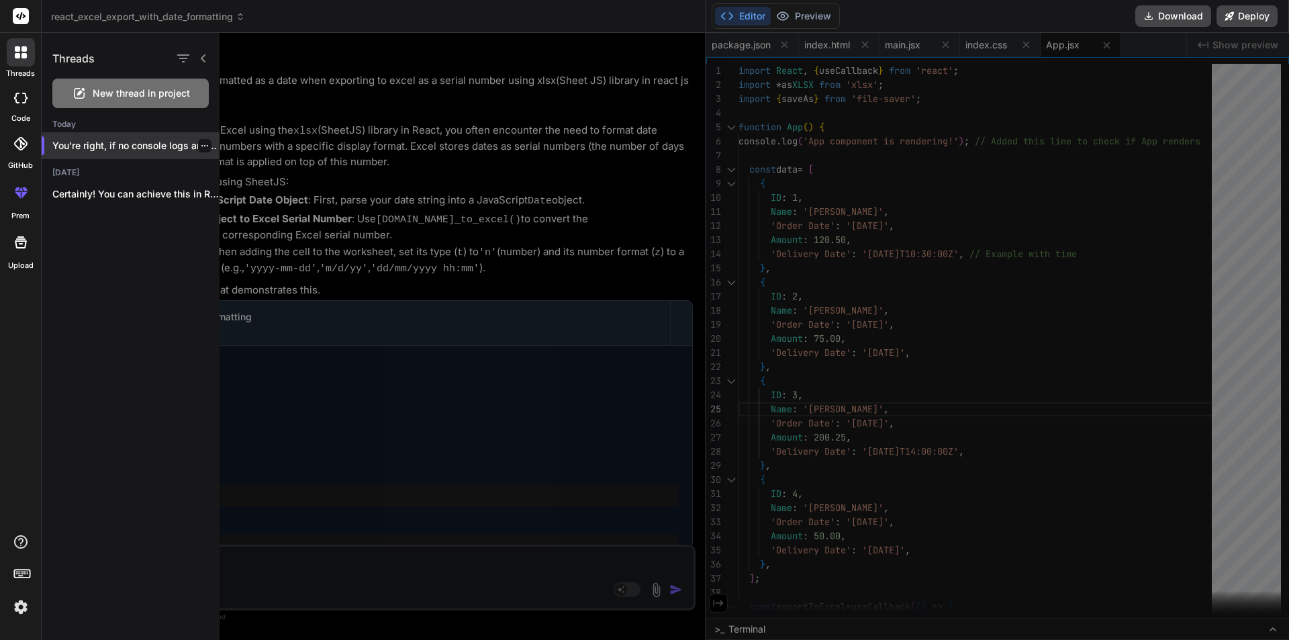
click at [201, 142] on icon "button" at bounding box center [205, 146] width 8 height 8
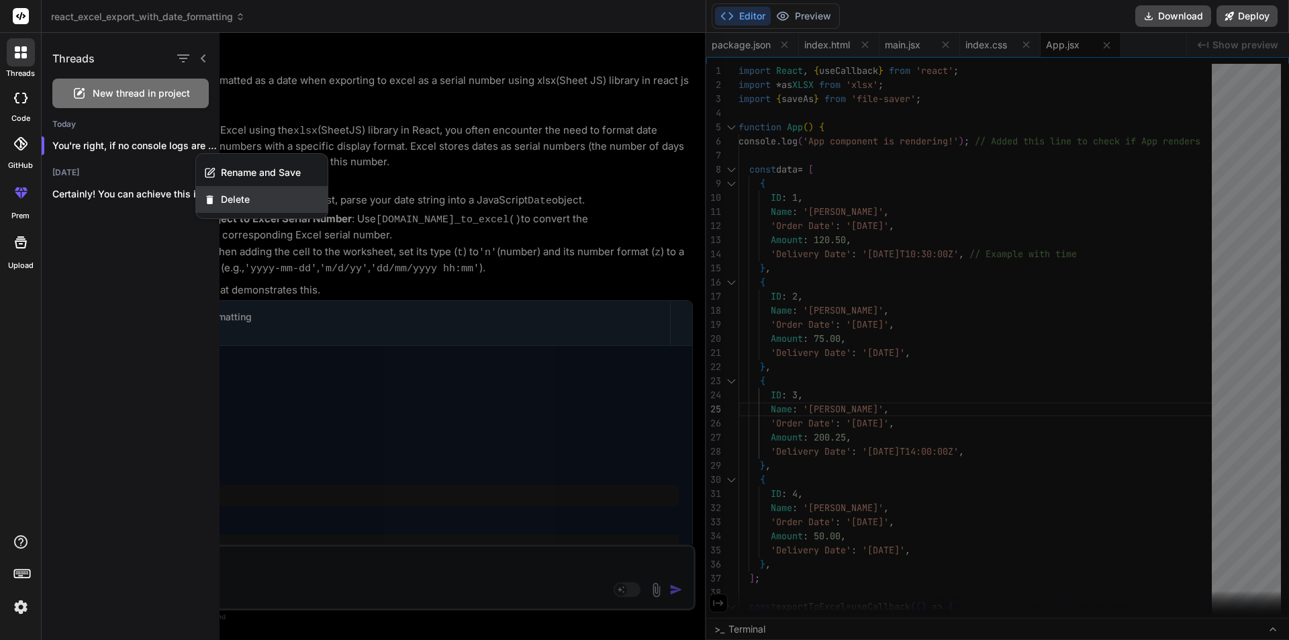
click at [242, 199] on span "Delete" at bounding box center [235, 199] width 29 height 13
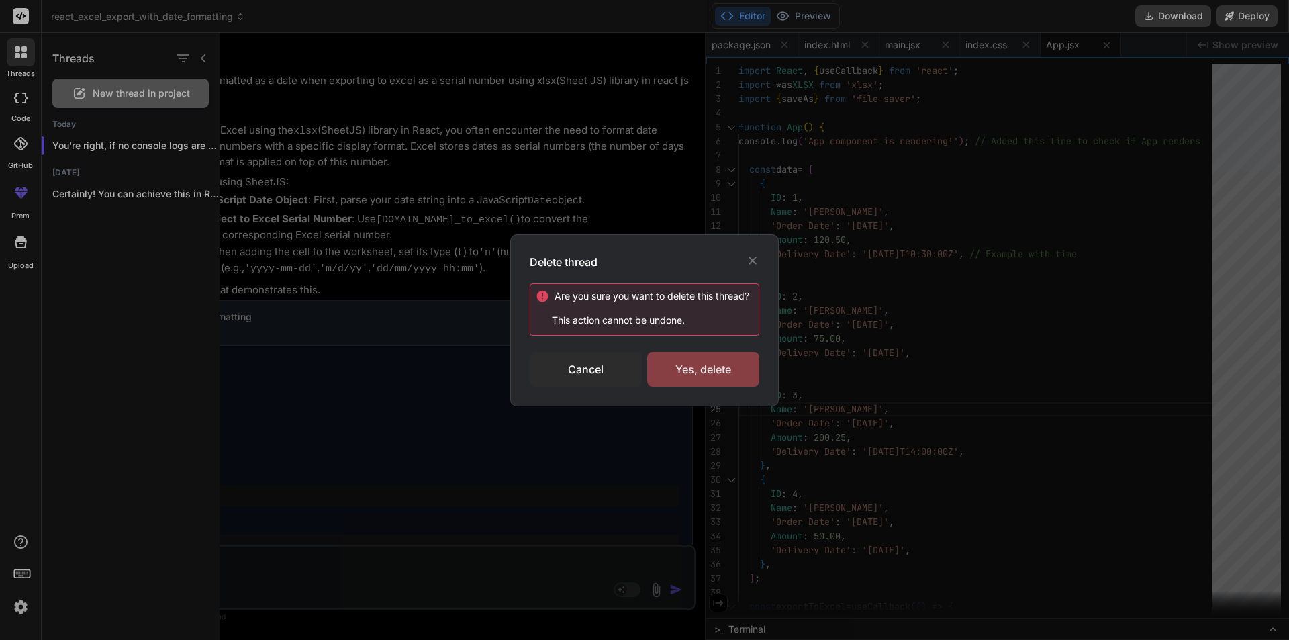
click at [669, 373] on div "Yes, delete" at bounding box center [703, 369] width 112 height 35
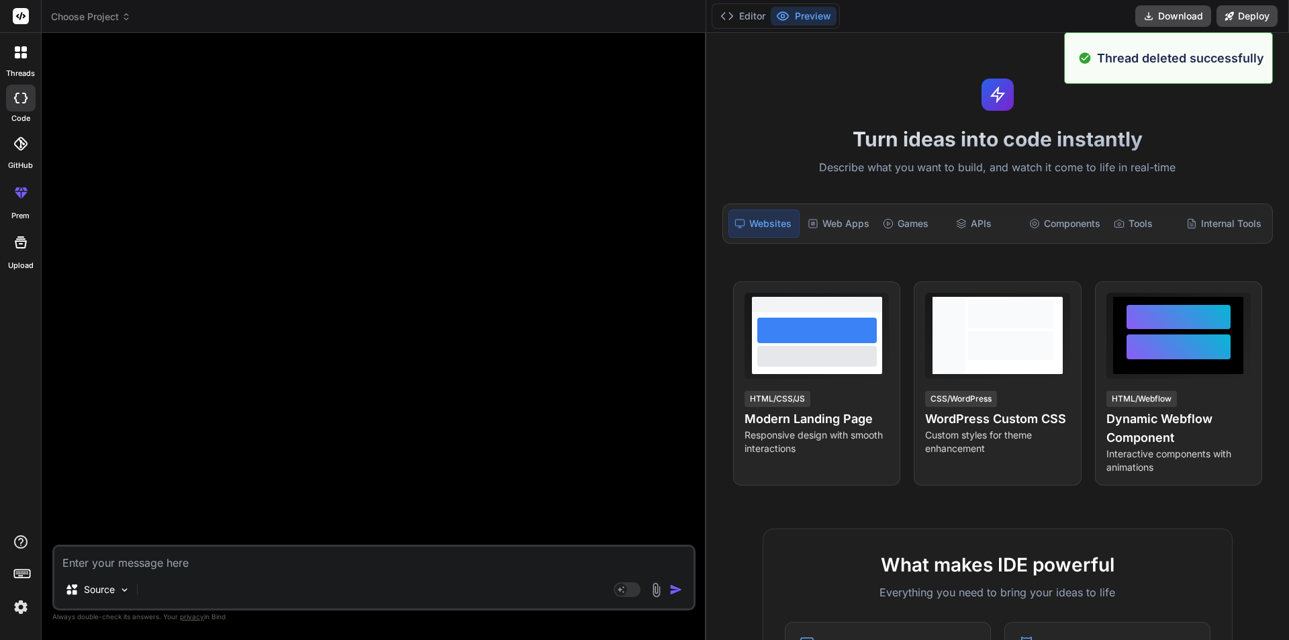
click at [12, 53] on div at bounding box center [21, 52] width 28 height 28
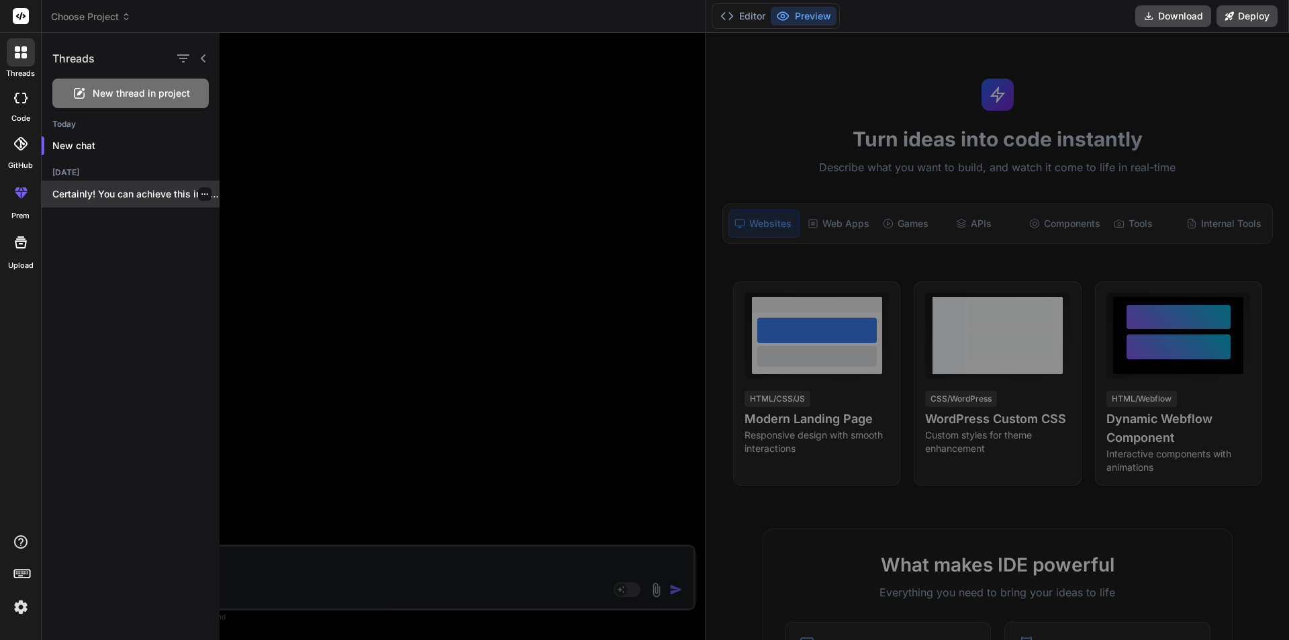
click at [201, 192] on icon "button" at bounding box center [205, 194] width 8 height 8
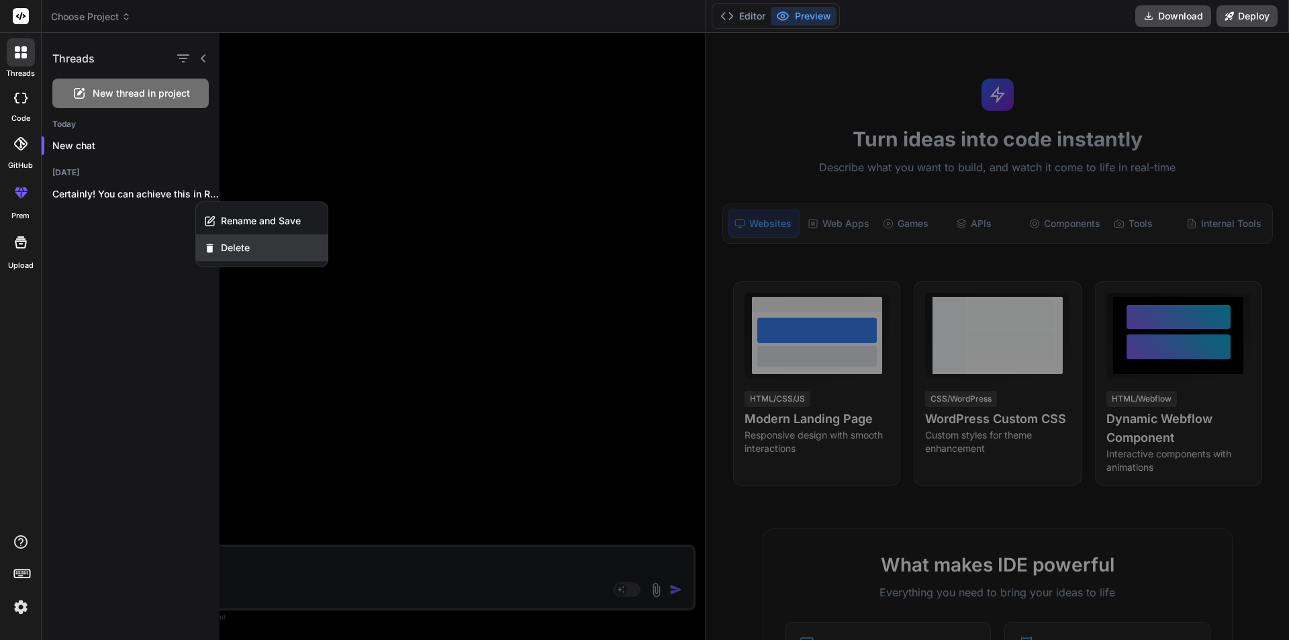
click at [230, 253] on span "Delete" at bounding box center [235, 247] width 29 height 13
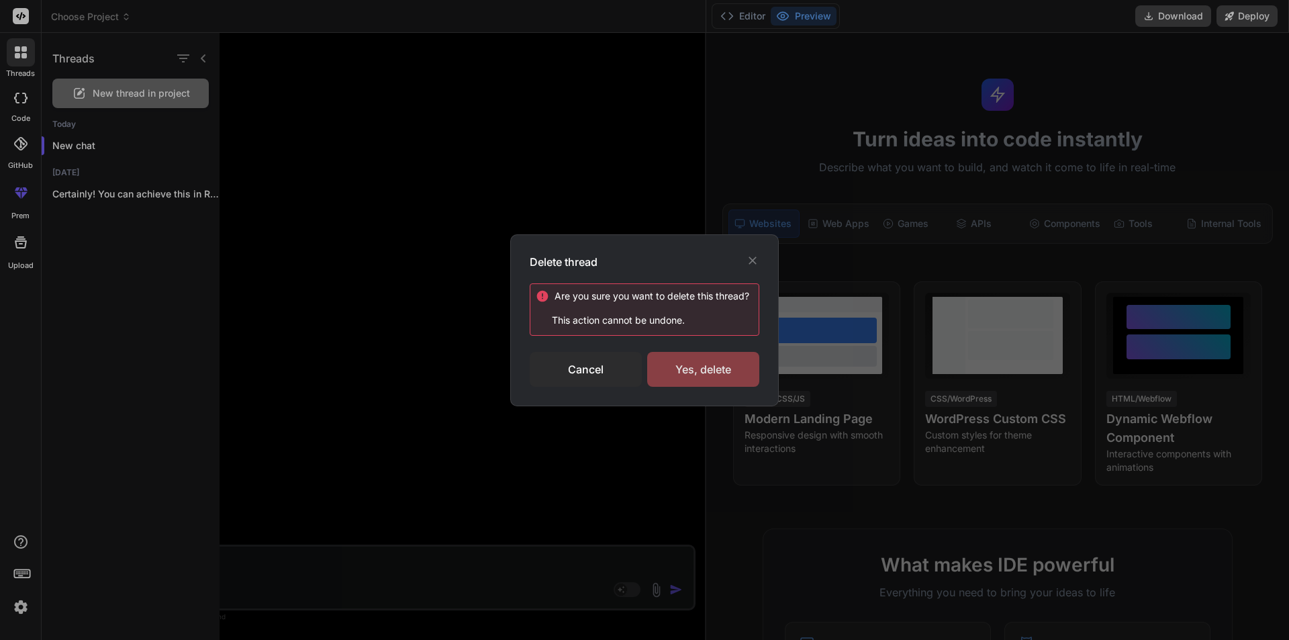
click at [693, 377] on div "Yes, delete" at bounding box center [703, 369] width 112 height 35
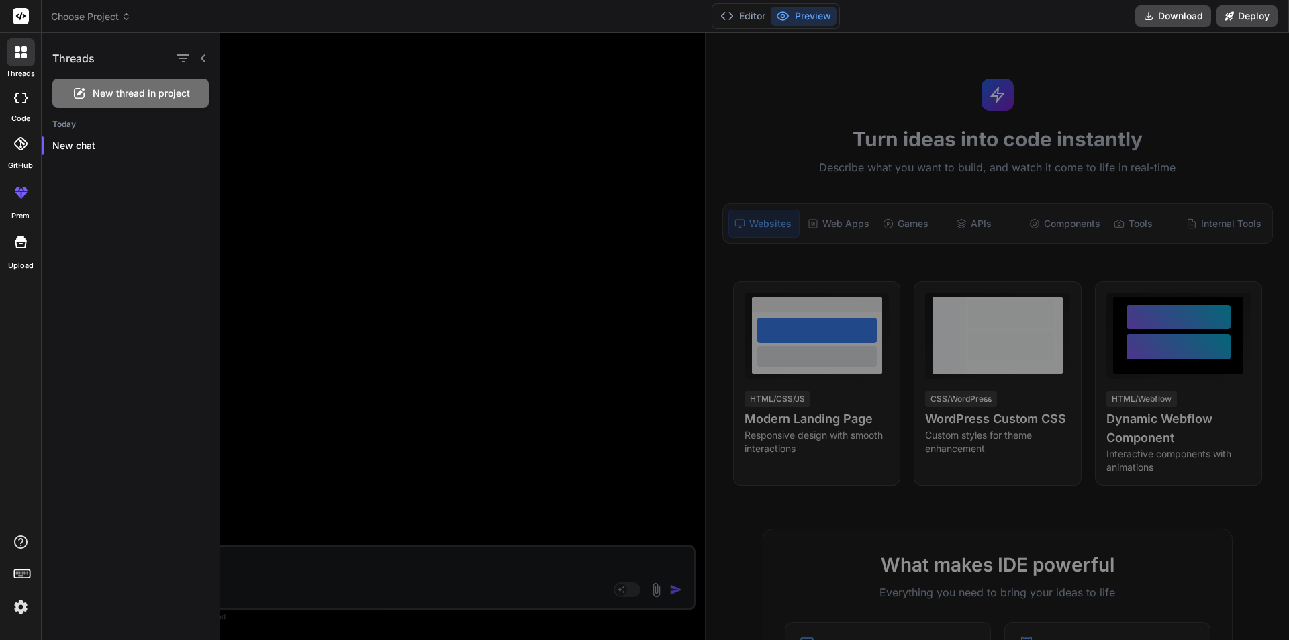
click at [16, 51] on icon at bounding box center [17, 48] width 5 height 5
click at [437, 411] on div at bounding box center [775, 336] width 1111 height 607
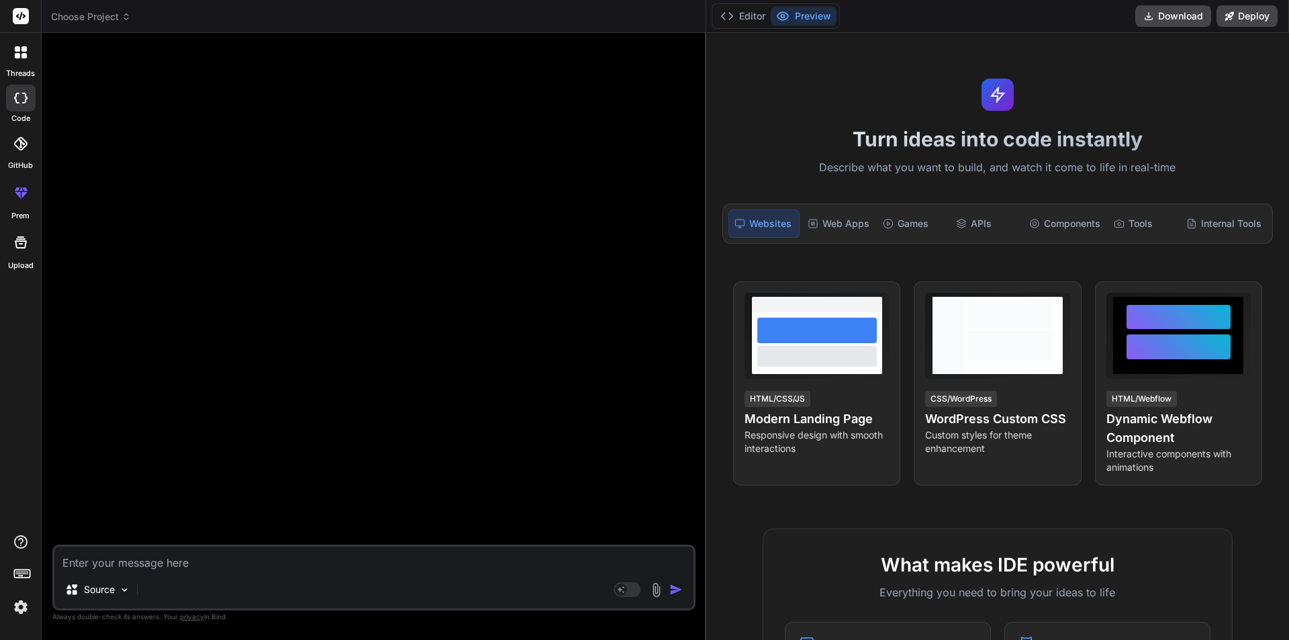
click at [156, 568] on textarea at bounding box center [373, 559] width 639 height 24
click at [19, 608] on img at bounding box center [20, 607] width 23 height 23
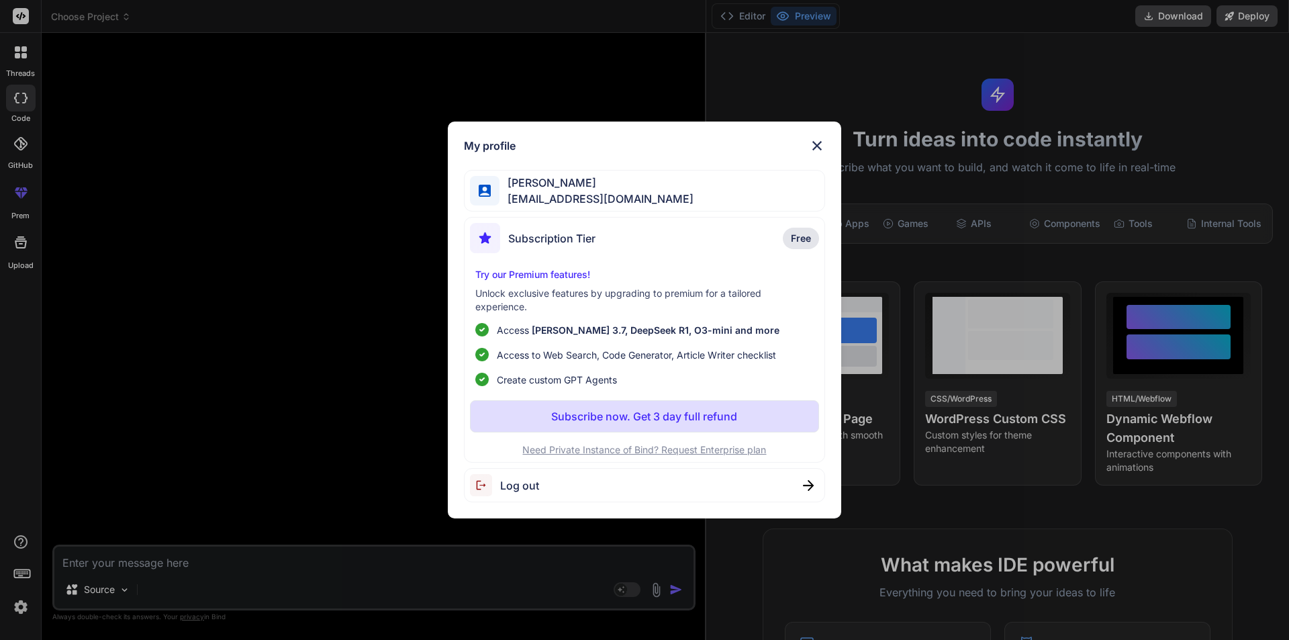
click at [539, 484] on div "Log out" at bounding box center [645, 485] width 362 height 34
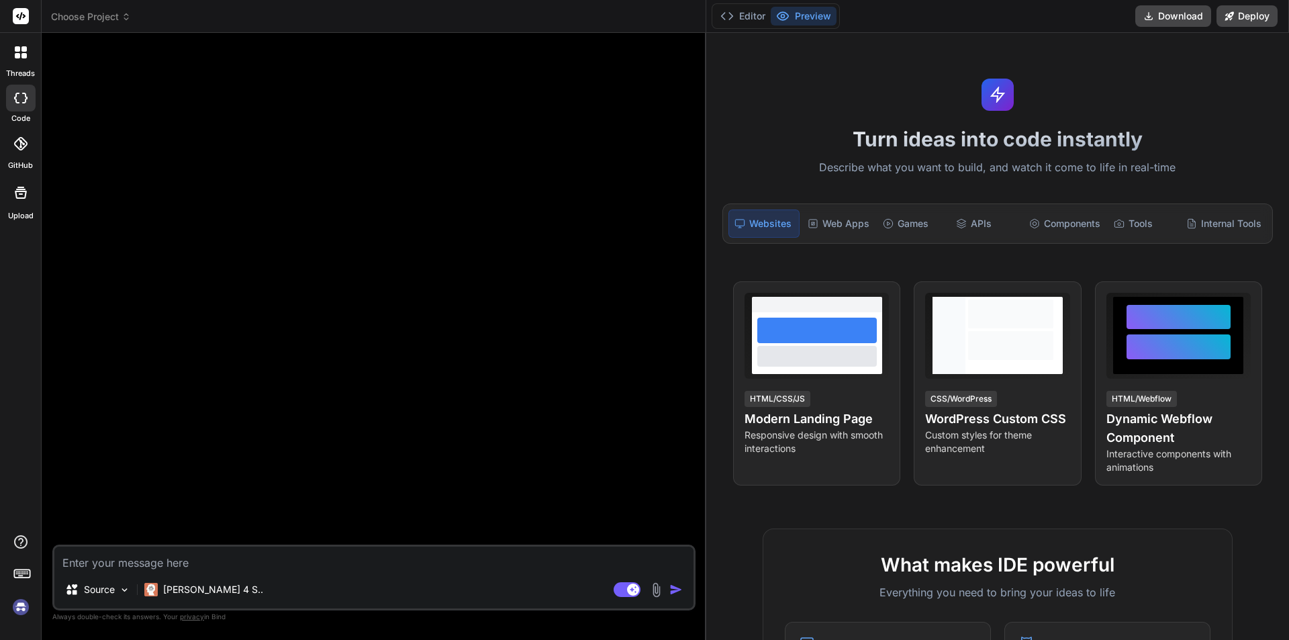
click at [17, 608] on img at bounding box center [20, 607] width 23 height 23
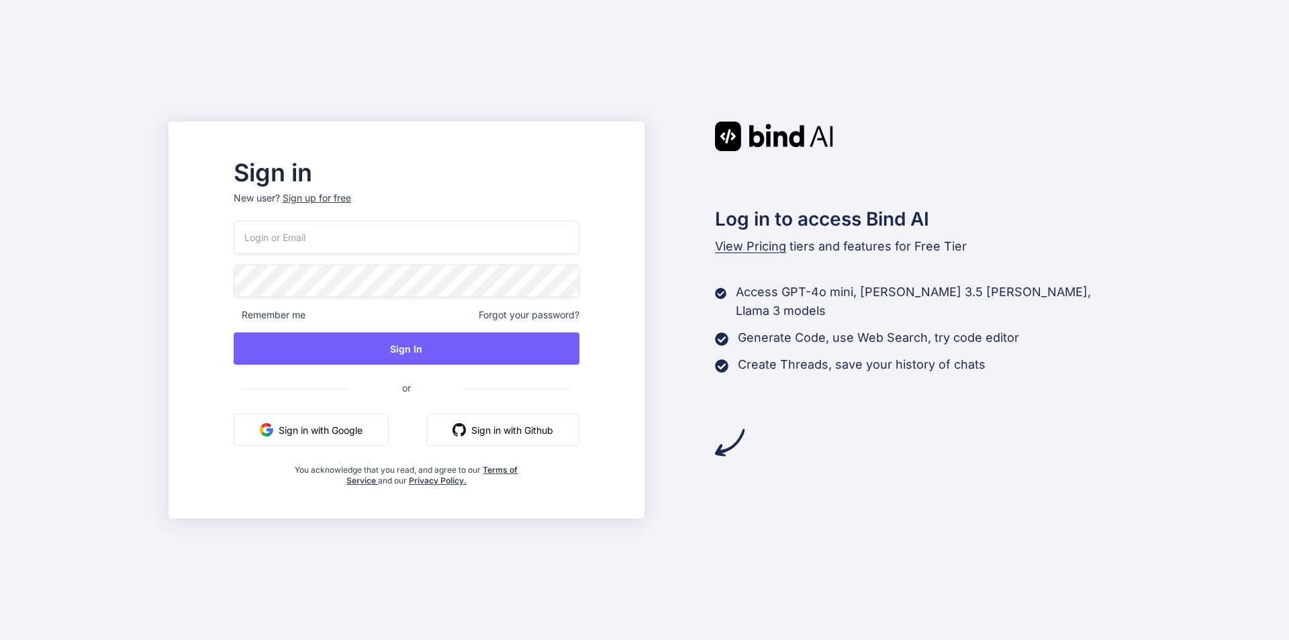
click at [374, 437] on button "Sign in with Google" at bounding box center [311, 430] width 155 height 32
